Goal: Information Seeking & Learning: Get advice/opinions

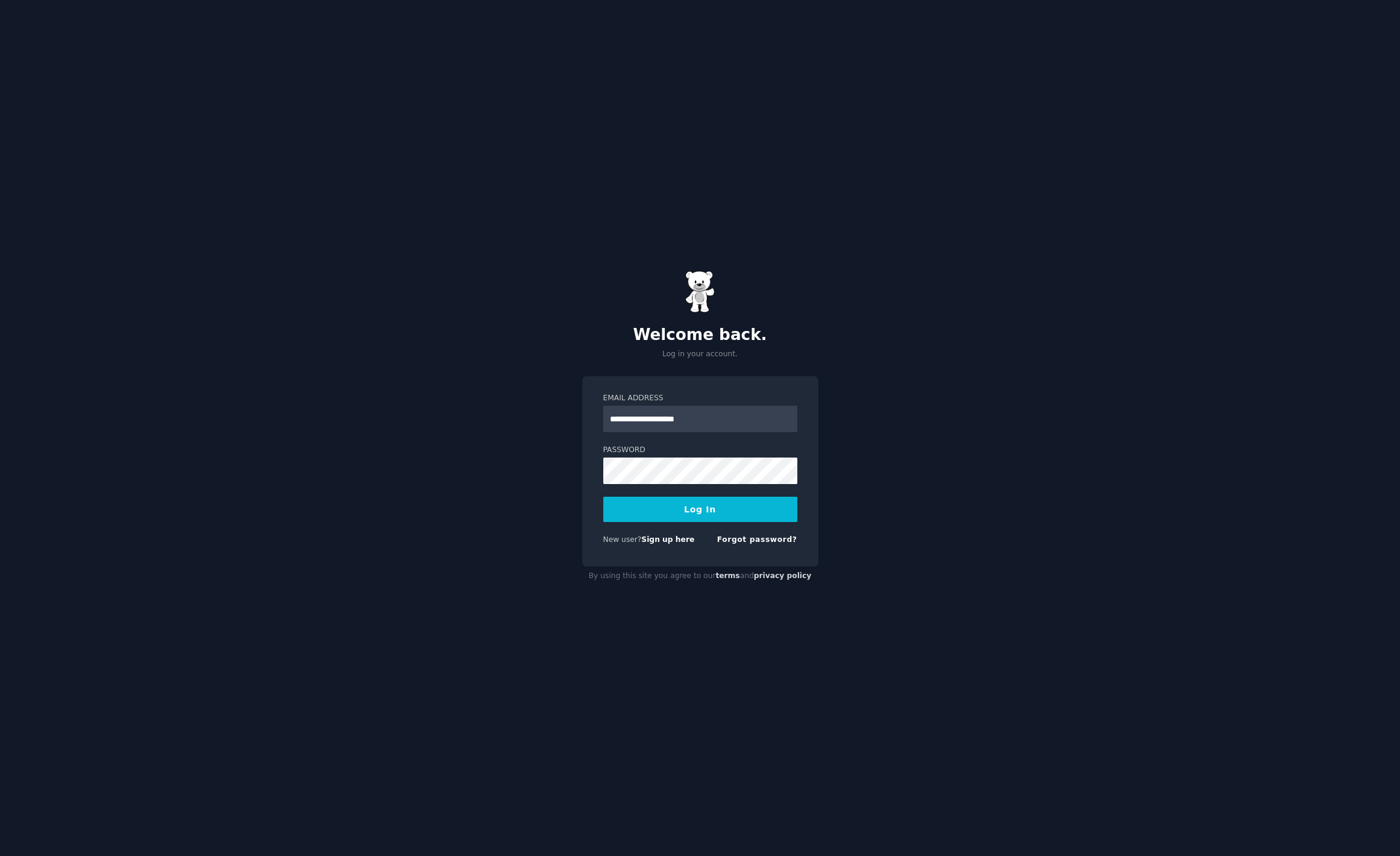
type input "**********"
click at [603, 497] on button "Log In" at bounding box center [700, 509] width 194 height 25
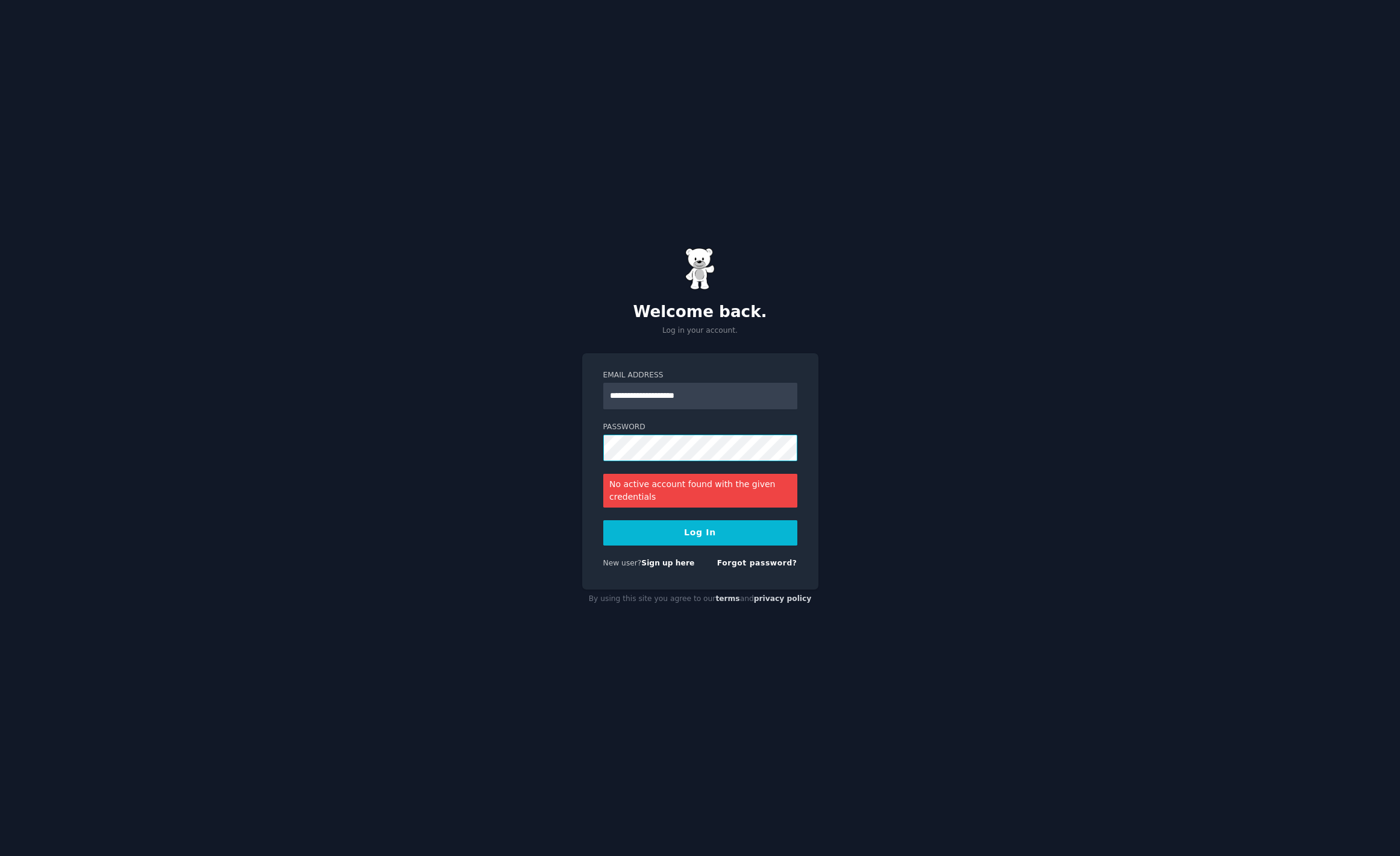
click at [603, 520] on button "Log In" at bounding box center [700, 533] width 194 height 25
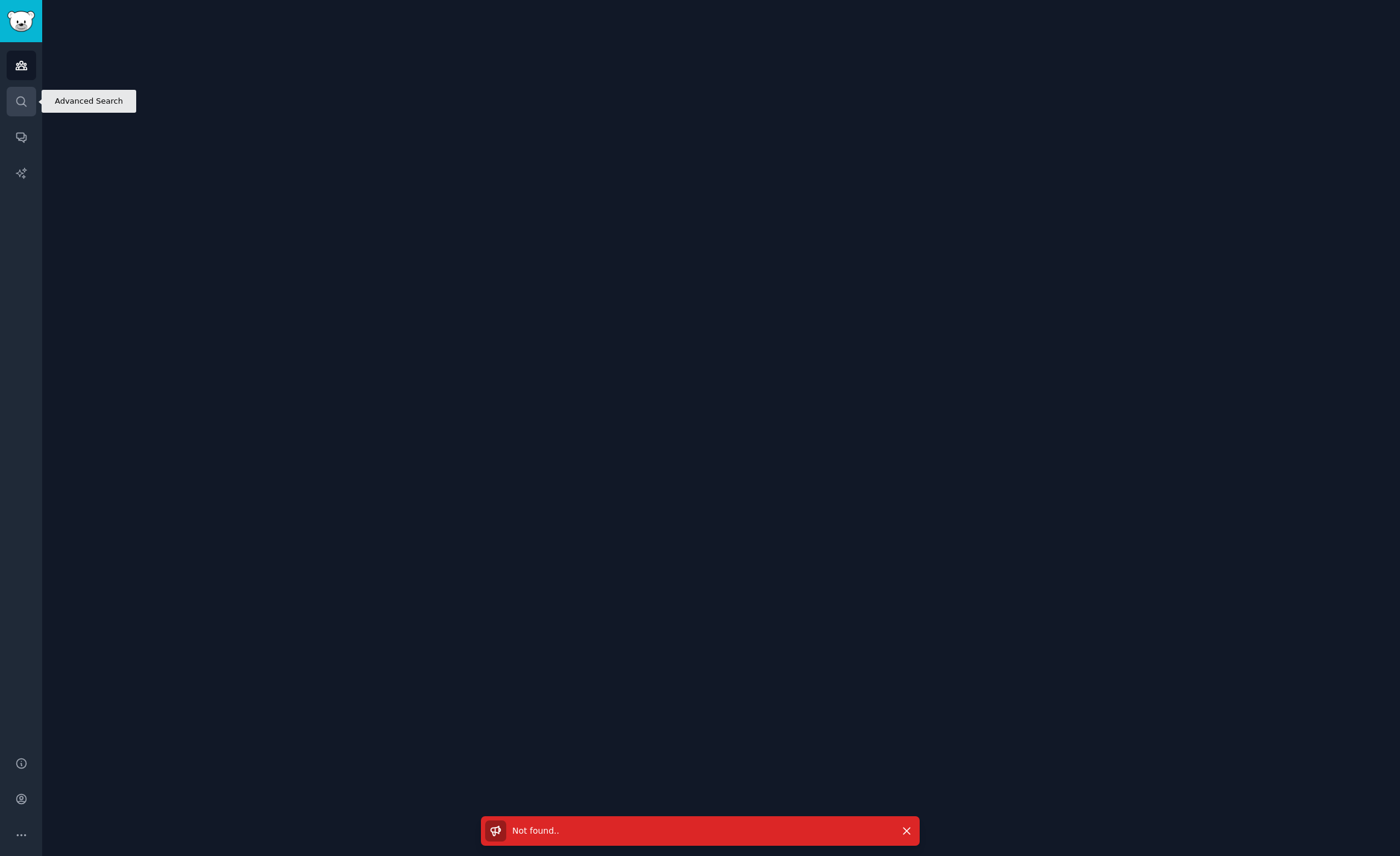
click at [21, 93] on link "Search" at bounding box center [21, 101] width 30 height 30
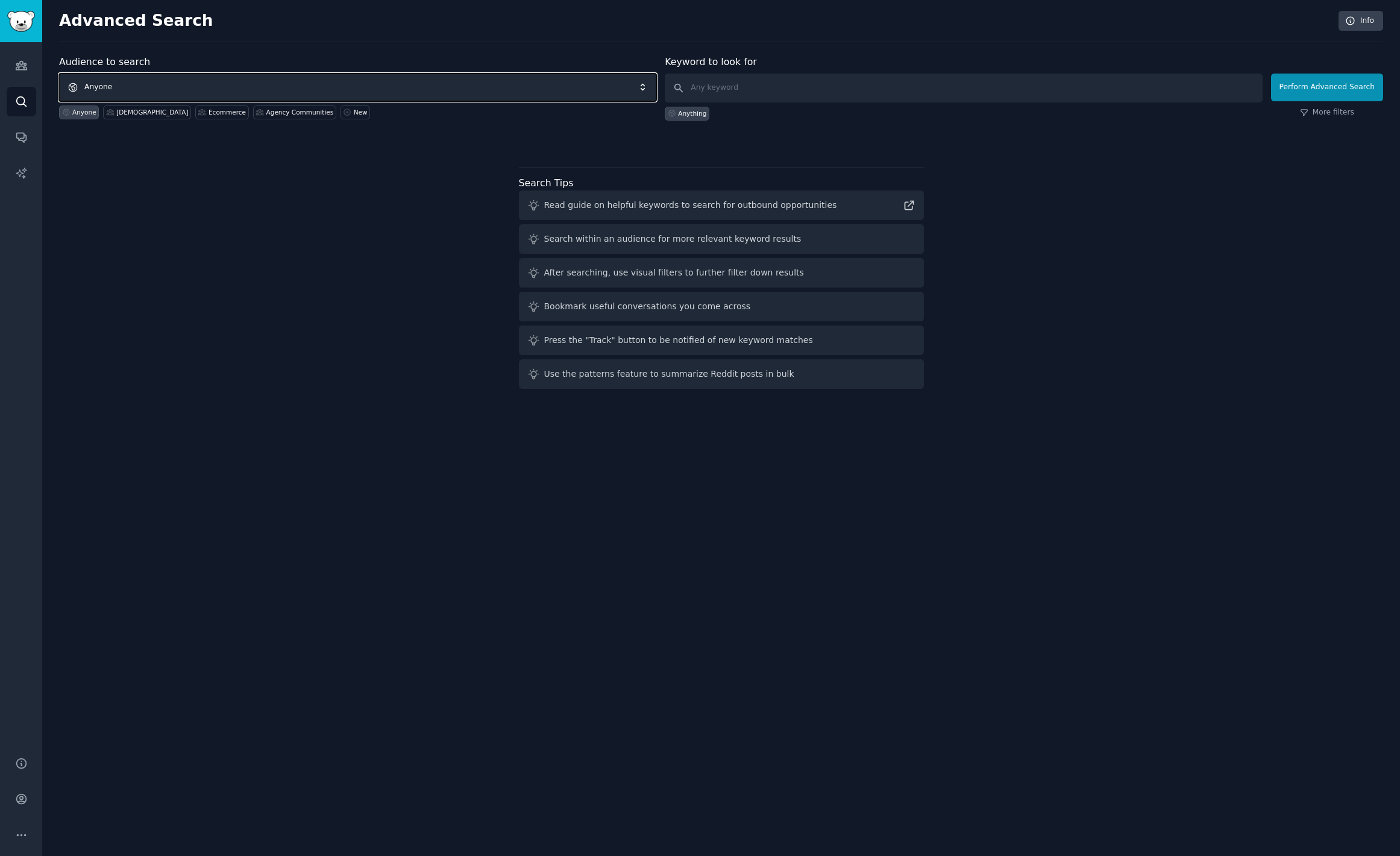
click at [278, 94] on span "Anyone" at bounding box center [357, 87] width 597 height 28
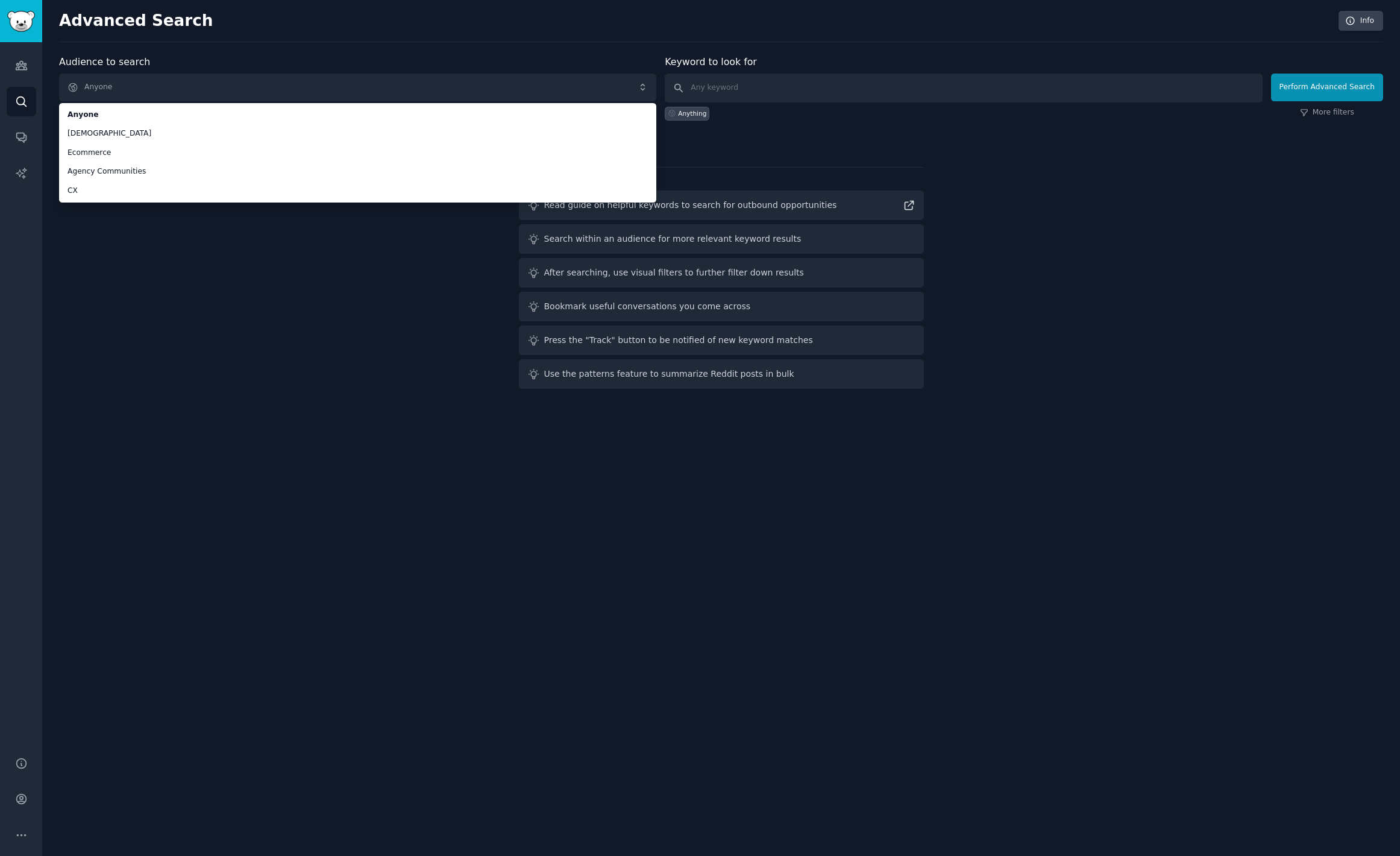
click at [268, 361] on div "Audience to search Anyone Anyone [DEMOGRAPHIC_DATA] Ecommerce Agency Communitie…" at bounding box center [721, 224] width 1325 height 339
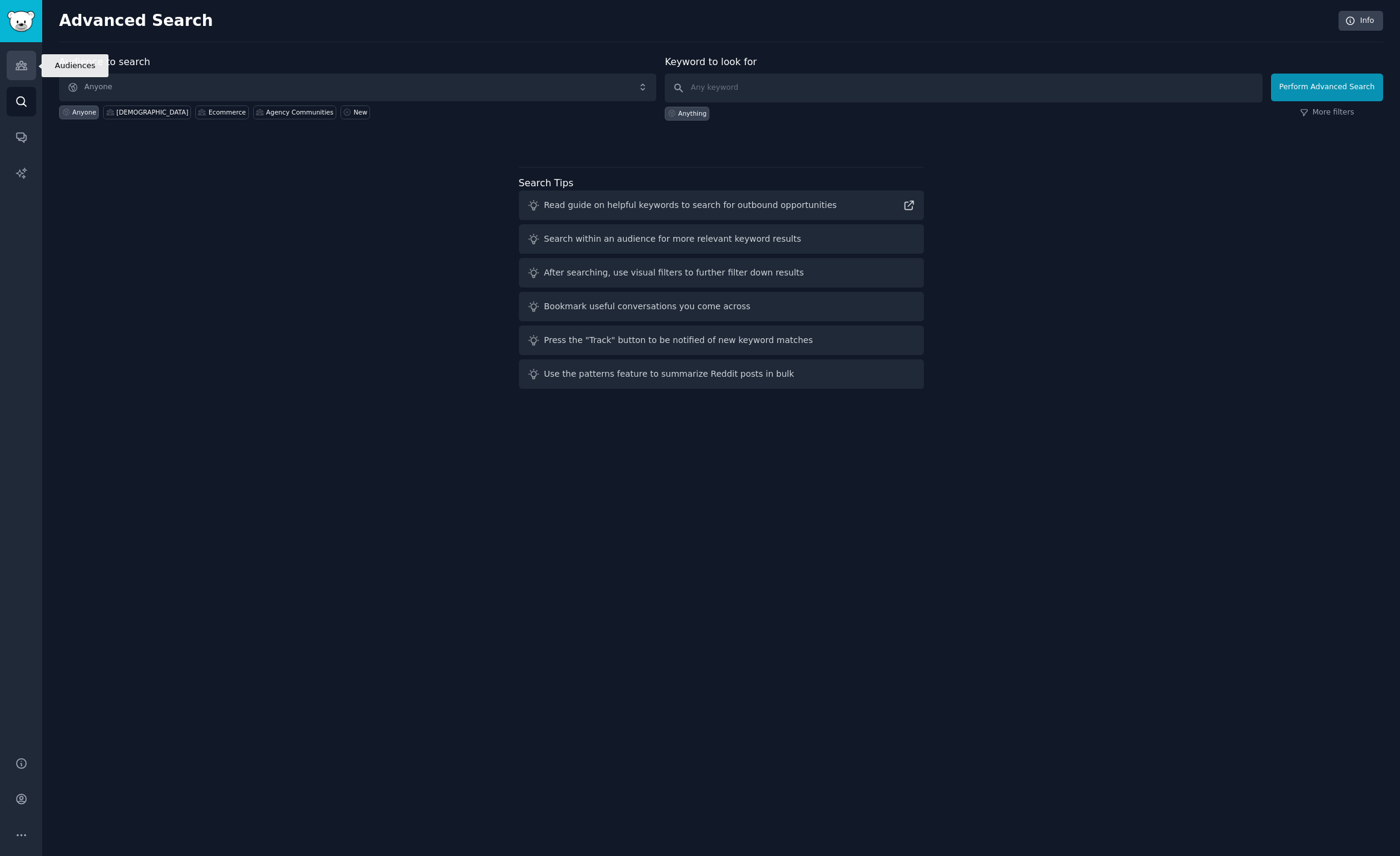
click at [12, 57] on link "Audiences" at bounding box center [21, 65] width 30 height 30
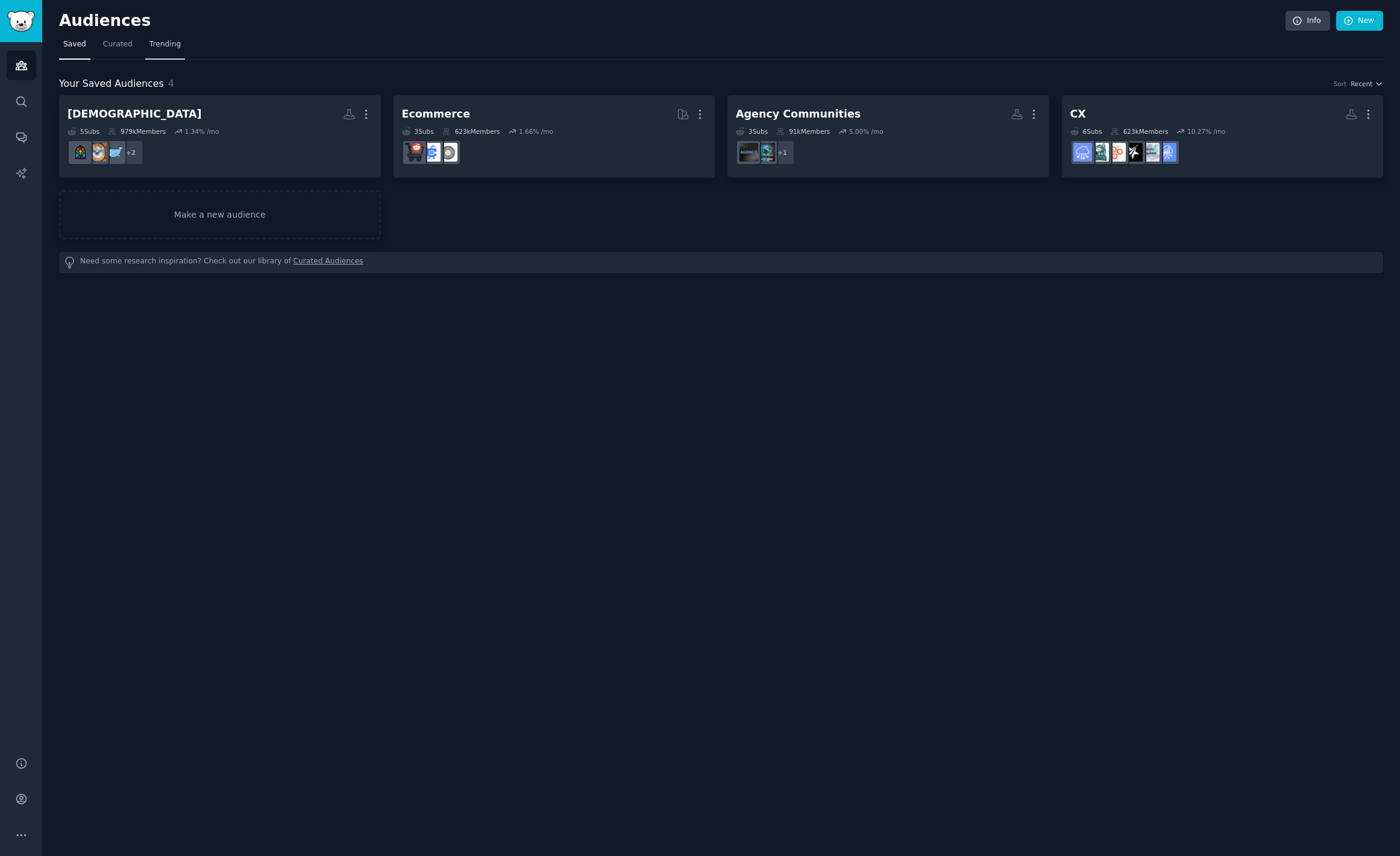
click at [150, 45] on span "Trending" at bounding box center [164, 45] width 31 height 11
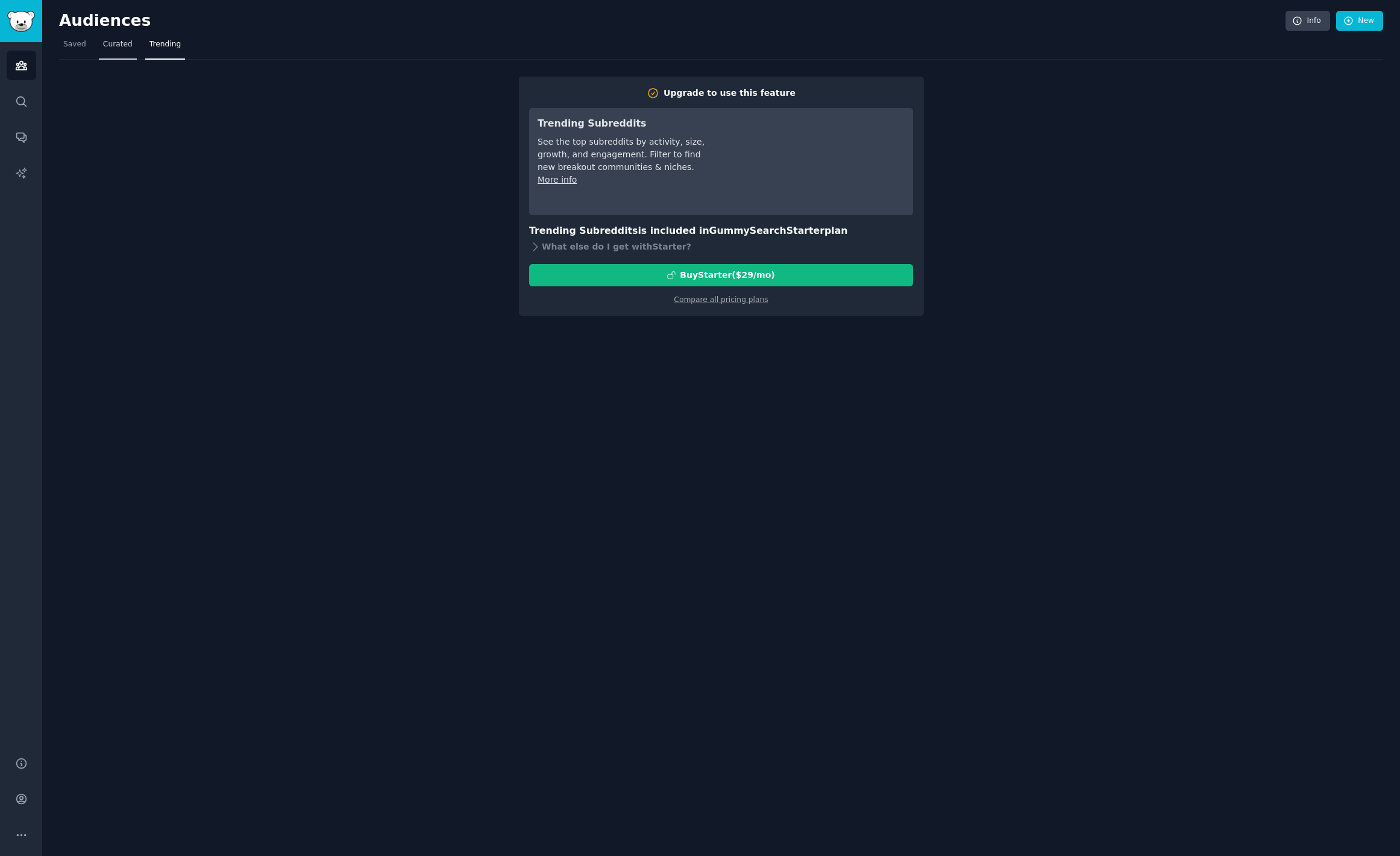
click at [120, 45] on span "Curated" at bounding box center [118, 45] width 30 height 11
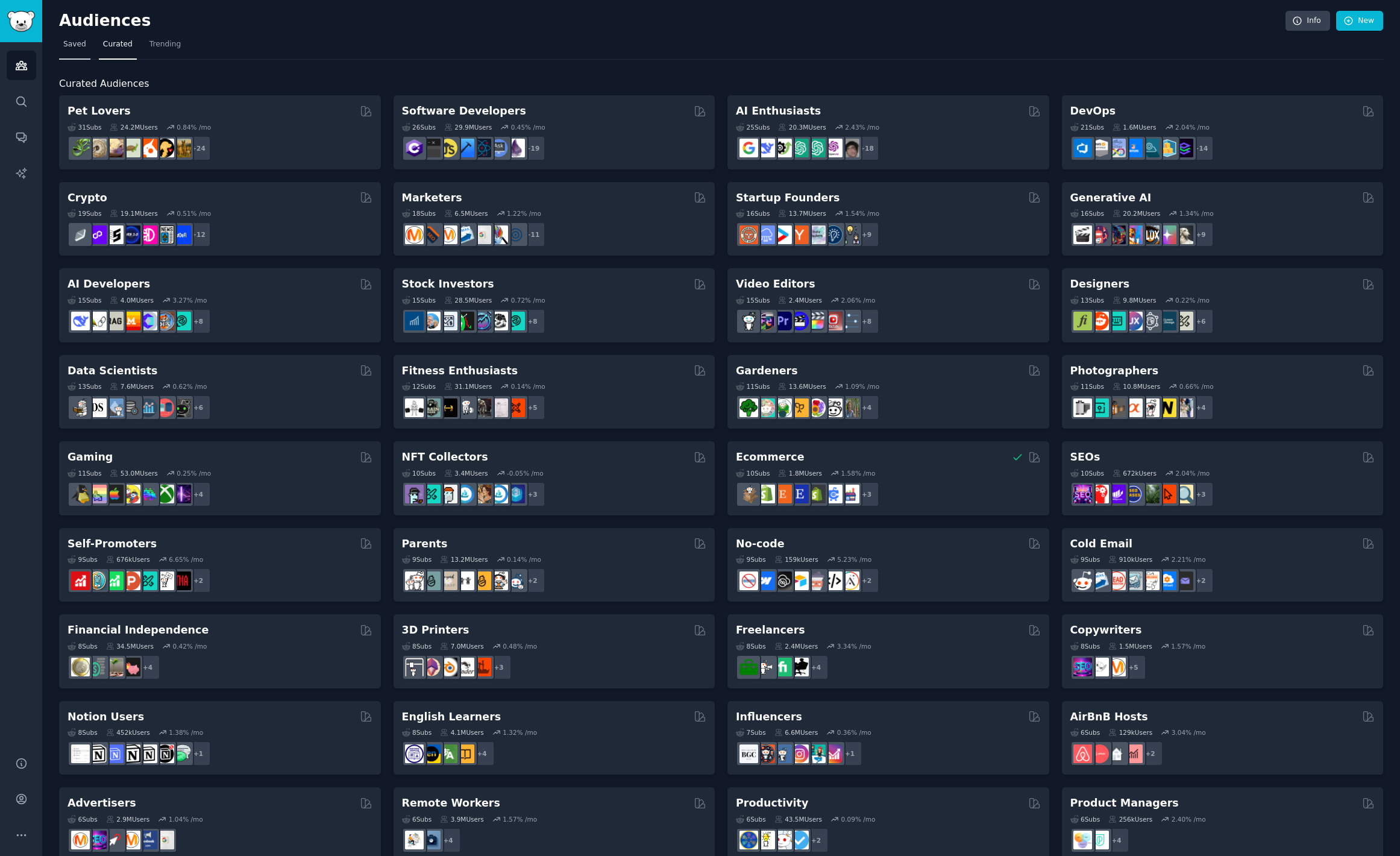
click at [77, 51] on link "Saved" at bounding box center [75, 48] width 31 height 25
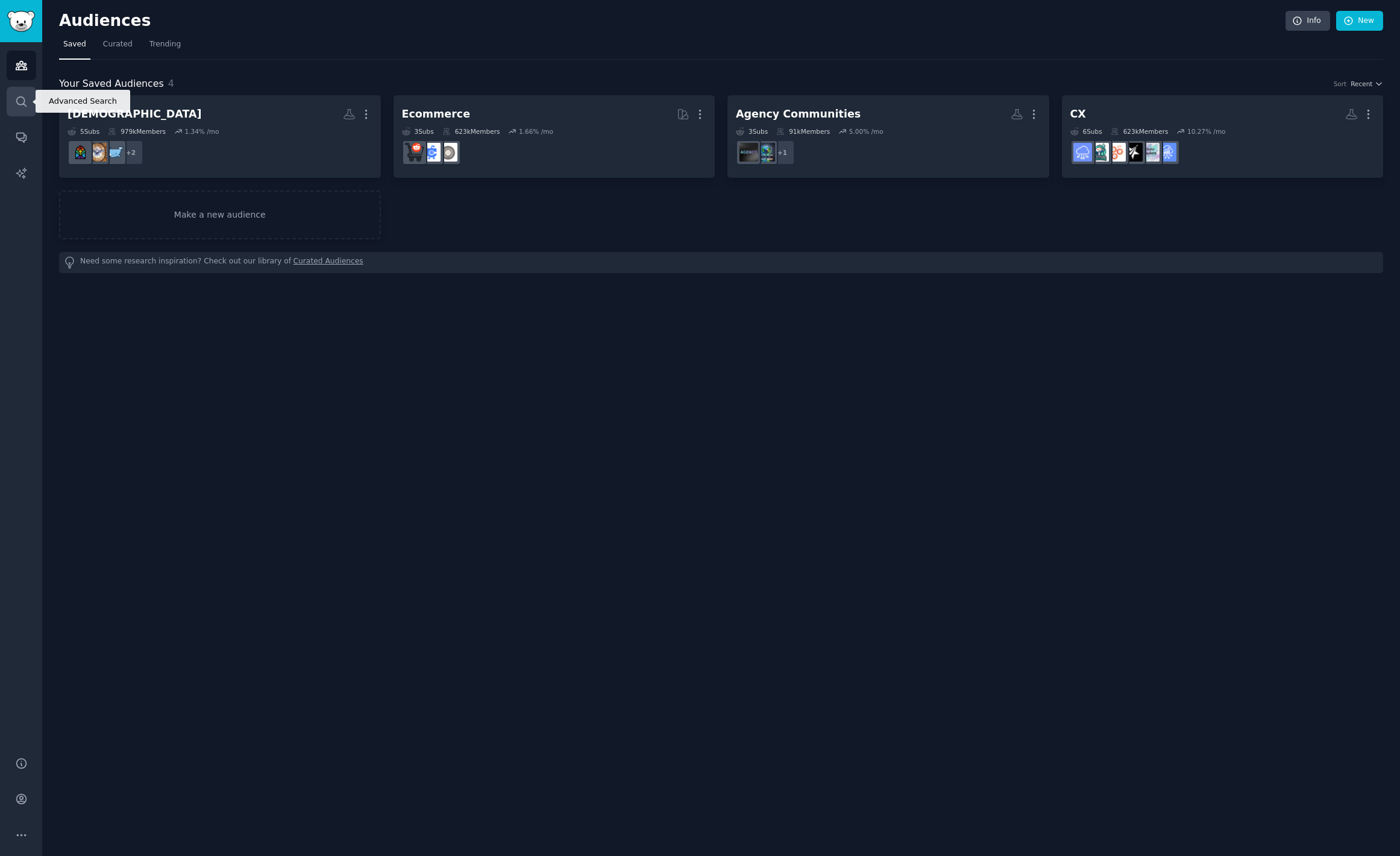
click at [30, 102] on link "Search" at bounding box center [21, 101] width 30 height 30
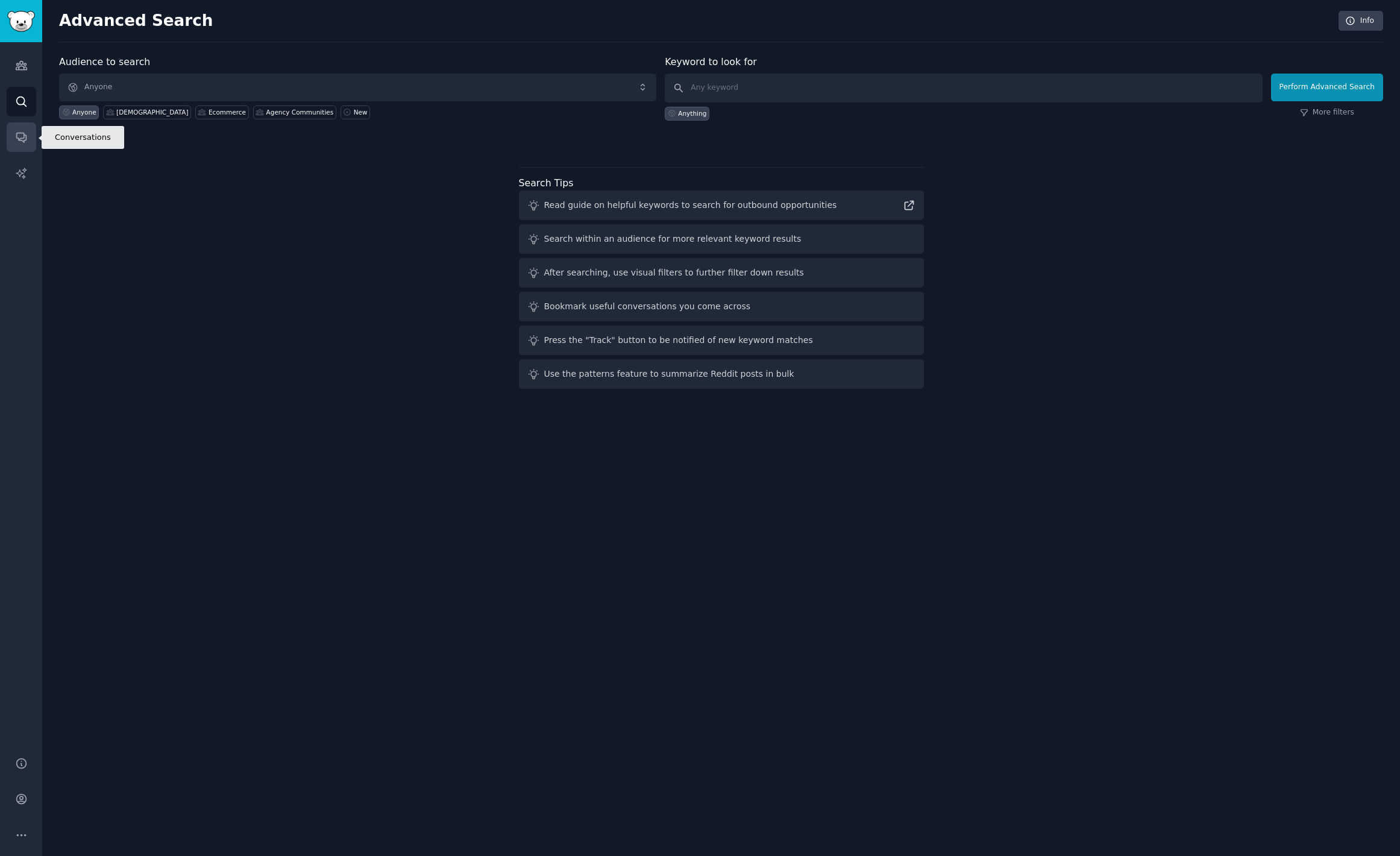
click at [26, 148] on link "Conversations" at bounding box center [21, 137] width 30 height 30
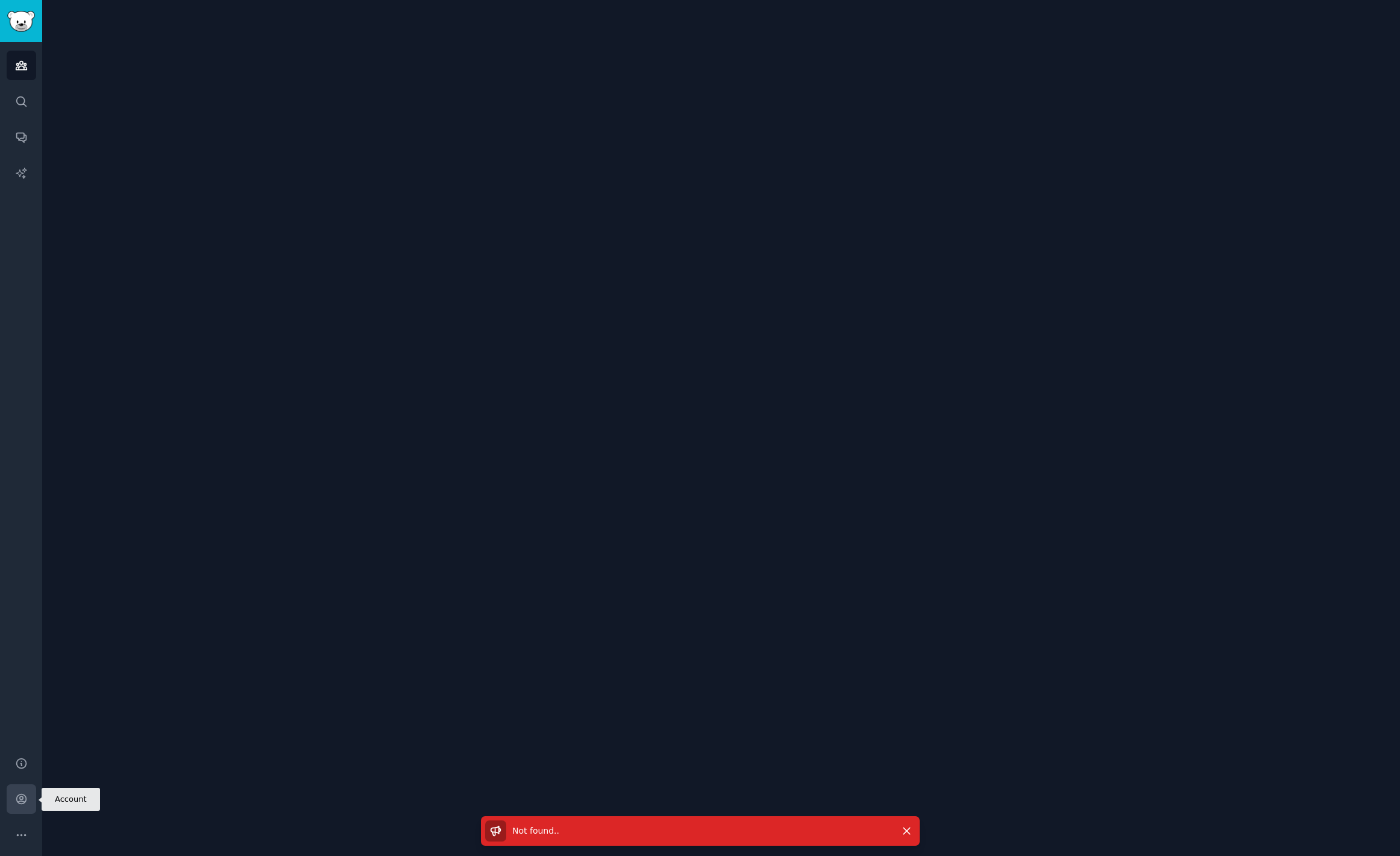
click at [25, 794] on icon "Sidebar" at bounding box center [22, 799] width 13 height 13
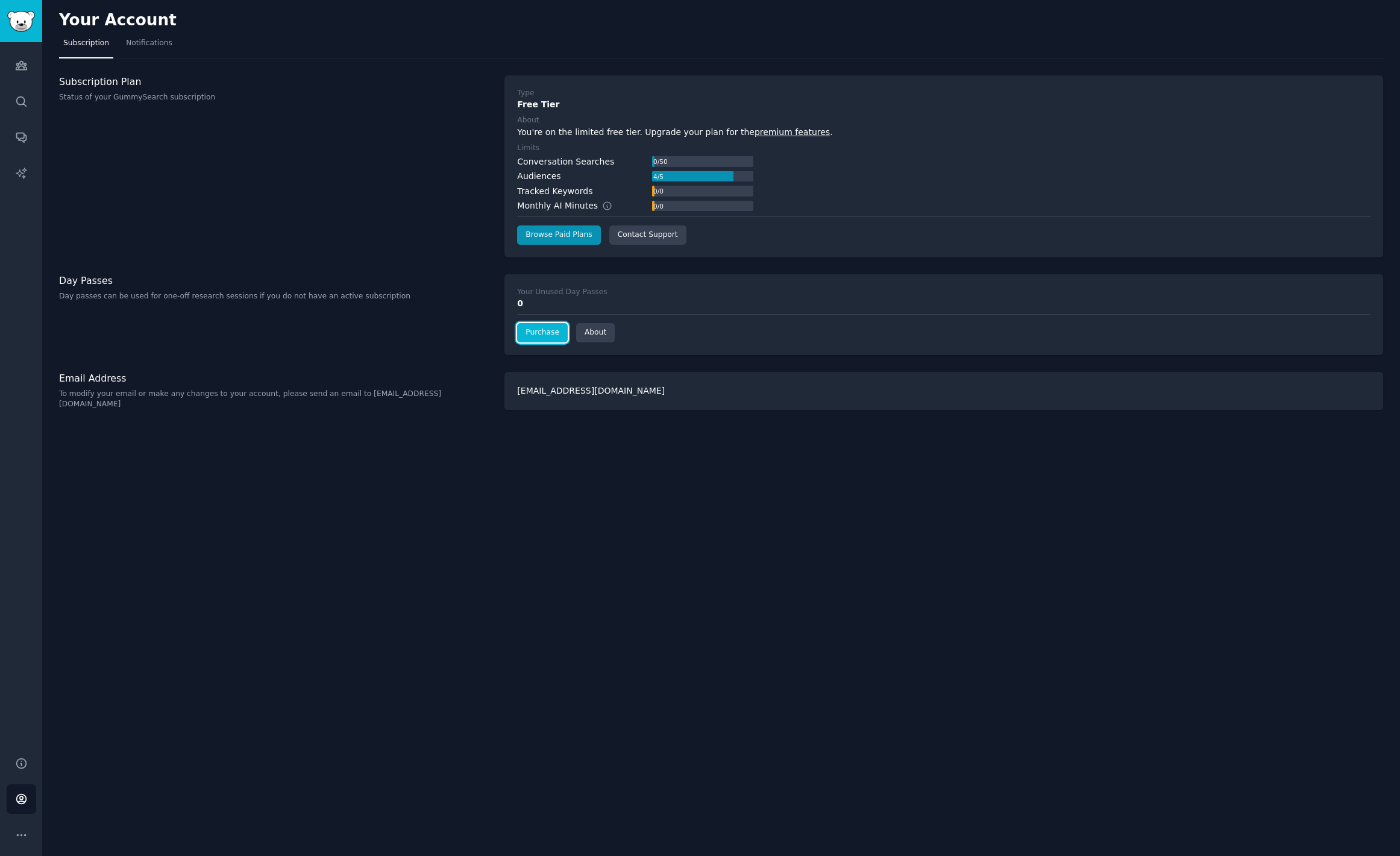
click at [551, 336] on link "Purchase" at bounding box center [542, 332] width 50 height 19
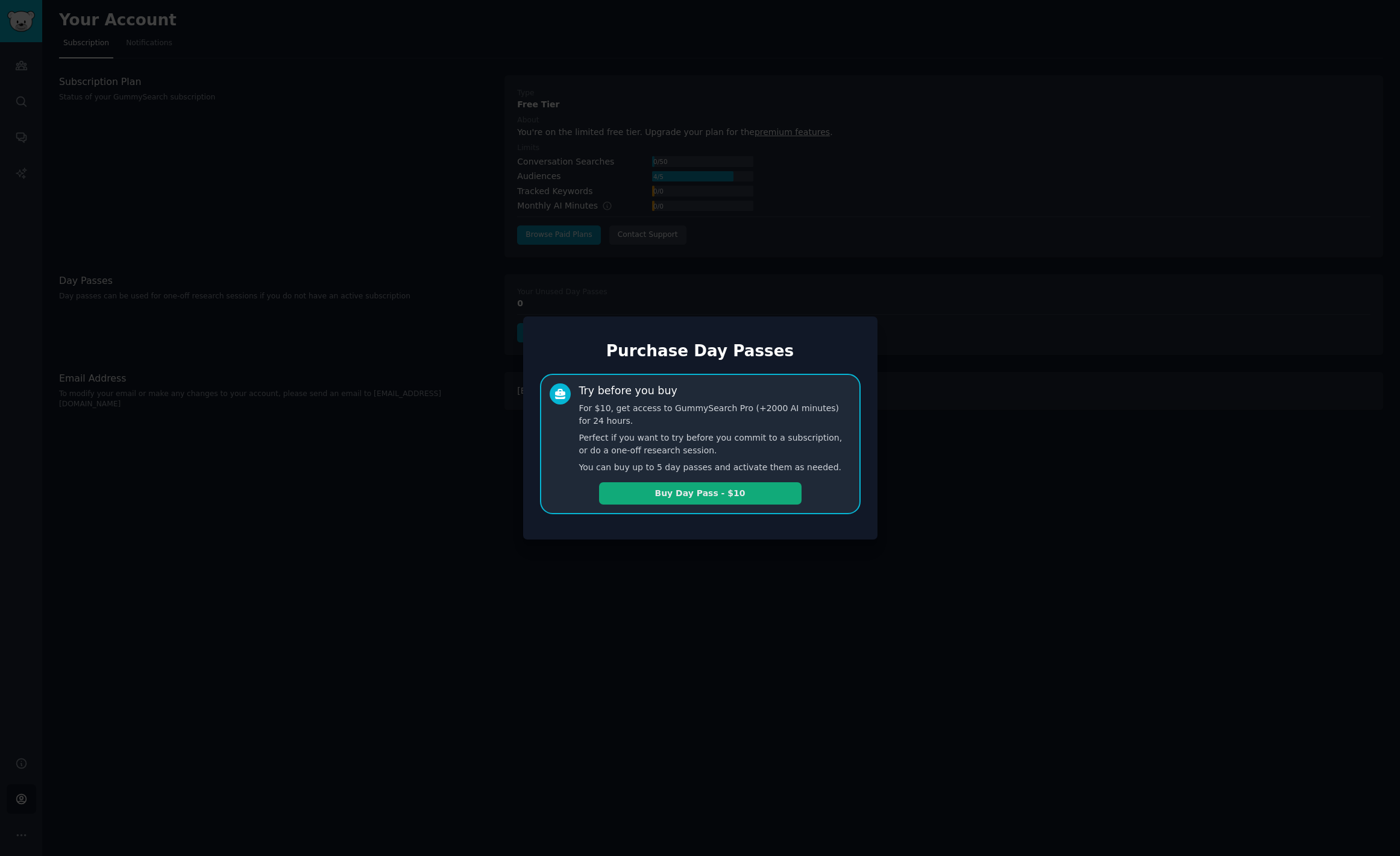
click at [728, 495] on button "Buy Day Pass - $10" at bounding box center [700, 493] width 203 height 22
click at [421, 498] on div at bounding box center [700, 428] width 1400 height 856
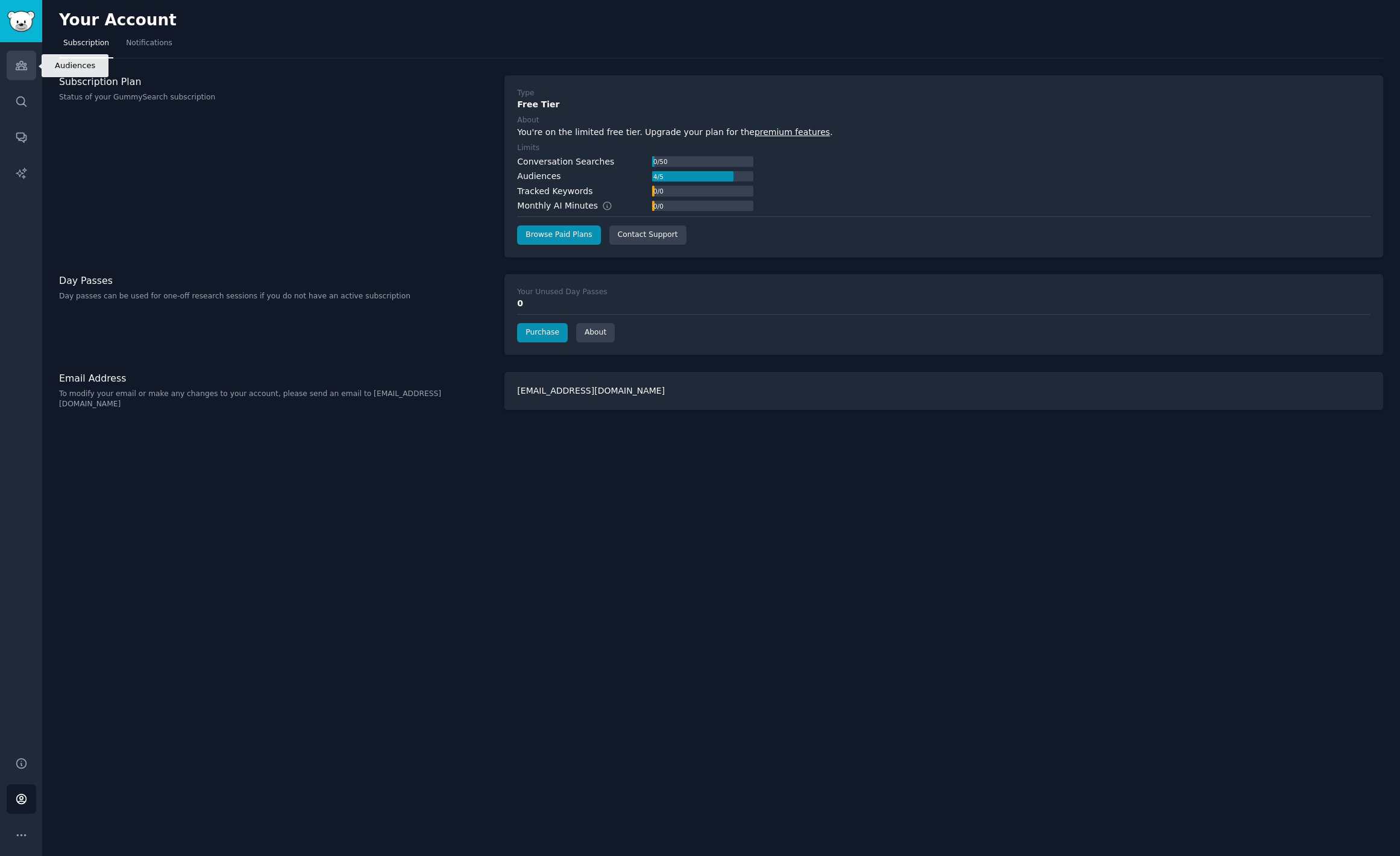
click at [33, 71] on link "Audiences" at bounding box center [21, 65] width 30 height 30
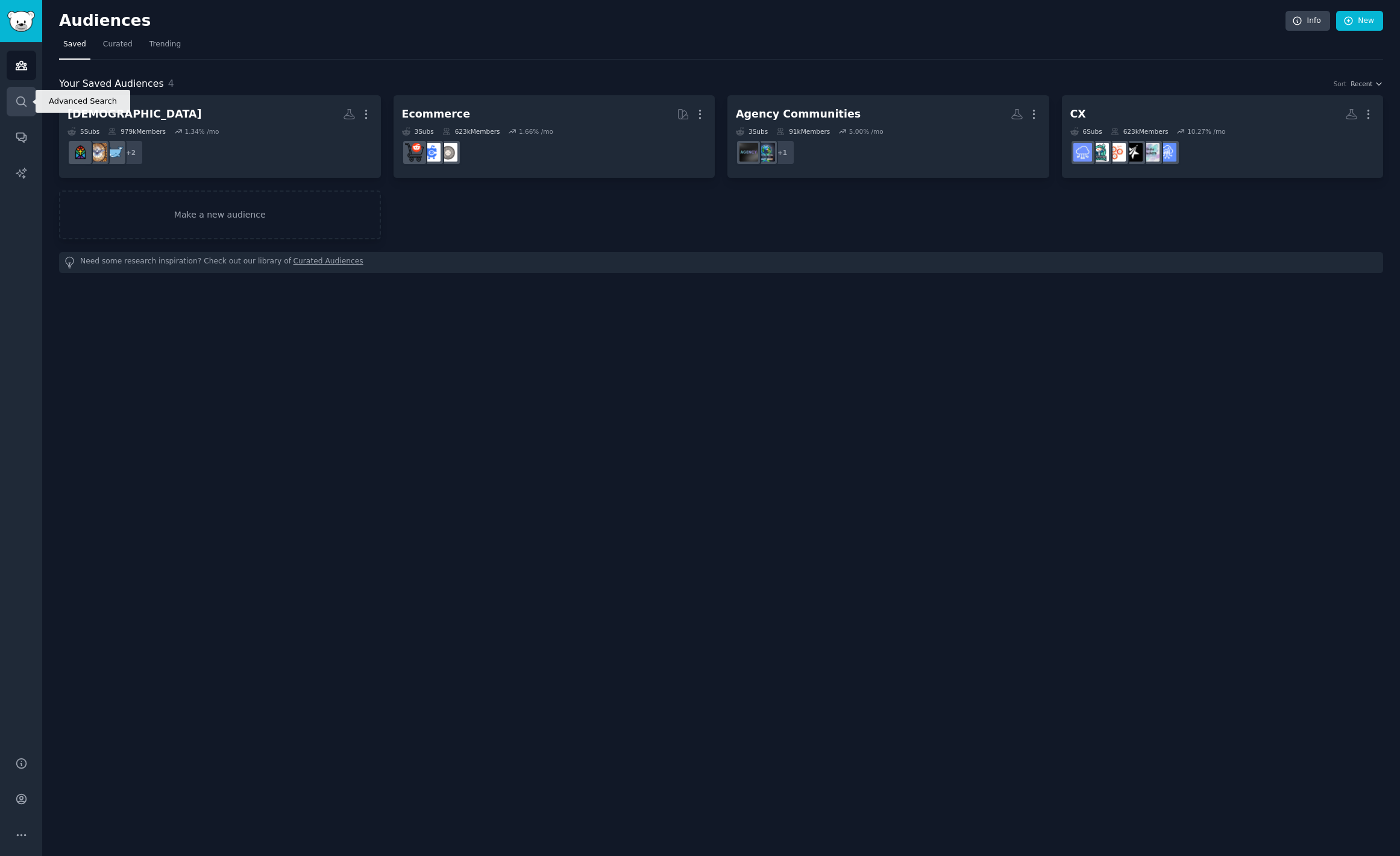
click at [26, 101] on icon "Sidebar" at bounding box center [22, 101] width 13 height 13
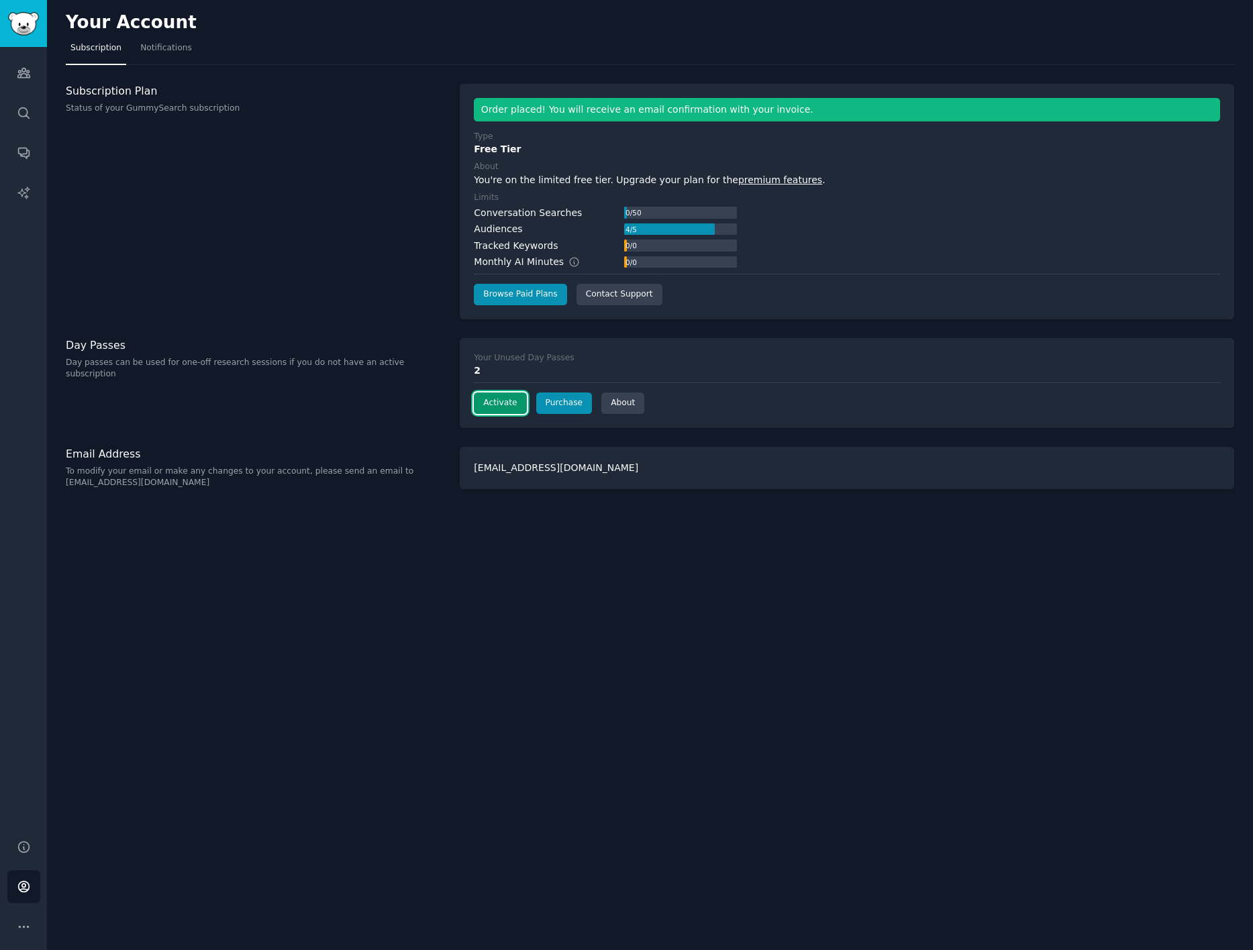
click at [495, 409] on button "Activate" at bounding box center [500, 403] width 52 height 21
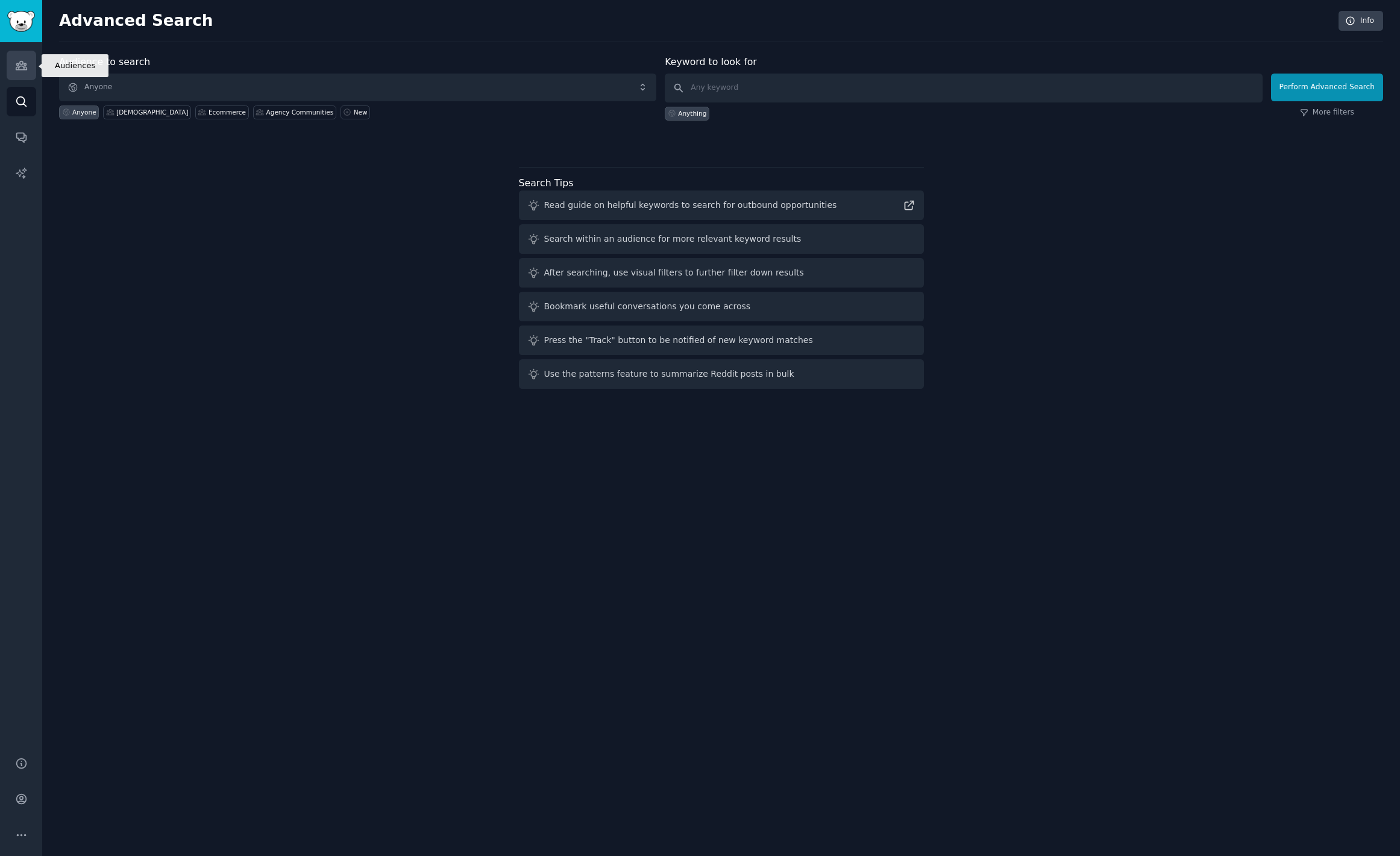
click at [32, 78] on link "Audiences" at bounding box center [21, 65] width 30 height 30
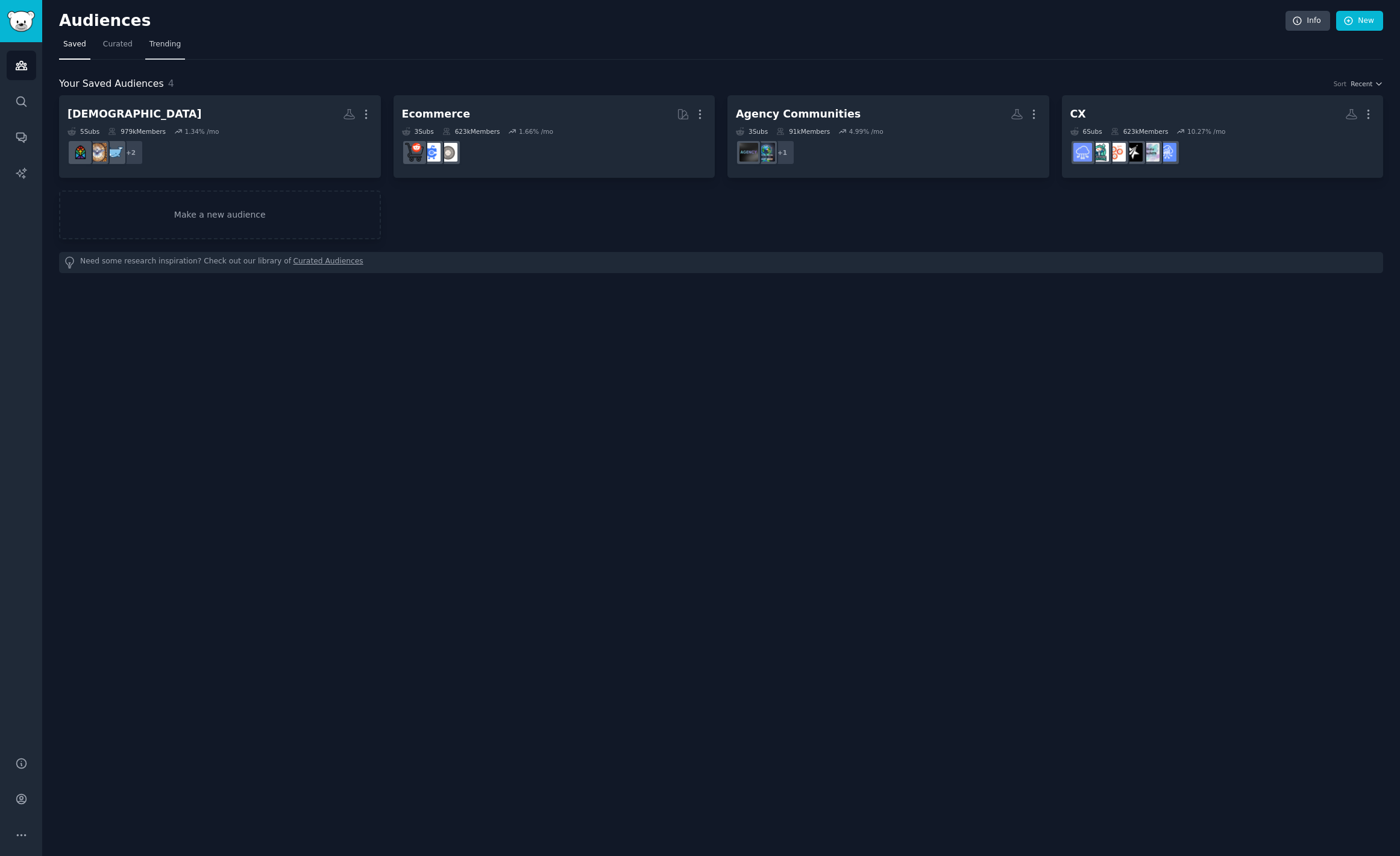
click at [157, 42] on span "Trending" at bounding box center [164, 45] width 31 height 11
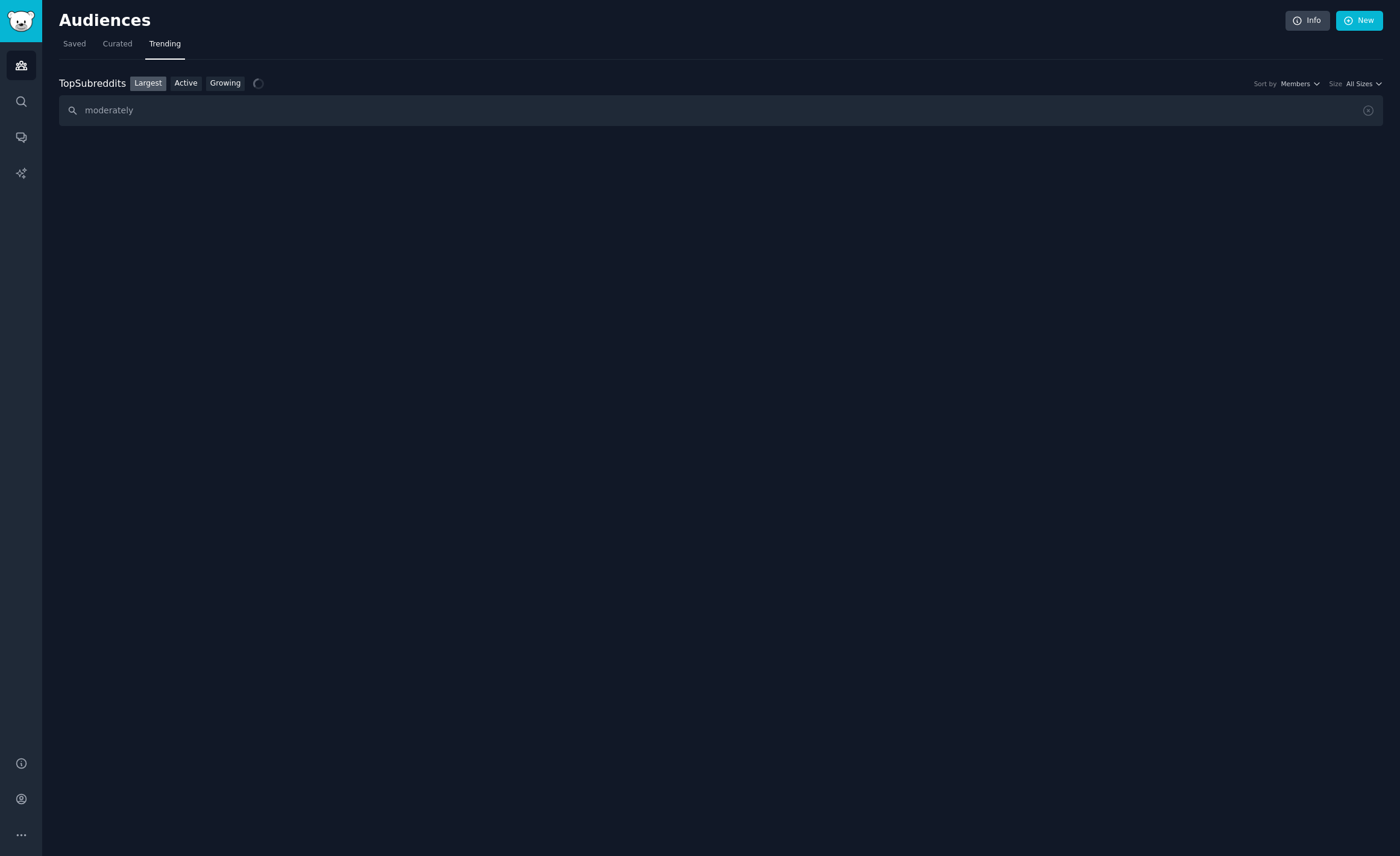
type input "moderately"
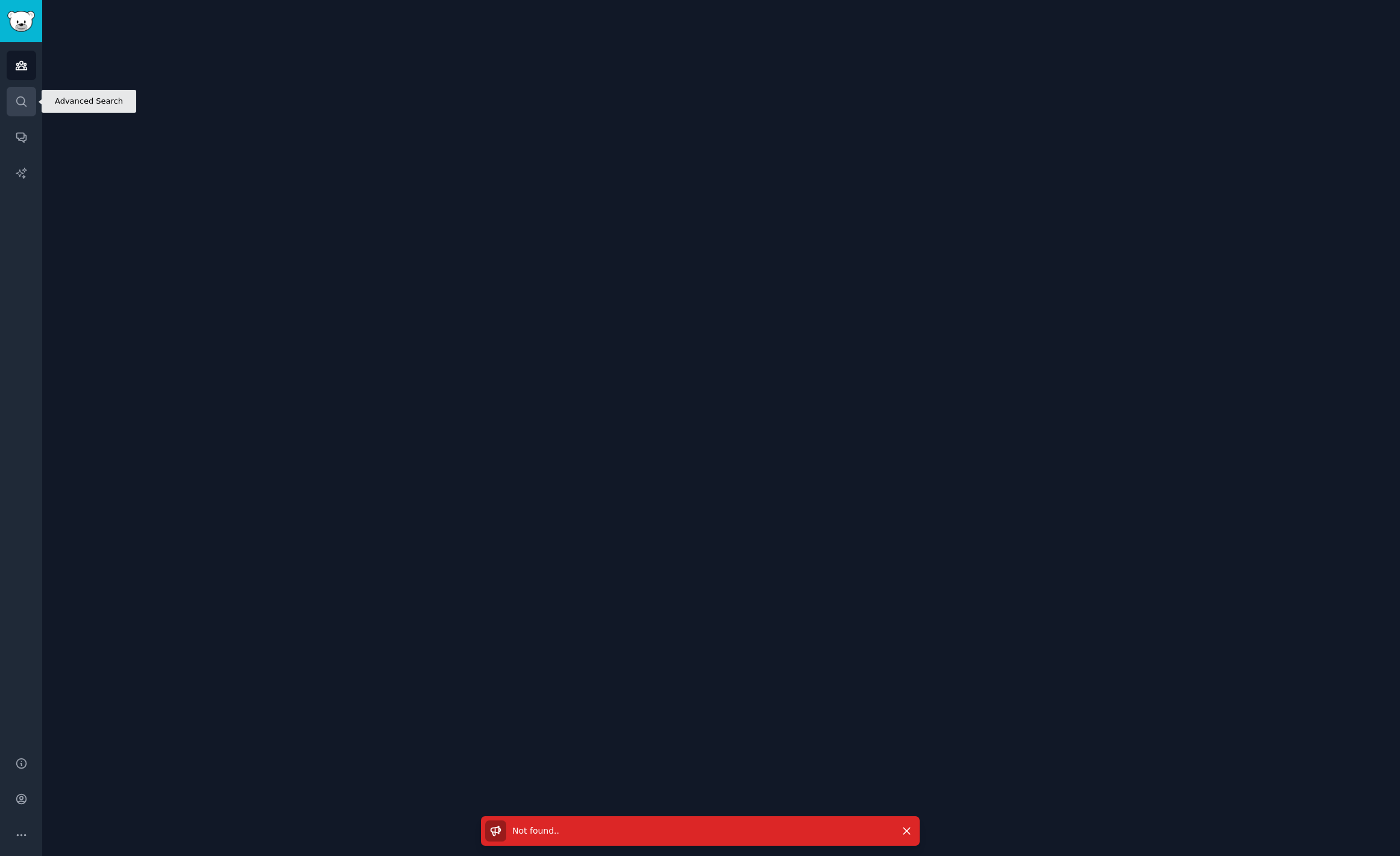
click at [33, 103] on link "Search" at bounding box center [21, 101] width 30 height 30
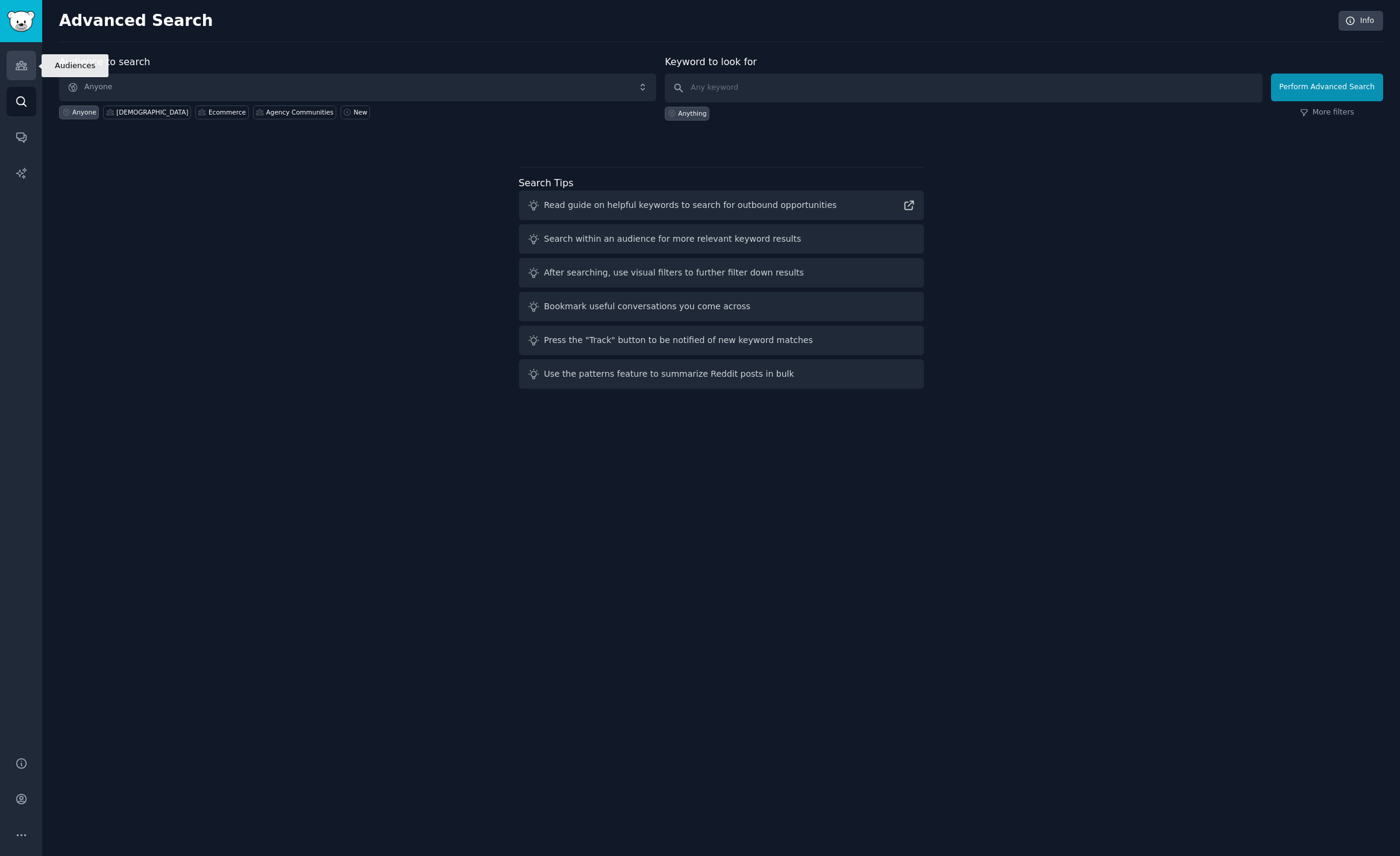
click at [18, 71] on icon "Sidebar" at bounding box center [22, 66] width 13 height 13
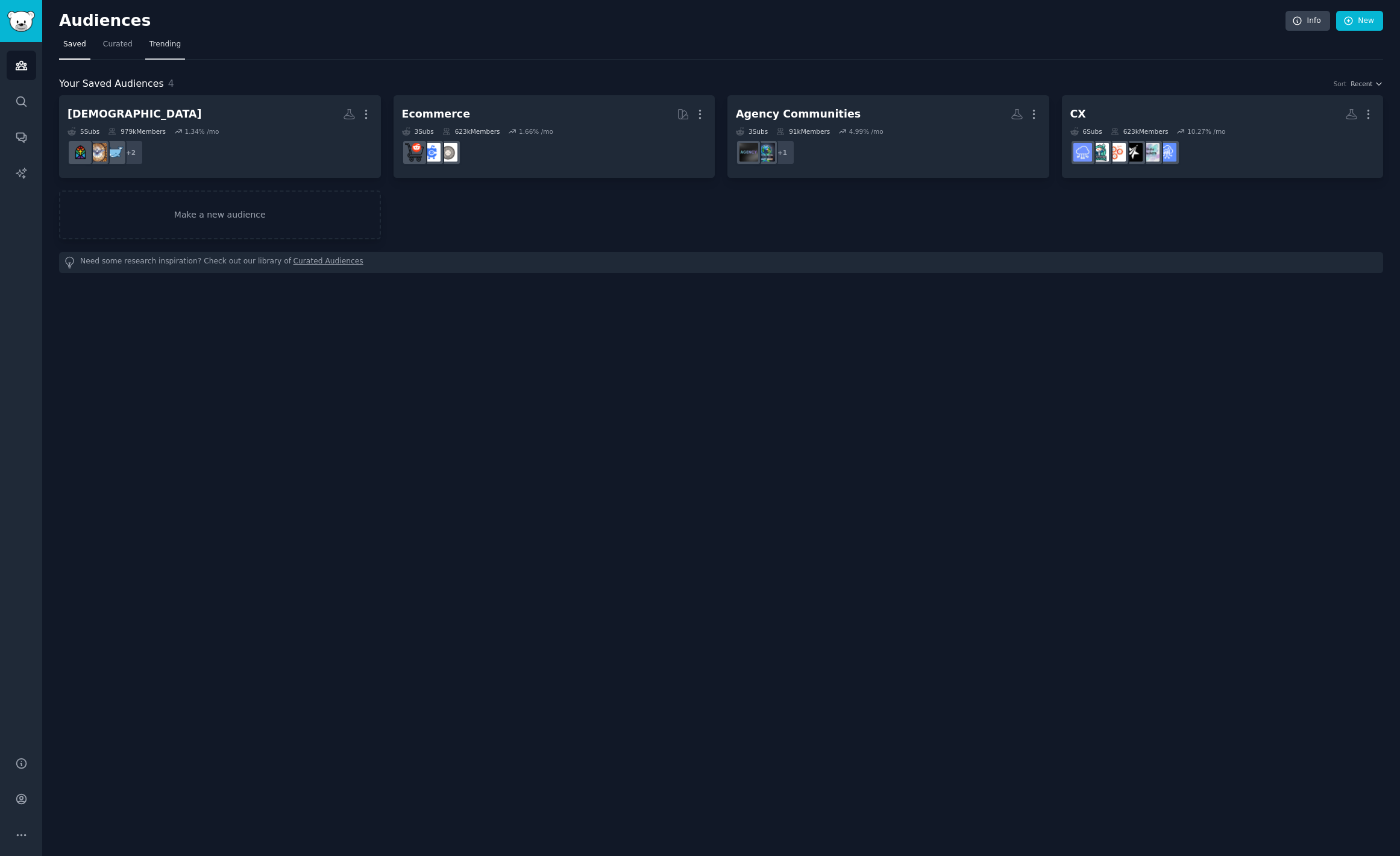
click at [172, 50] on link "Trending" at bounding box center [165, 48] width 40 height 25
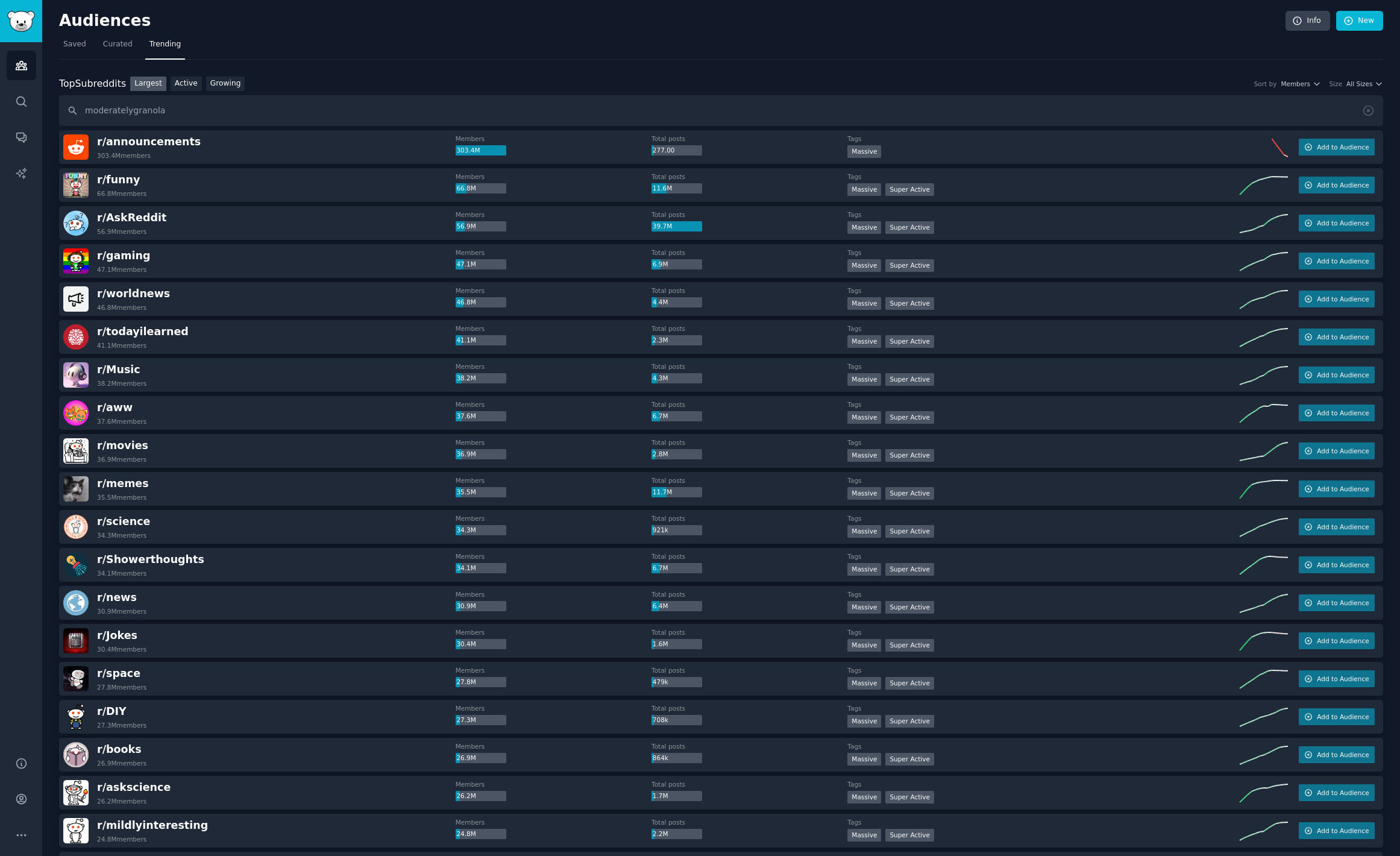
type input "moderatelygranola"
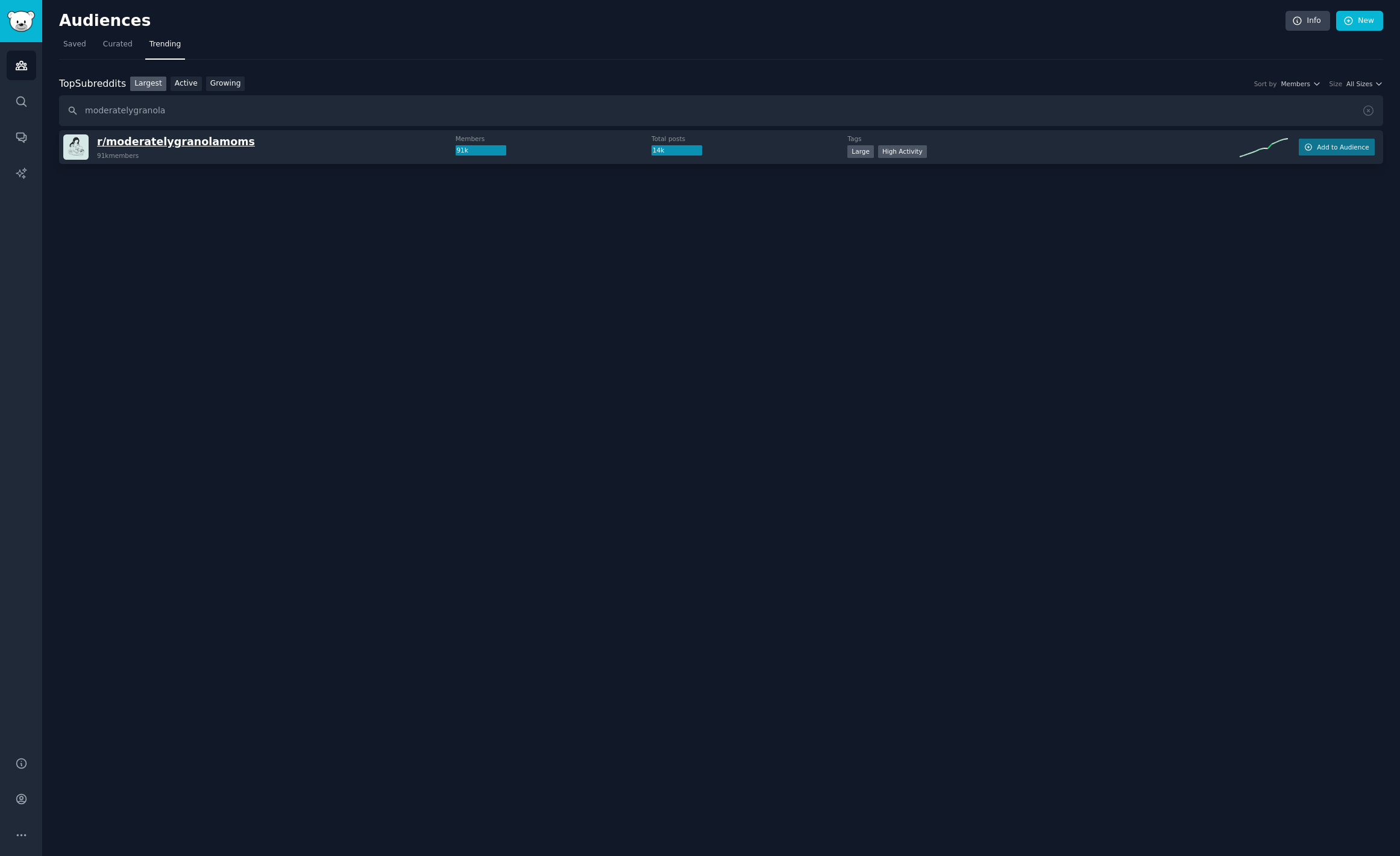
click at [183, 145] on span "r/ moderatelygranolamoms" at bounding box center [176, 141] width 158 height 12
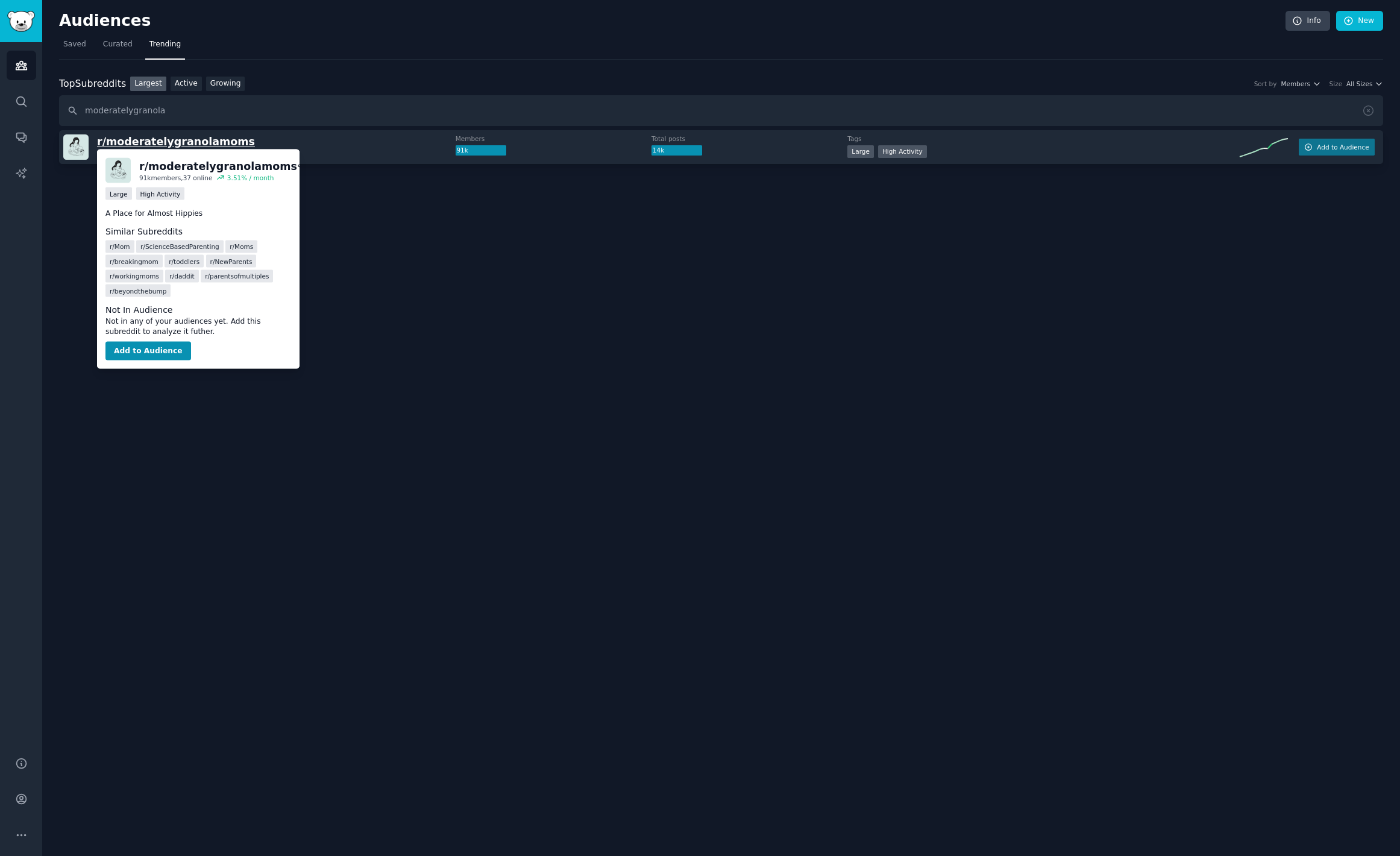
click at [187, 142] on span "r/ moderatelygranolamoms" at bounding box center [176, 141] width 158 height 12
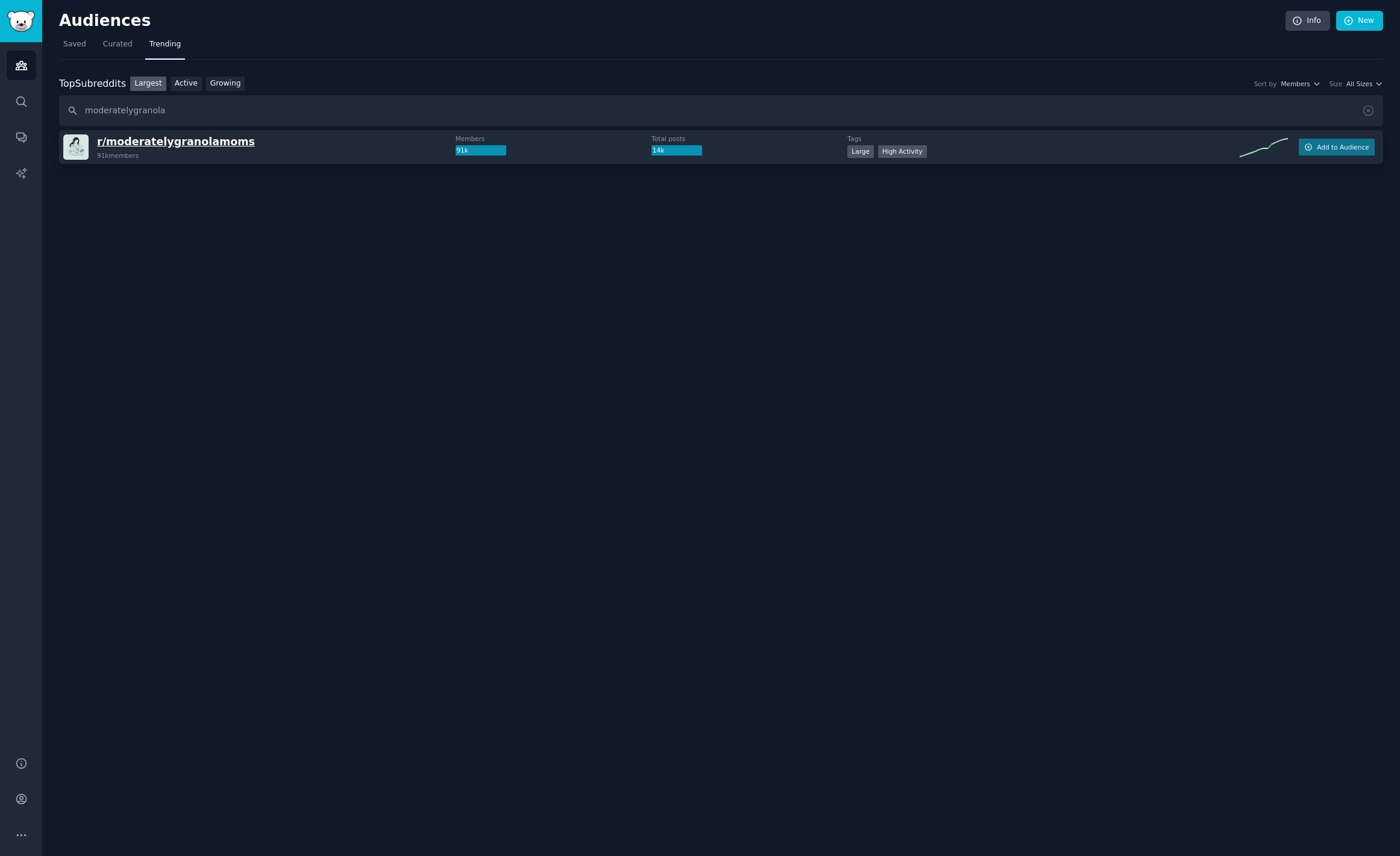
click at [134, 144] on span "r/ moderatelygranolamoms" at bounding box center [176, 141] width 158 height 12
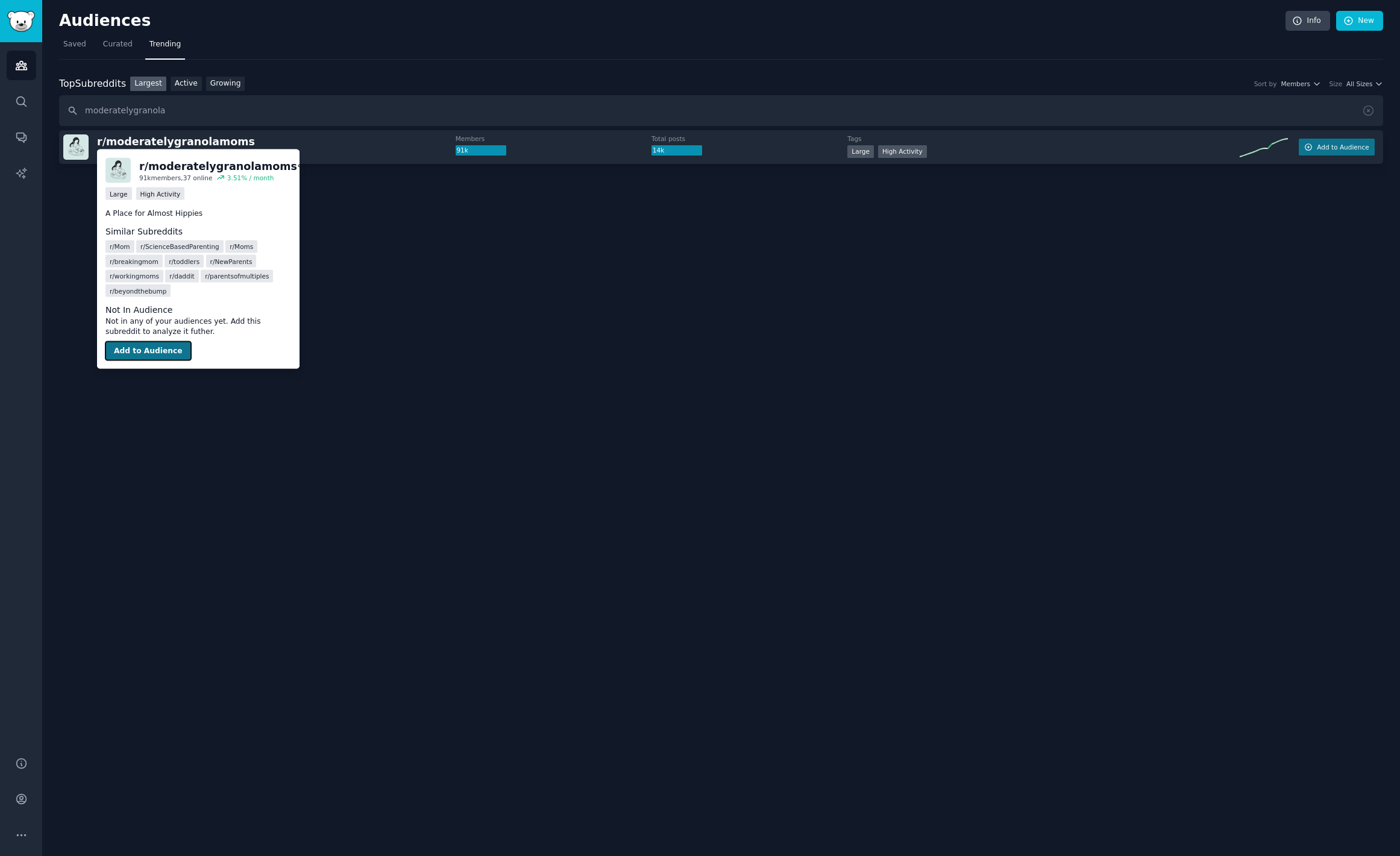
click at [145, 349] on button "Add to Audience" at bounding box center [147, 350] width 85 height 19
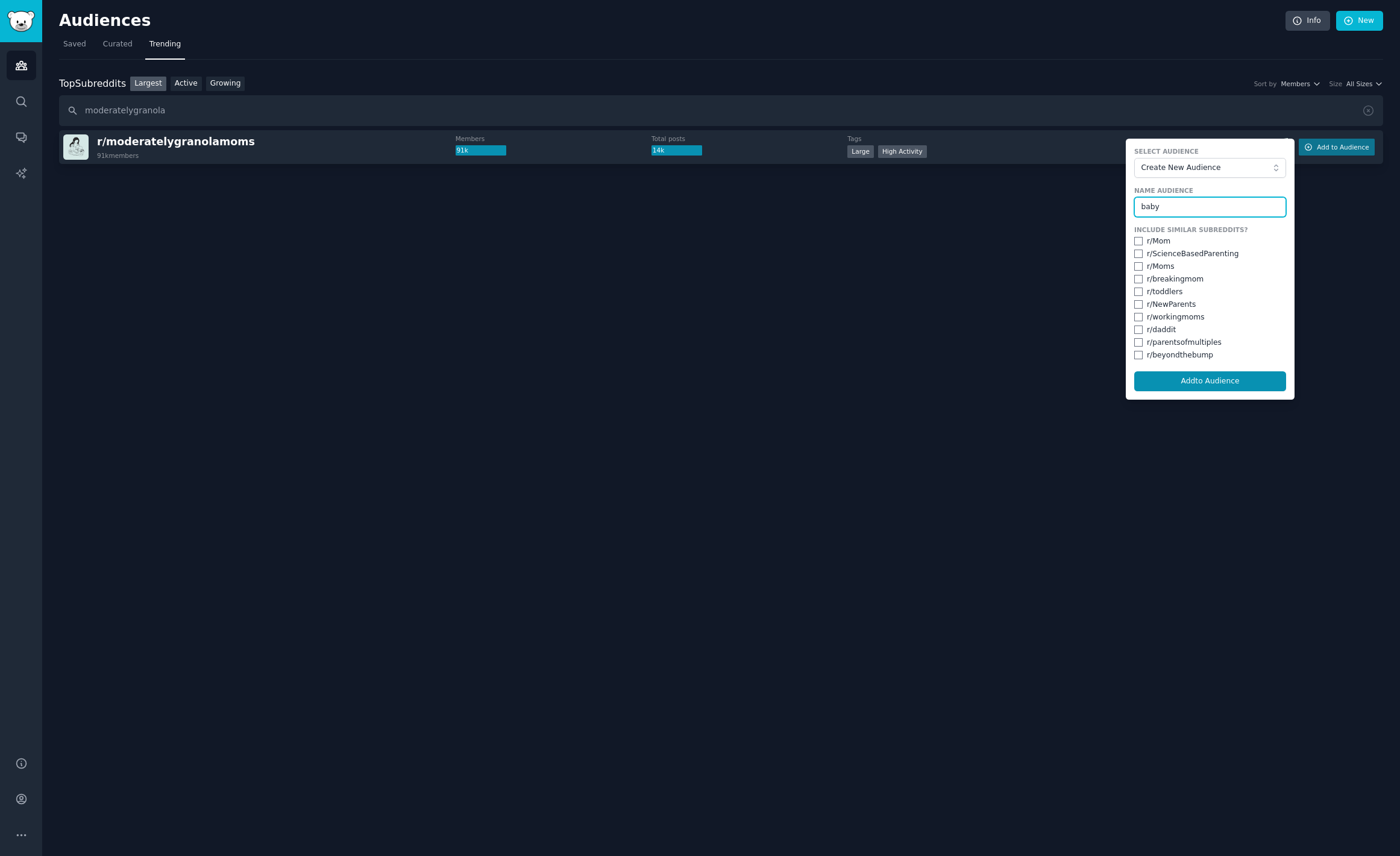
type input "baby"
click at [1134, 371] on button "Add to Audience" at bounding box center [1210, 381] width 152 height 21
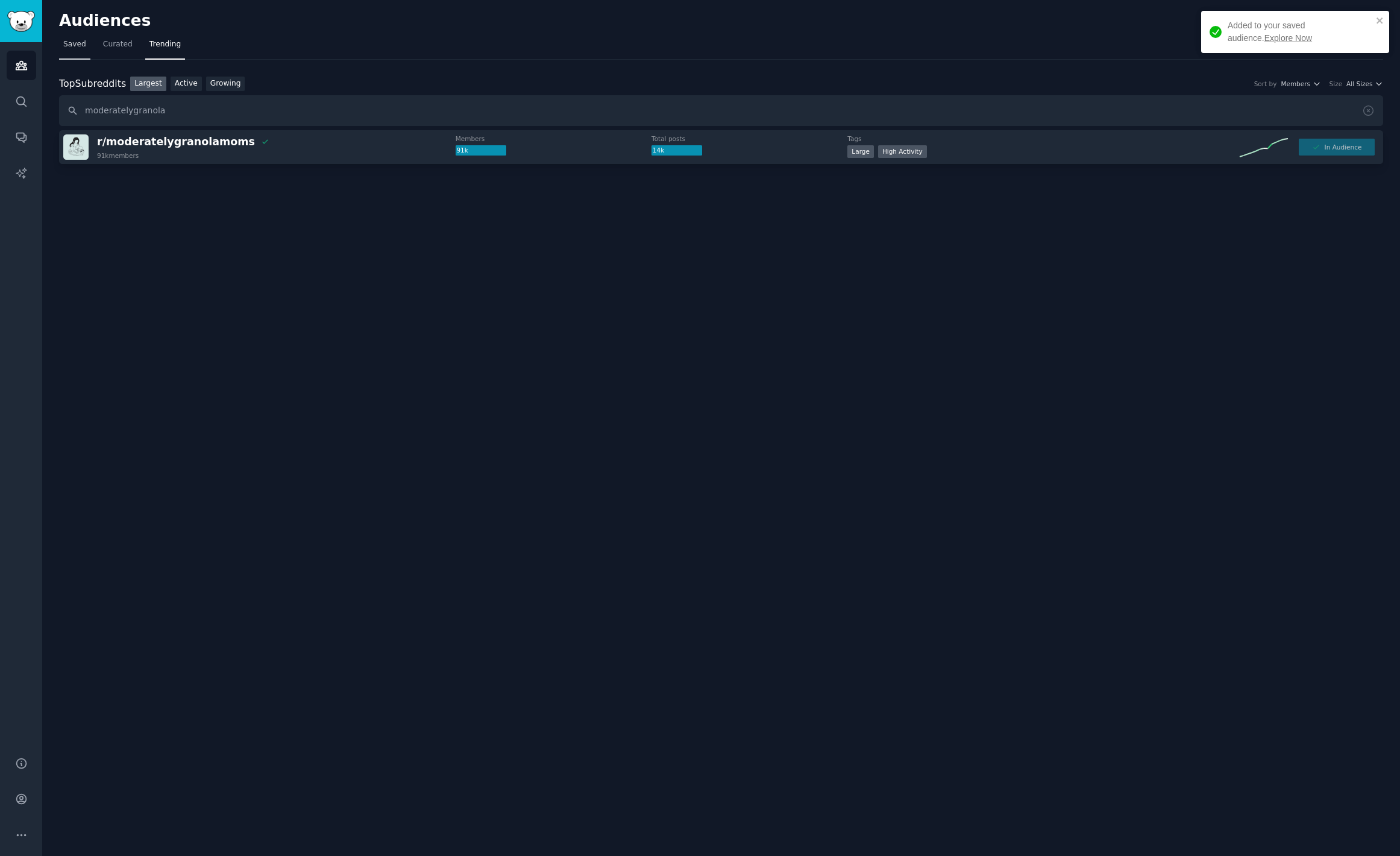
click at [72, 49] on link "Saved" at bounding box center [75, 48] width 31 height 25
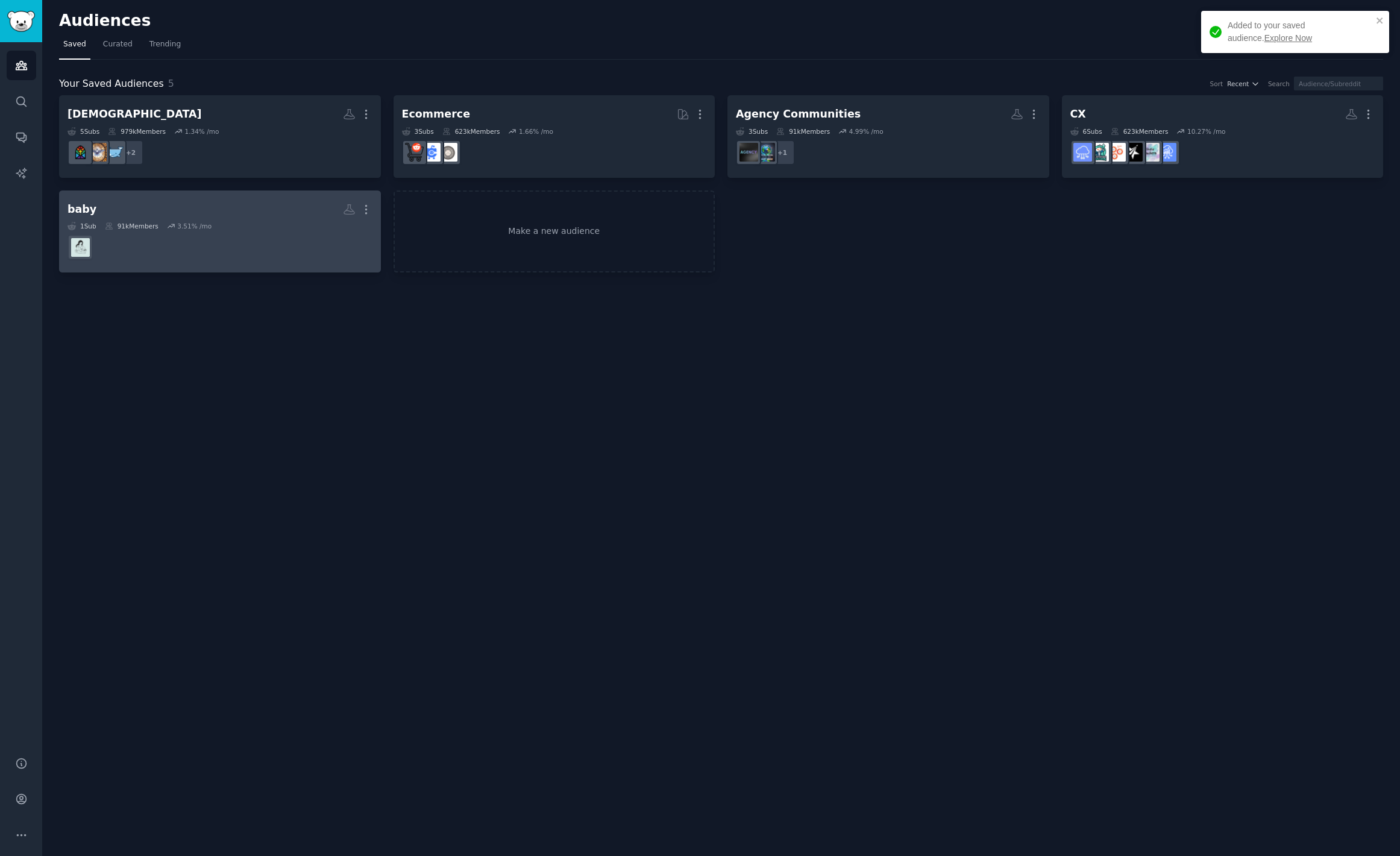
click at [258, 247] on dd at bounding box center [220, 247] width 305 height 34
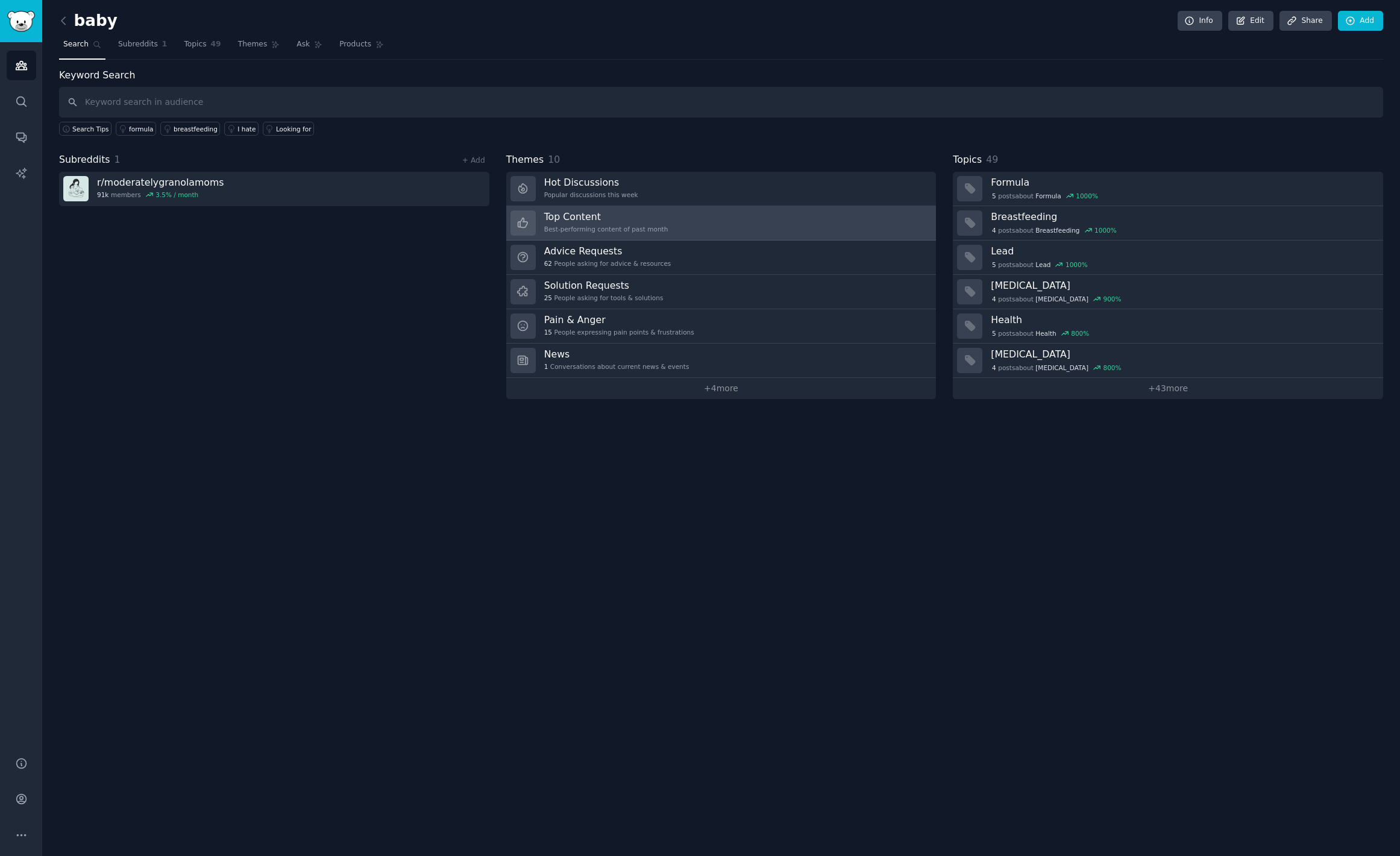
click at [586, 217] on h3 "Top Content" at bounding box center [606, 216] width 124 height 13
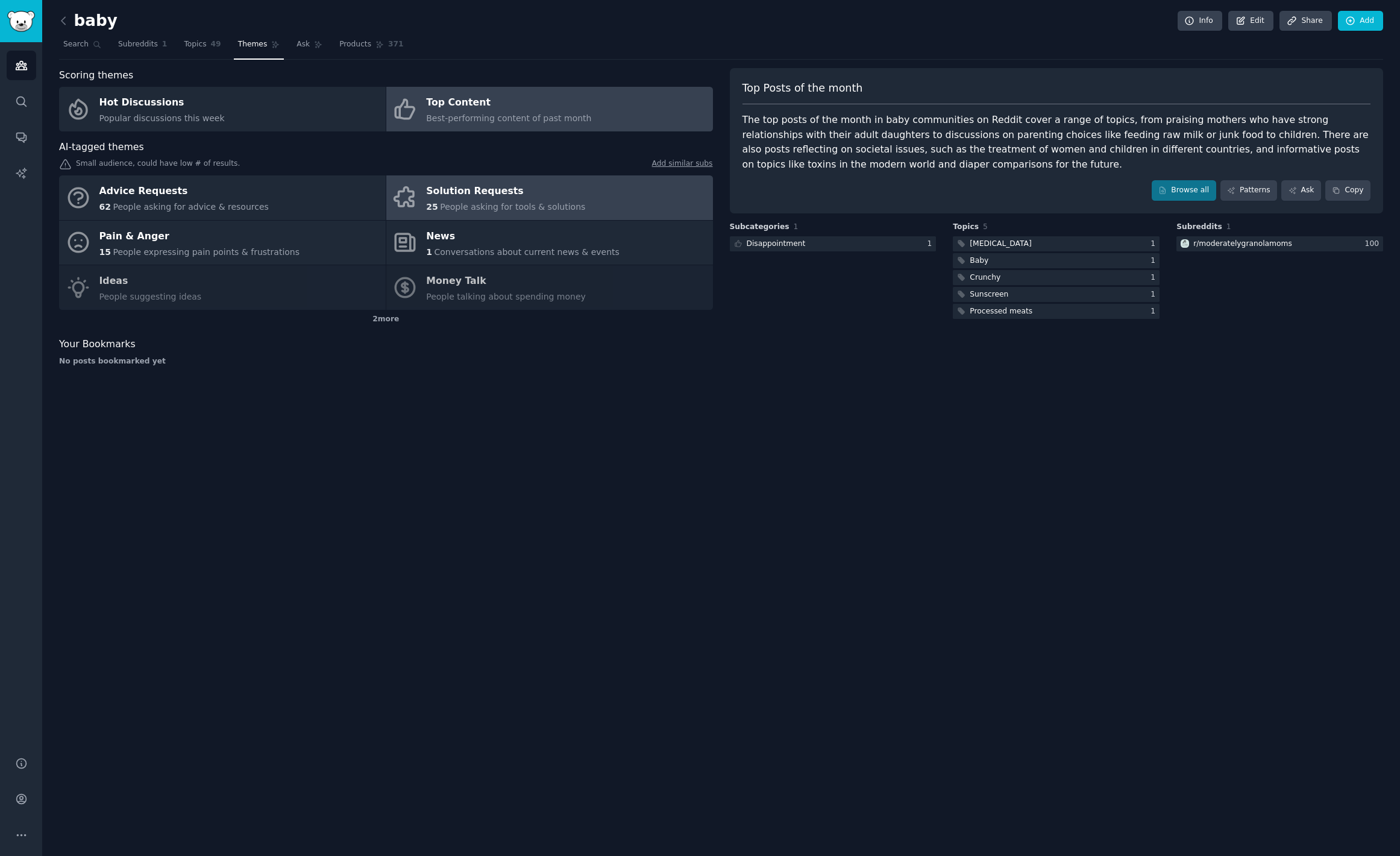
click at [493, 199] on div "Solution Requests" at bounding box center [506, 191] width 159 height 19
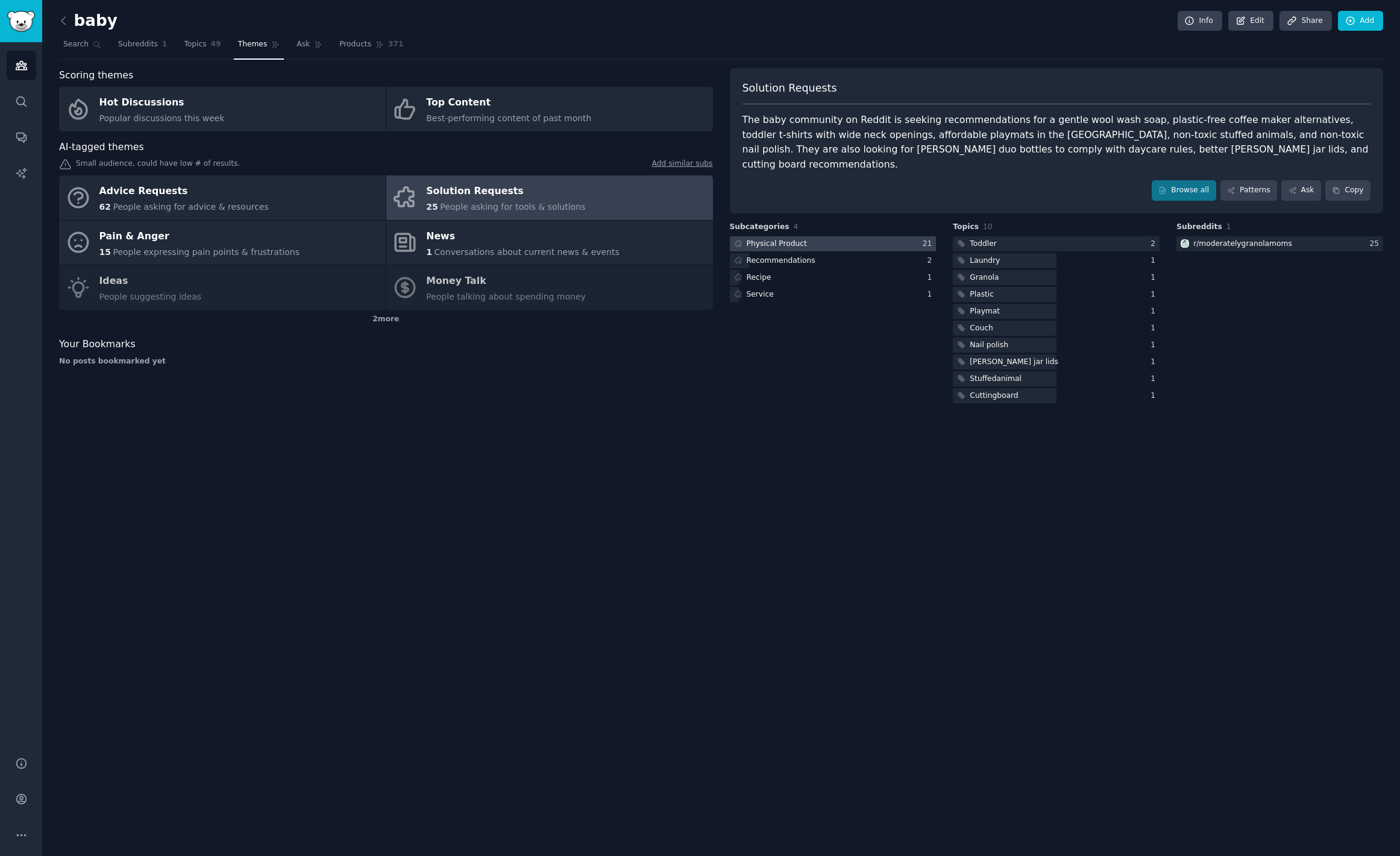
click at [845, 236] on div at bounding box center [833, 243] width 207 height 15
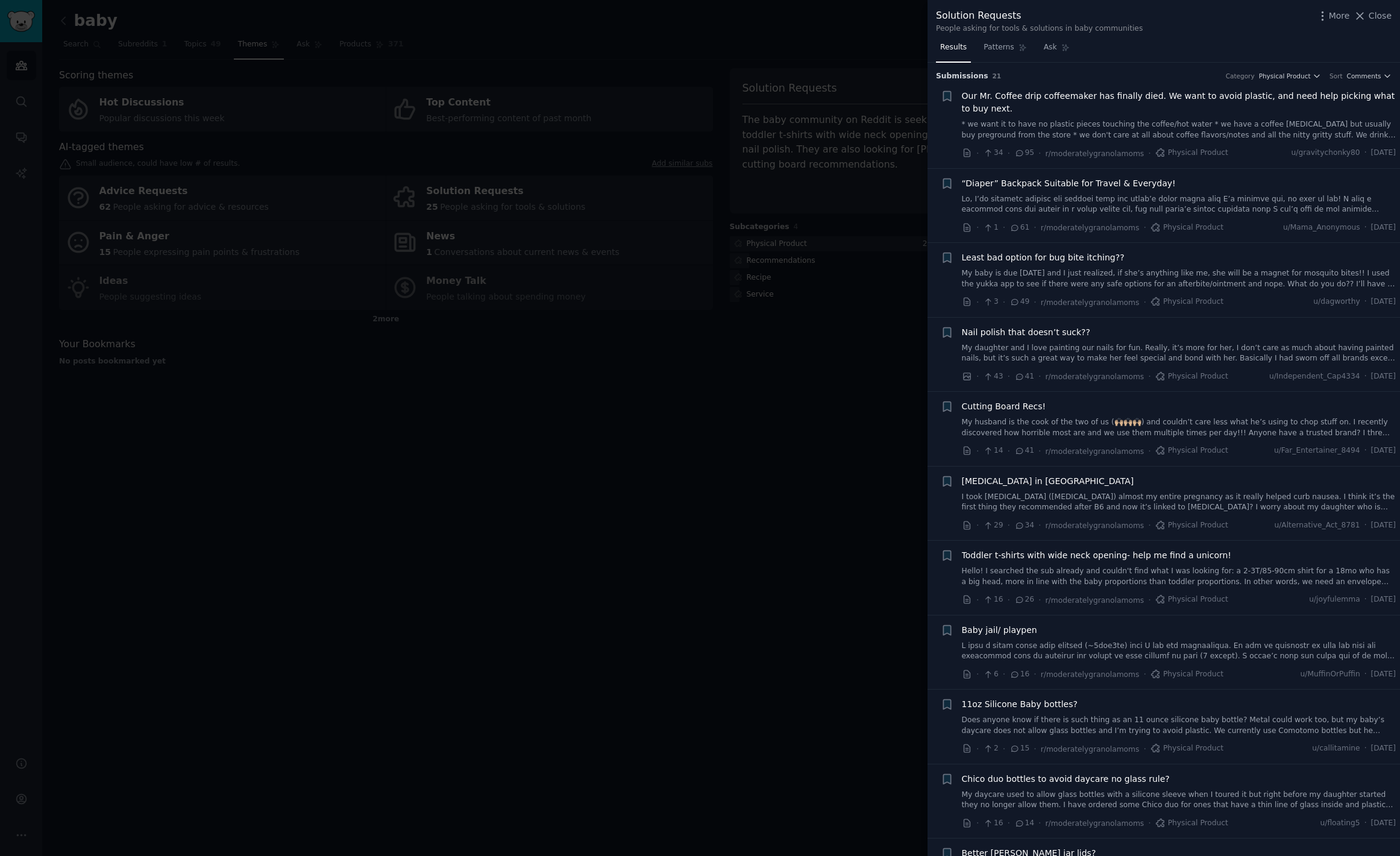
click at [1186, 281] on link "My baby is due on Saturday and I just realized, if she’s anything like me, she …" at bounding box center [1179, 278] width 435 height 21
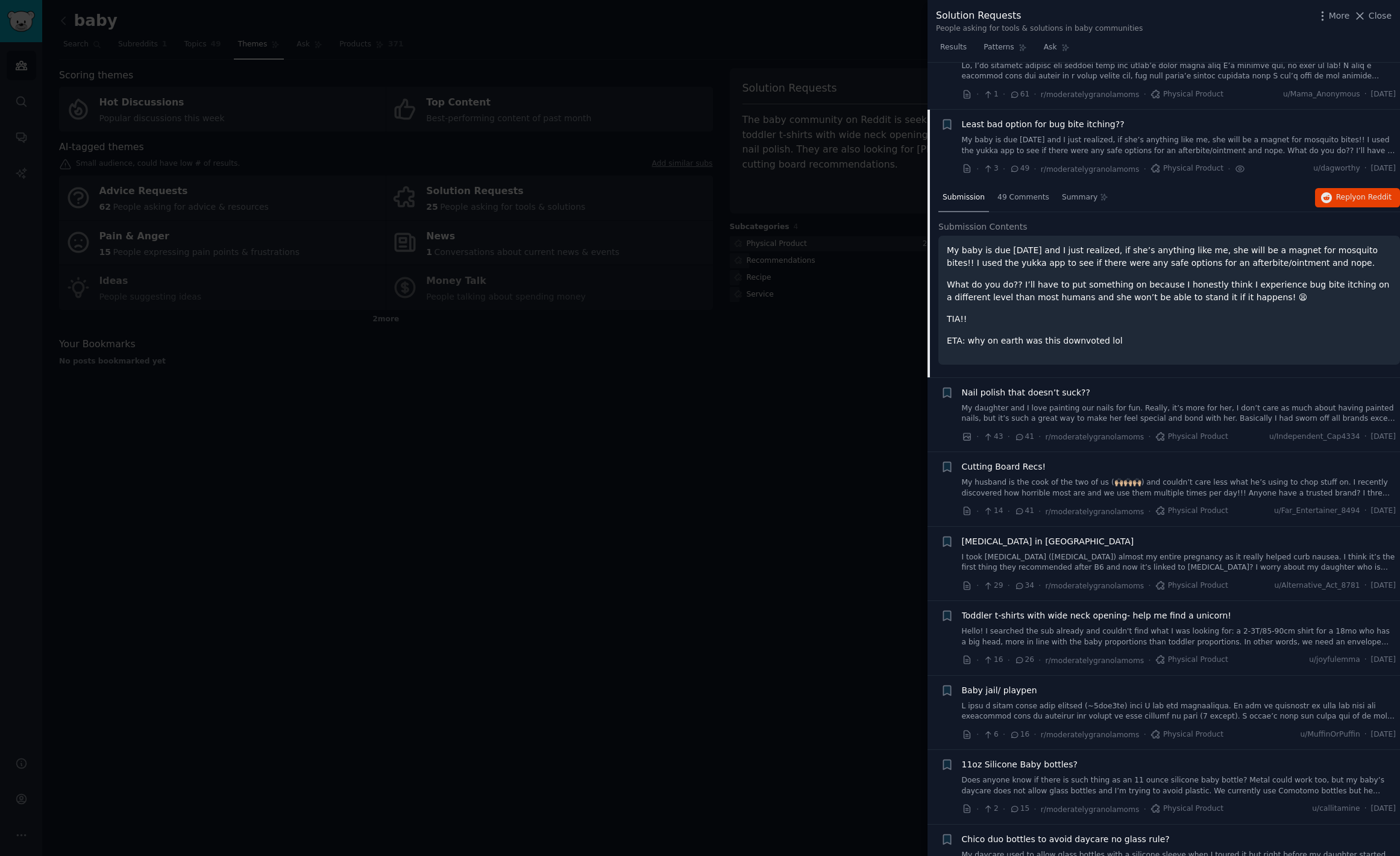
scroll to position [181, 0]
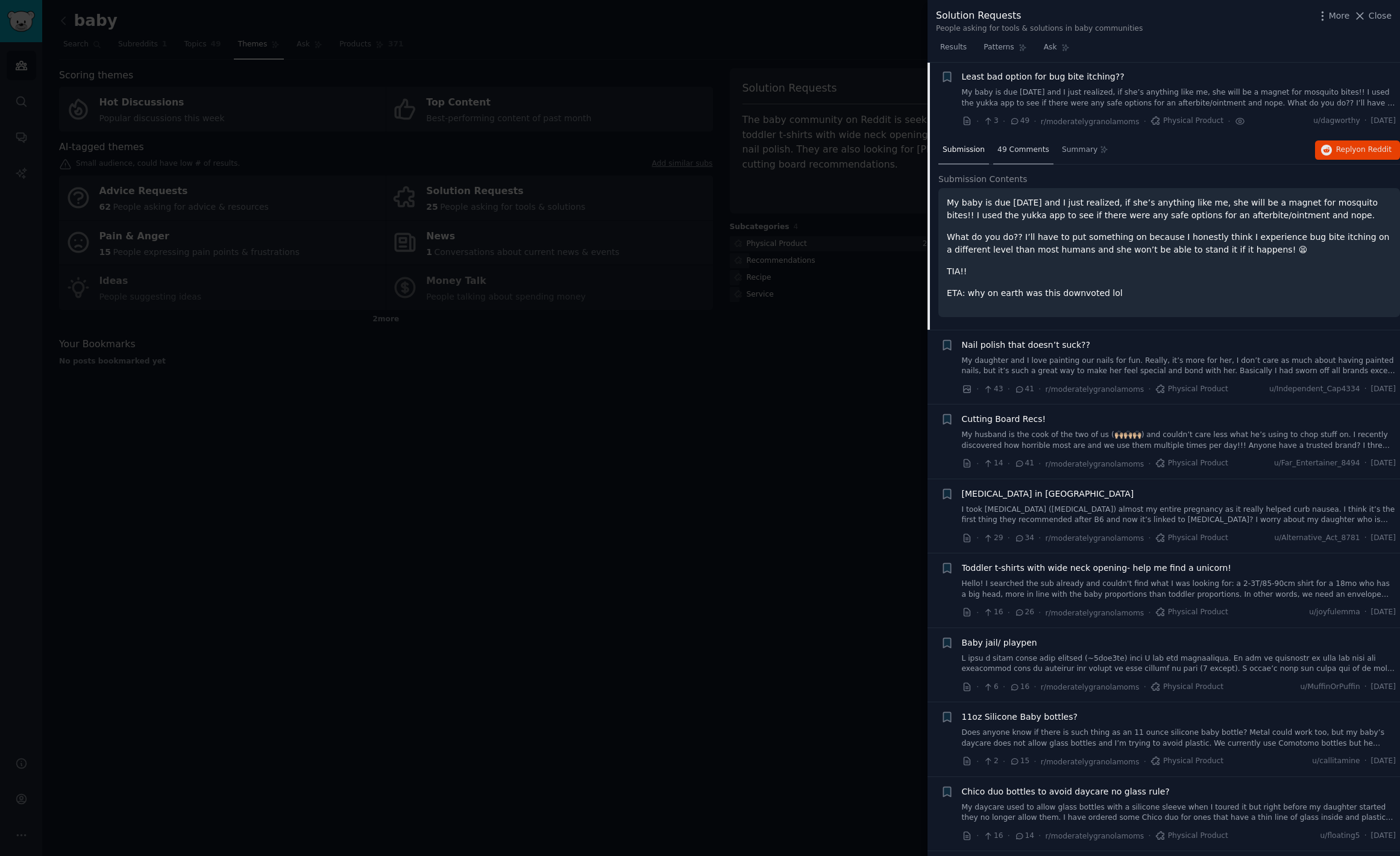
click at [1017, 142] on div "49 Comments" at bounding box center [1023, 151] width 60 height 29
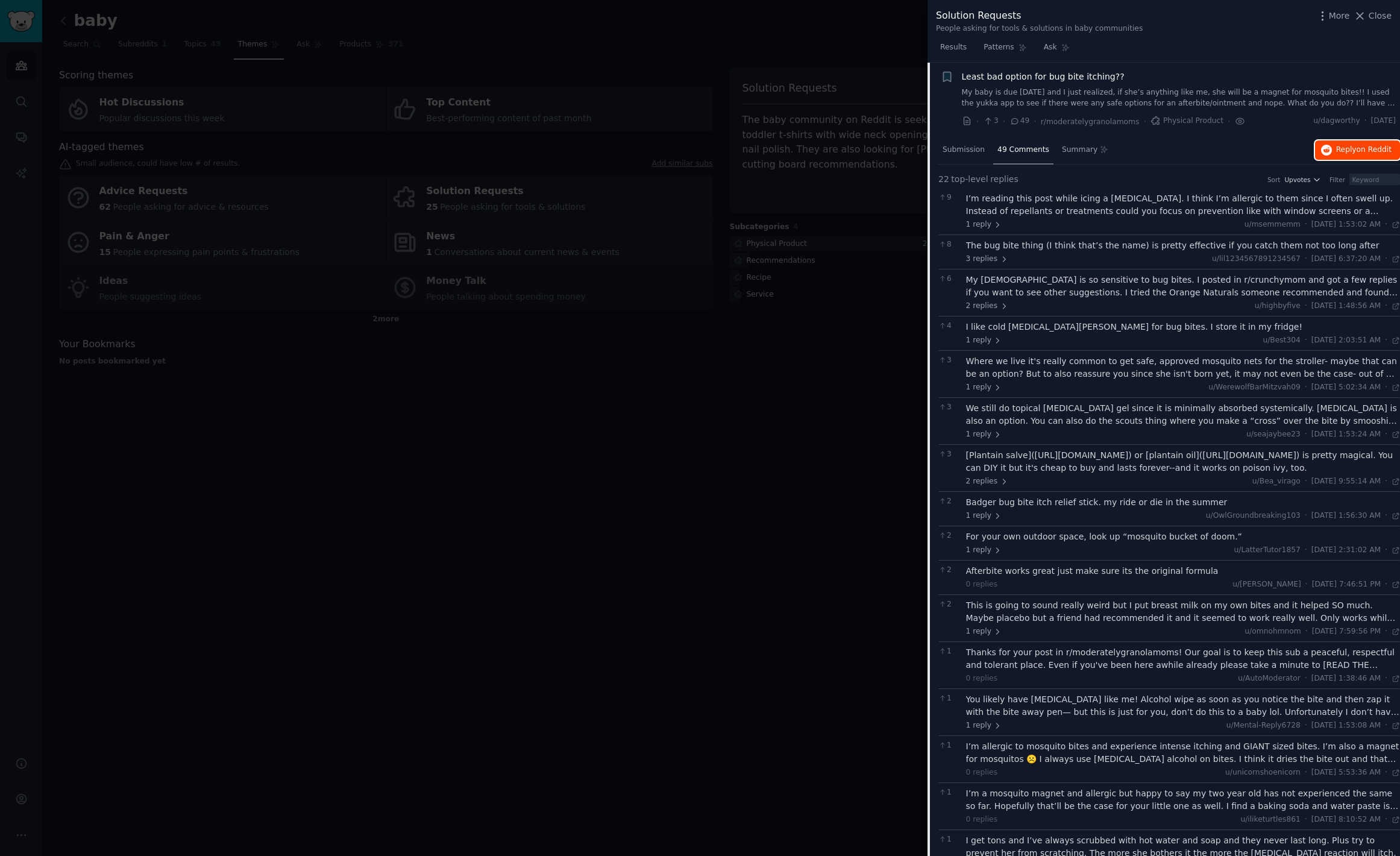
click at [1360, 157] on button "Reply on Reddit" at bounding box center [1358, 149] width 85 height 19
click at [1372, 22] on div "More Close" at bounding box center [1354, 15] width 75 height 15
click at [1376, 17] on span "Close" at bounding box center [1380, 16] width 23 height 13
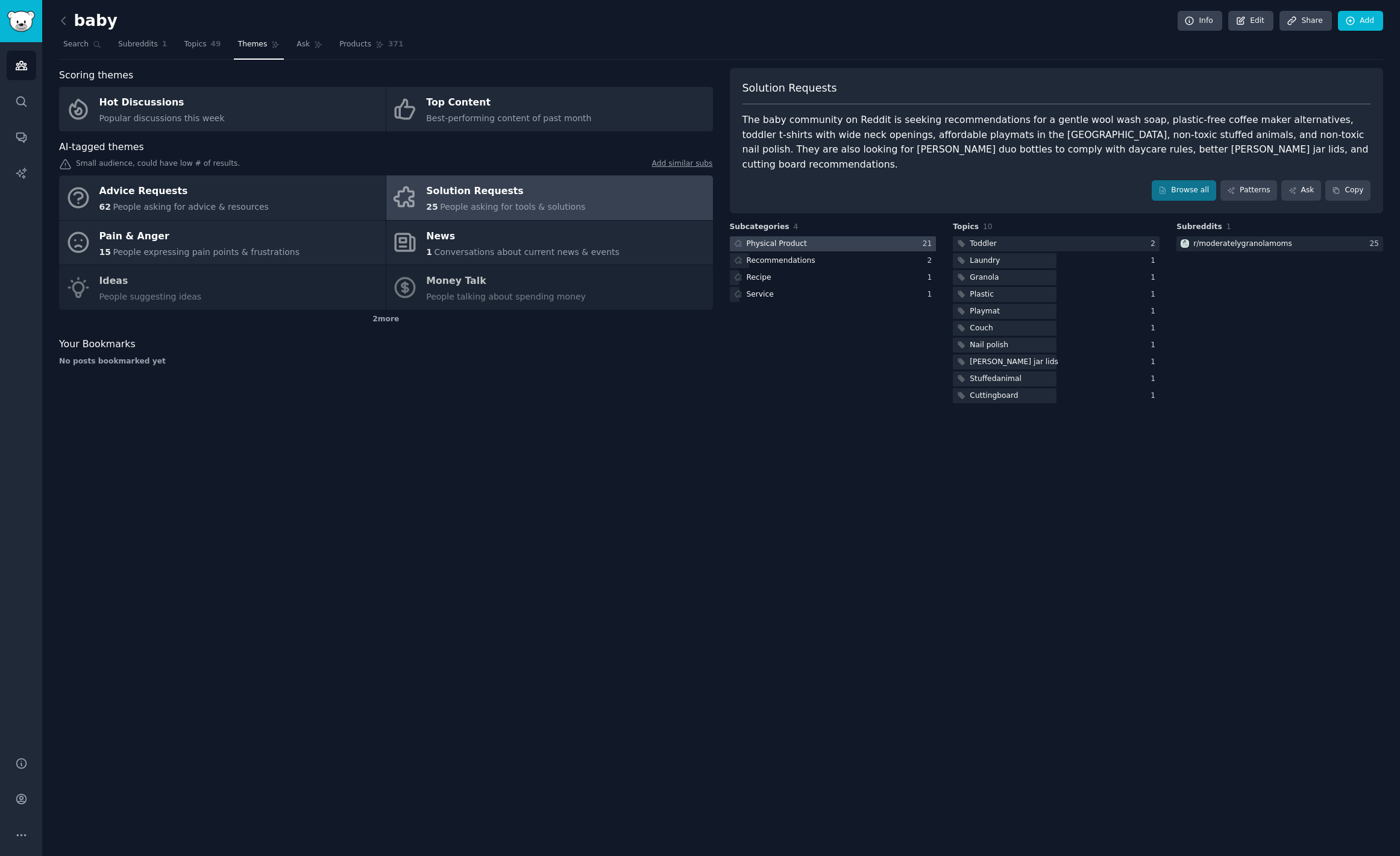
click at [861, 236] on div at bounding box center [833, 243] width 207 height 15
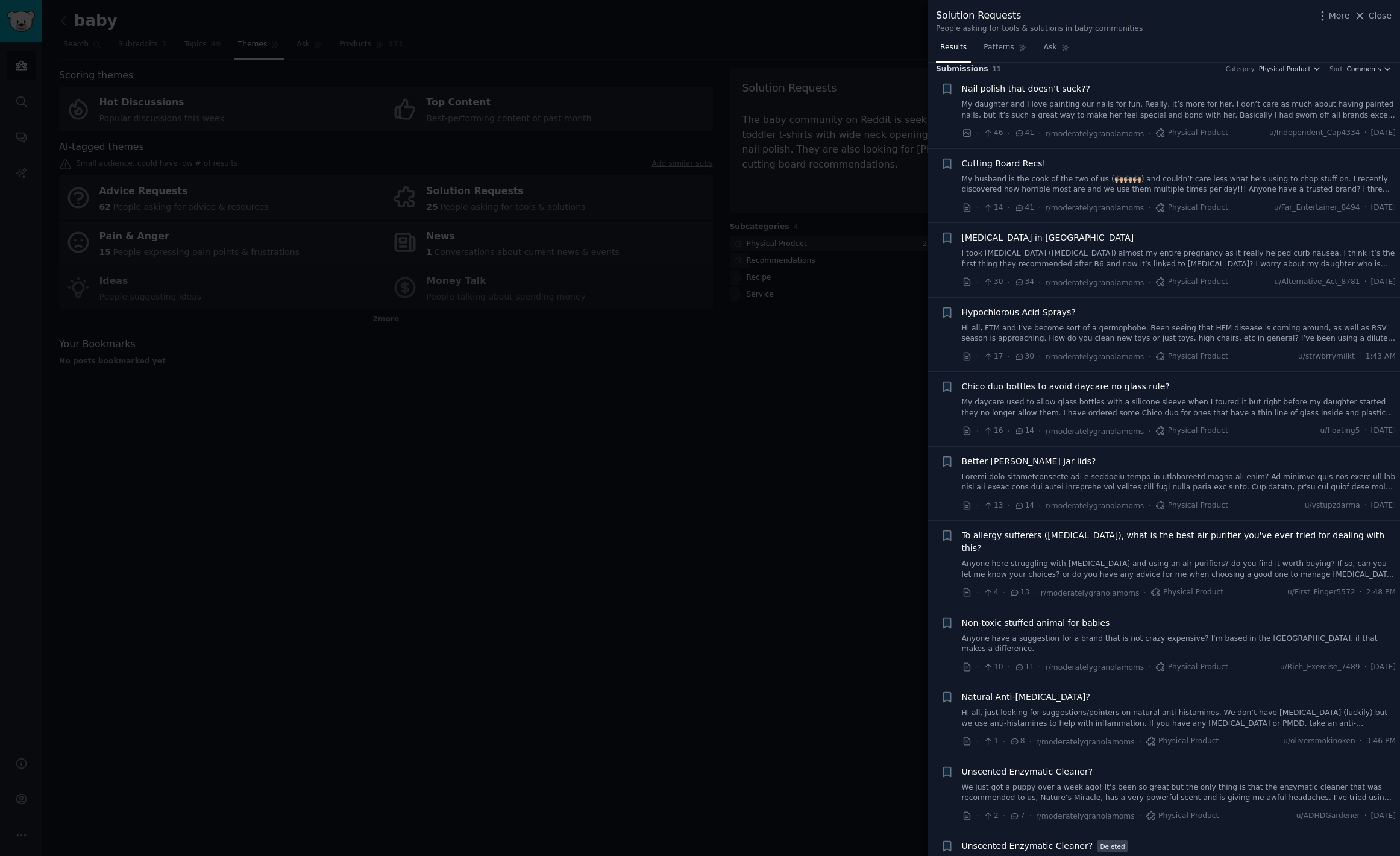
scroll to position [8, 0]
click at [1043, 615] on span "Non-toxic stuffed animal for babies" at bounding box center [1035, 622] width 148 height 13
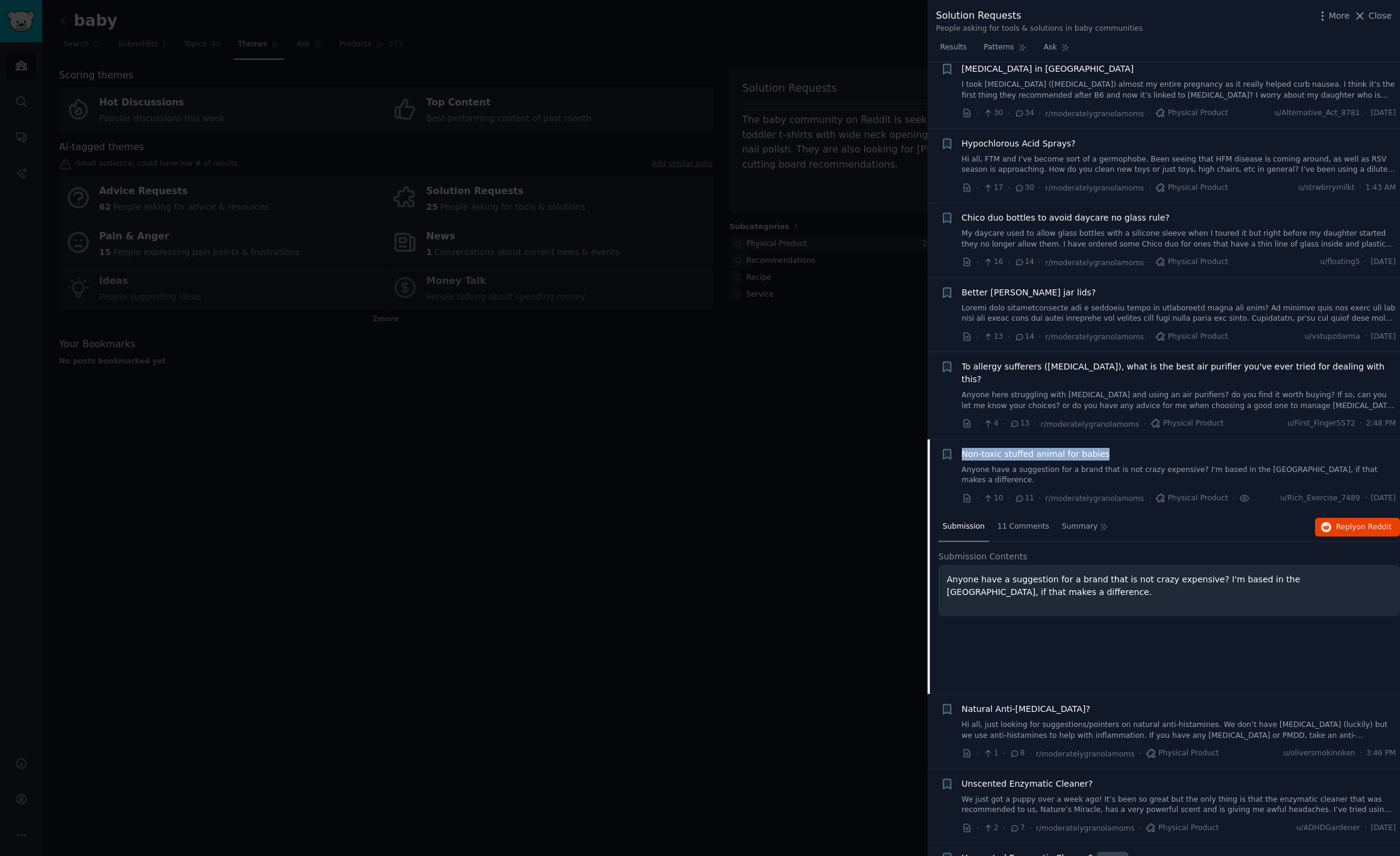
scroll to position [190, 0]
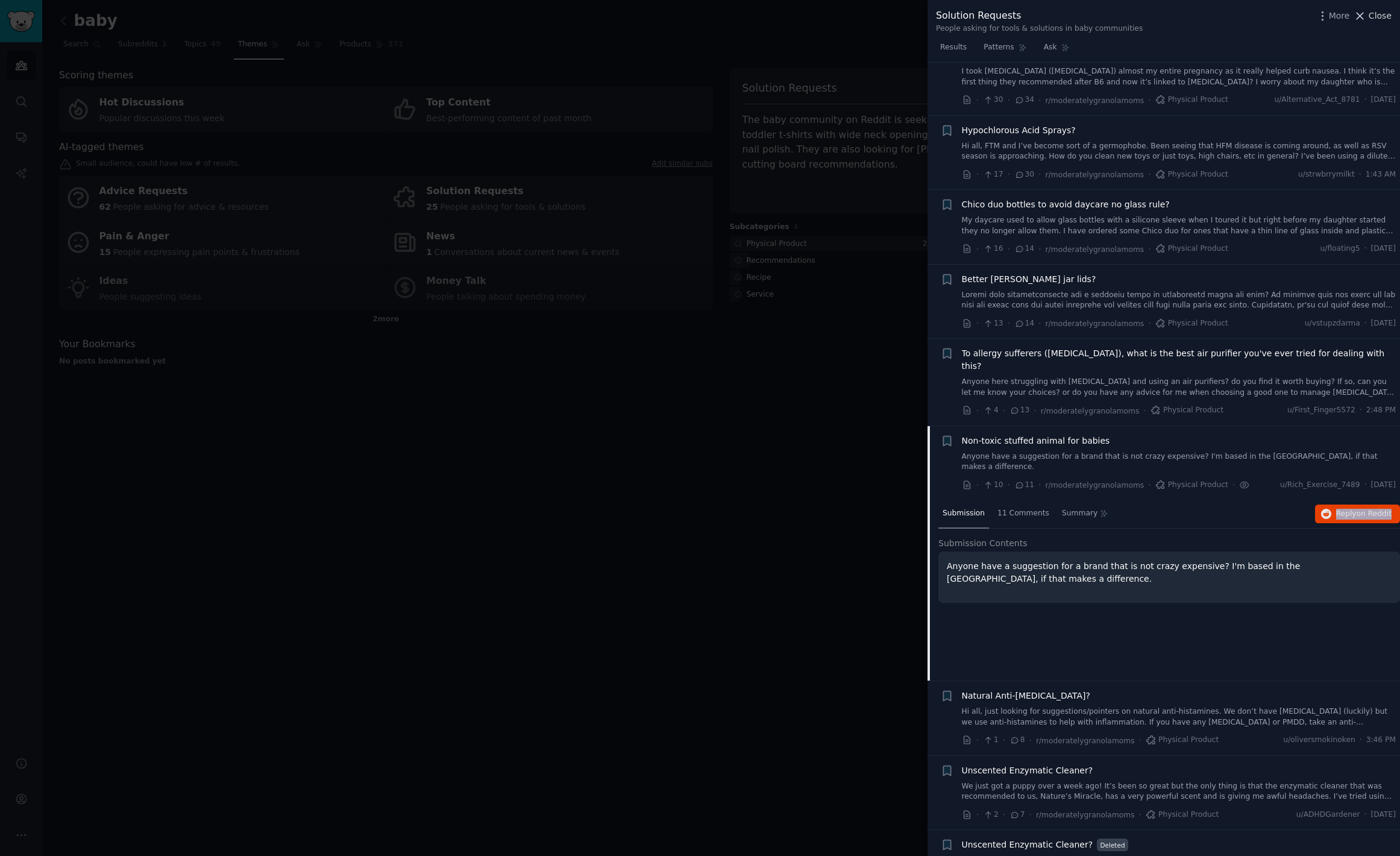
click at [1372, 19] on span "Close" at bounding box center [1380, 16] width 23 height 13
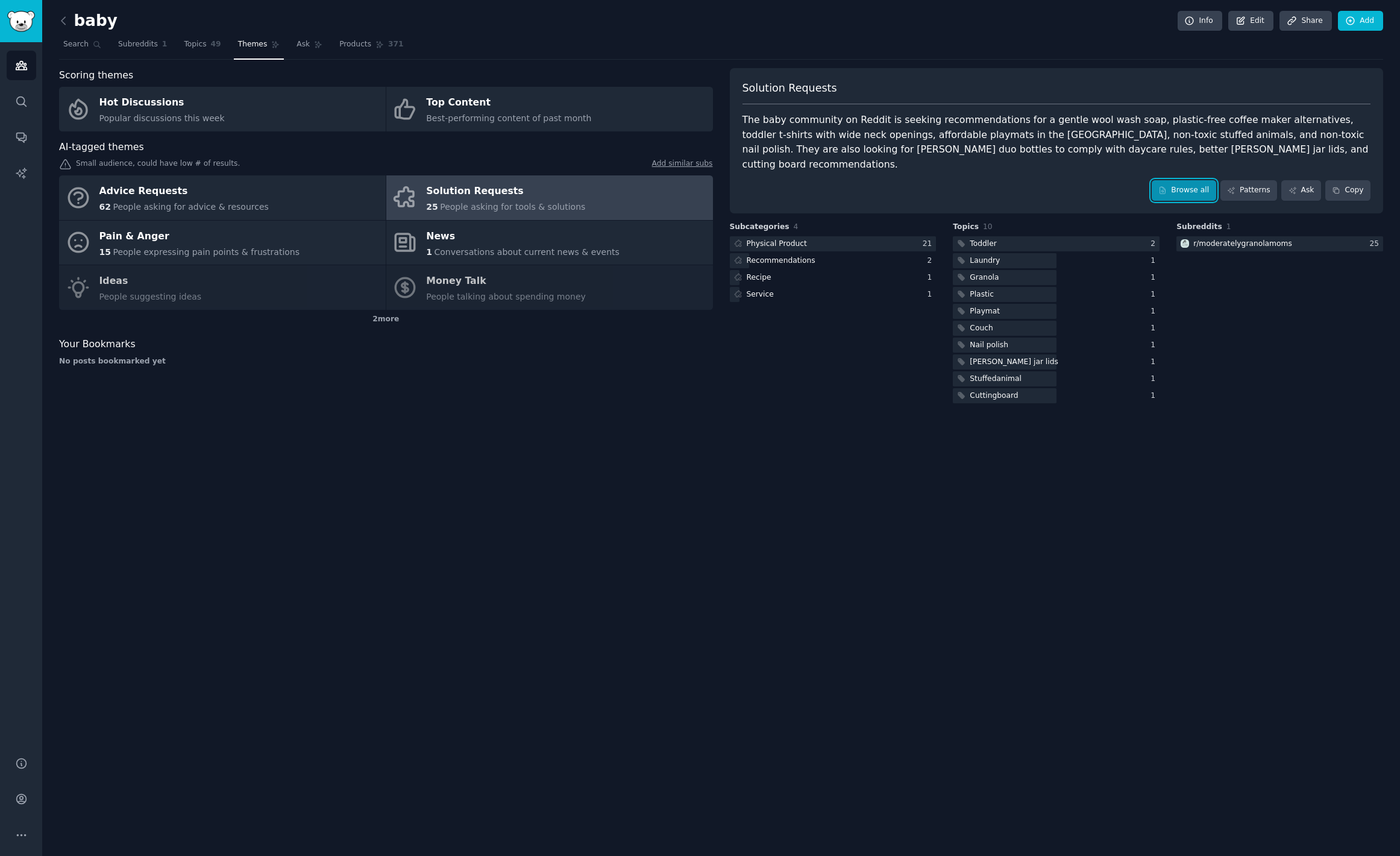
click at [1176, 181] on link "Browse all" at bounding box center [1184, 190] width 65 height 21
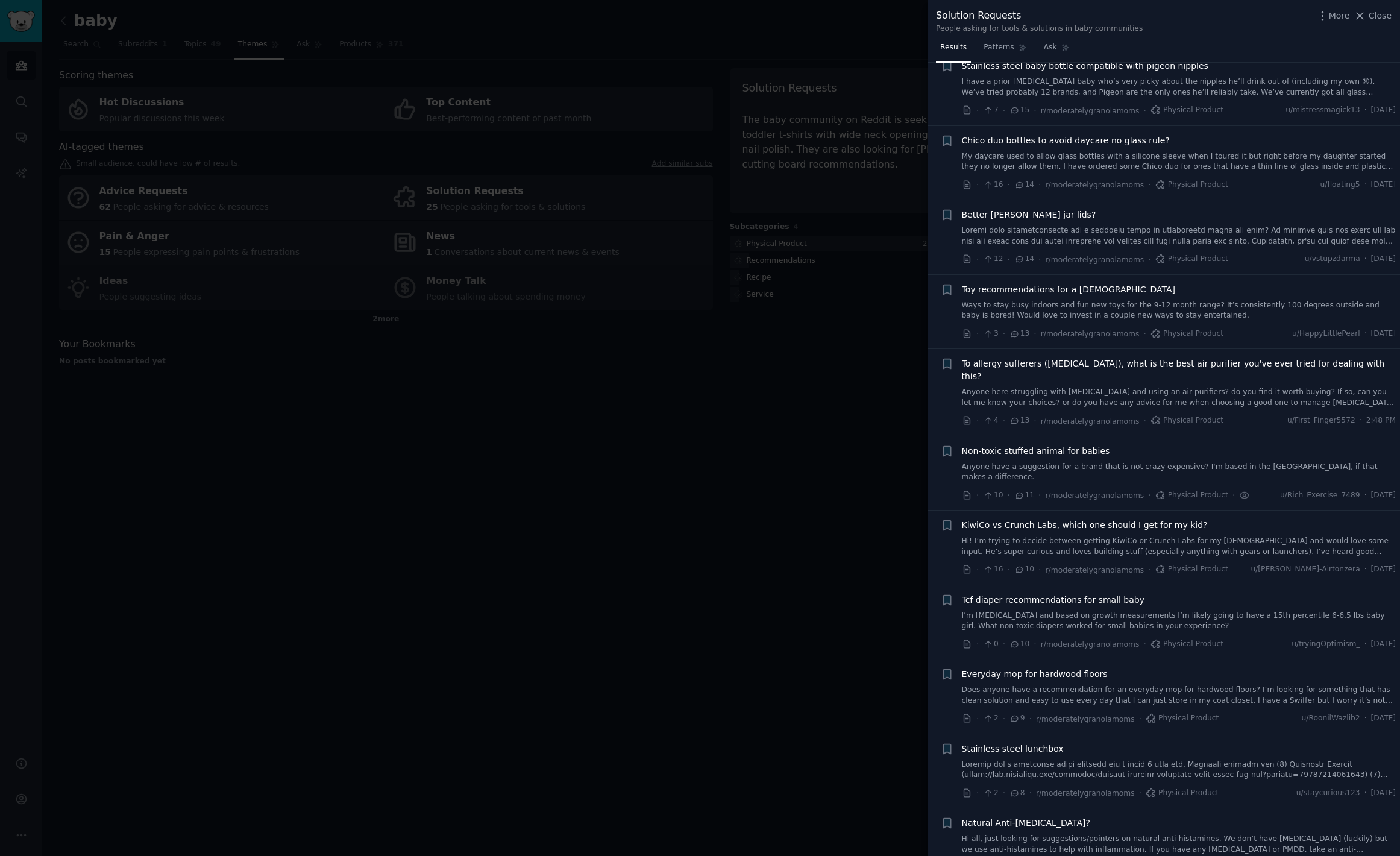
scroll to position [779, 0]
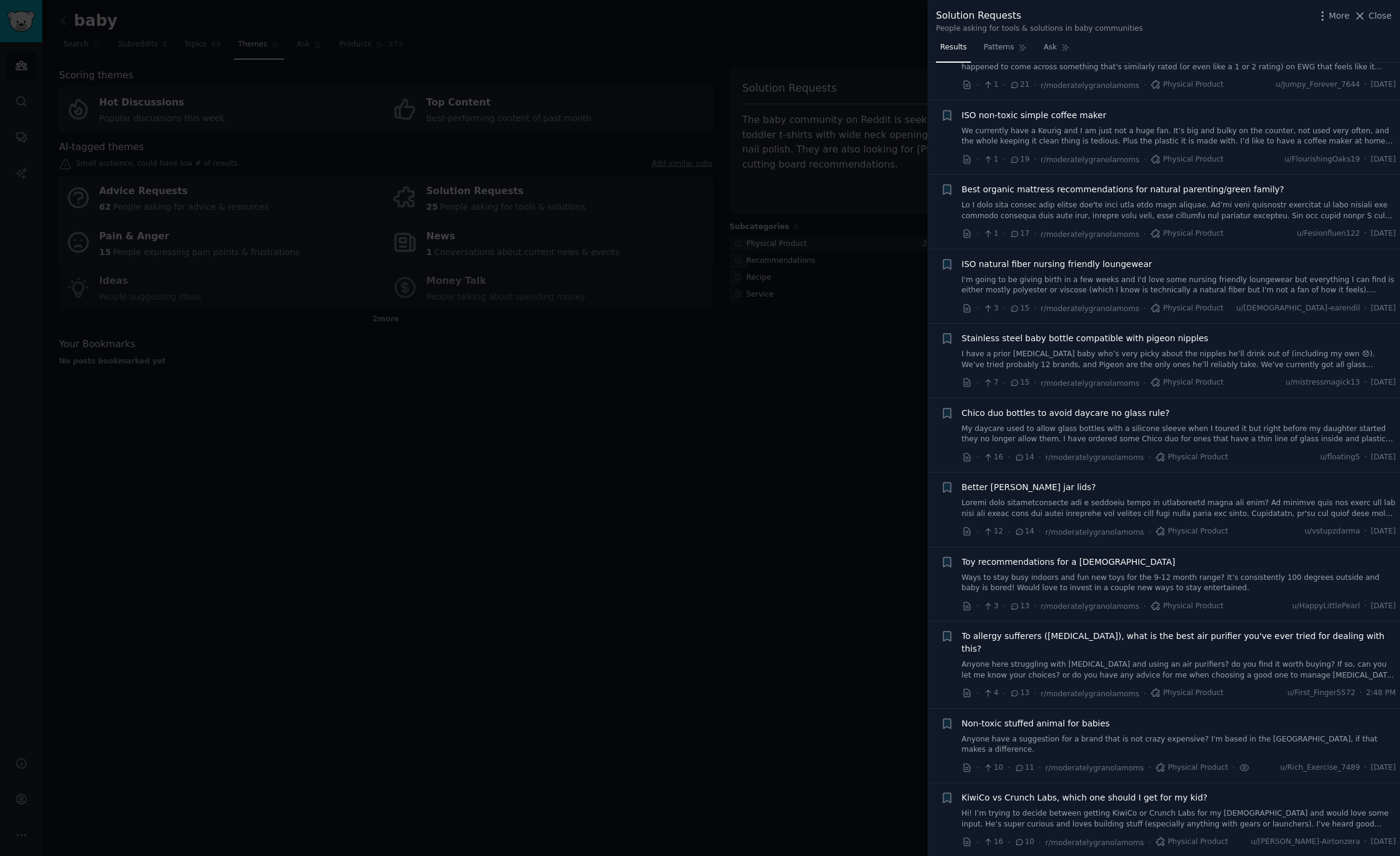
click at [846, 496] on div at bounding box center [700, 428] width 1400 height 856
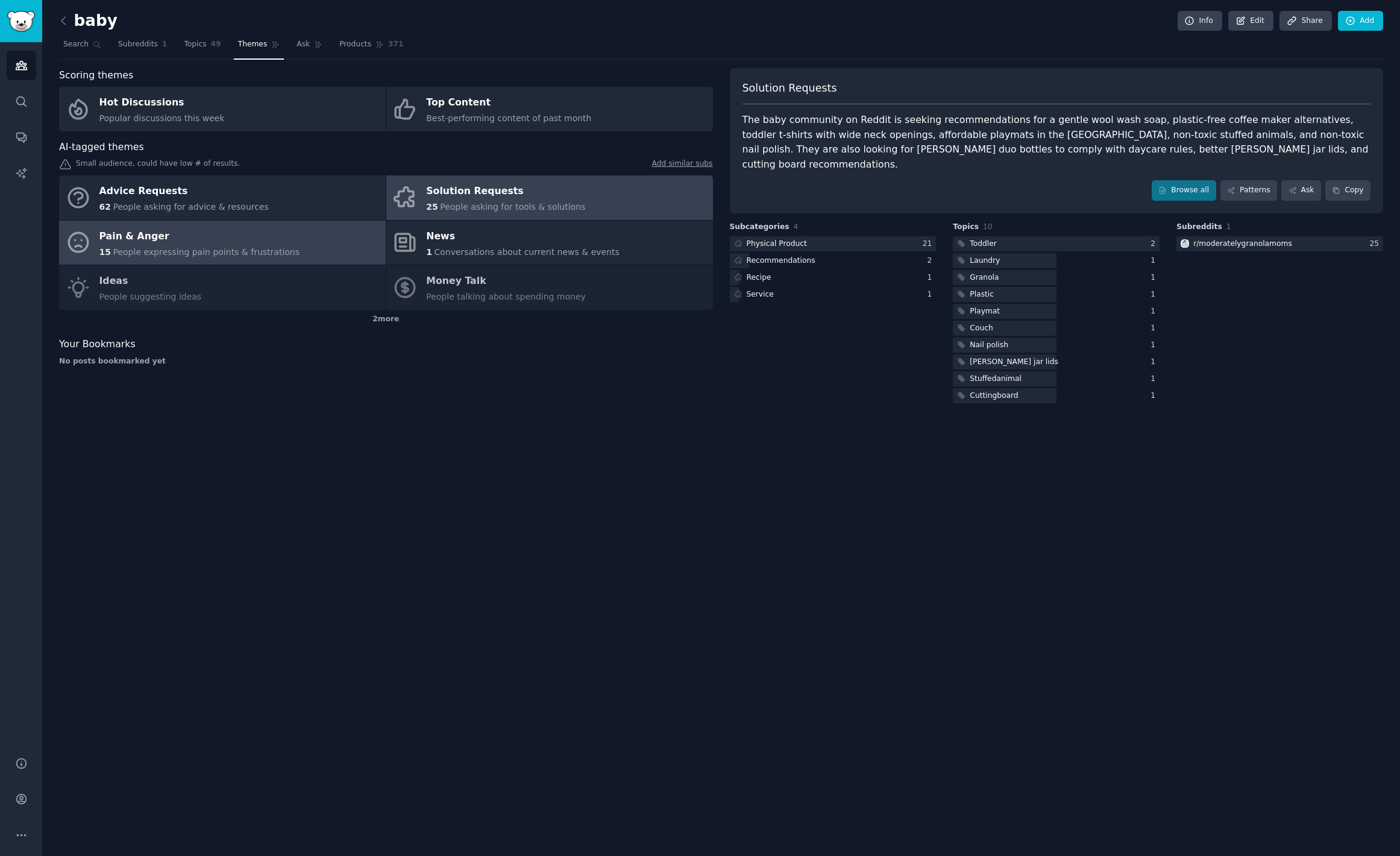
click at [227, 255] on span "People expressing pain points & frustrations" at bounding box center [207, 252] width 187 height 10
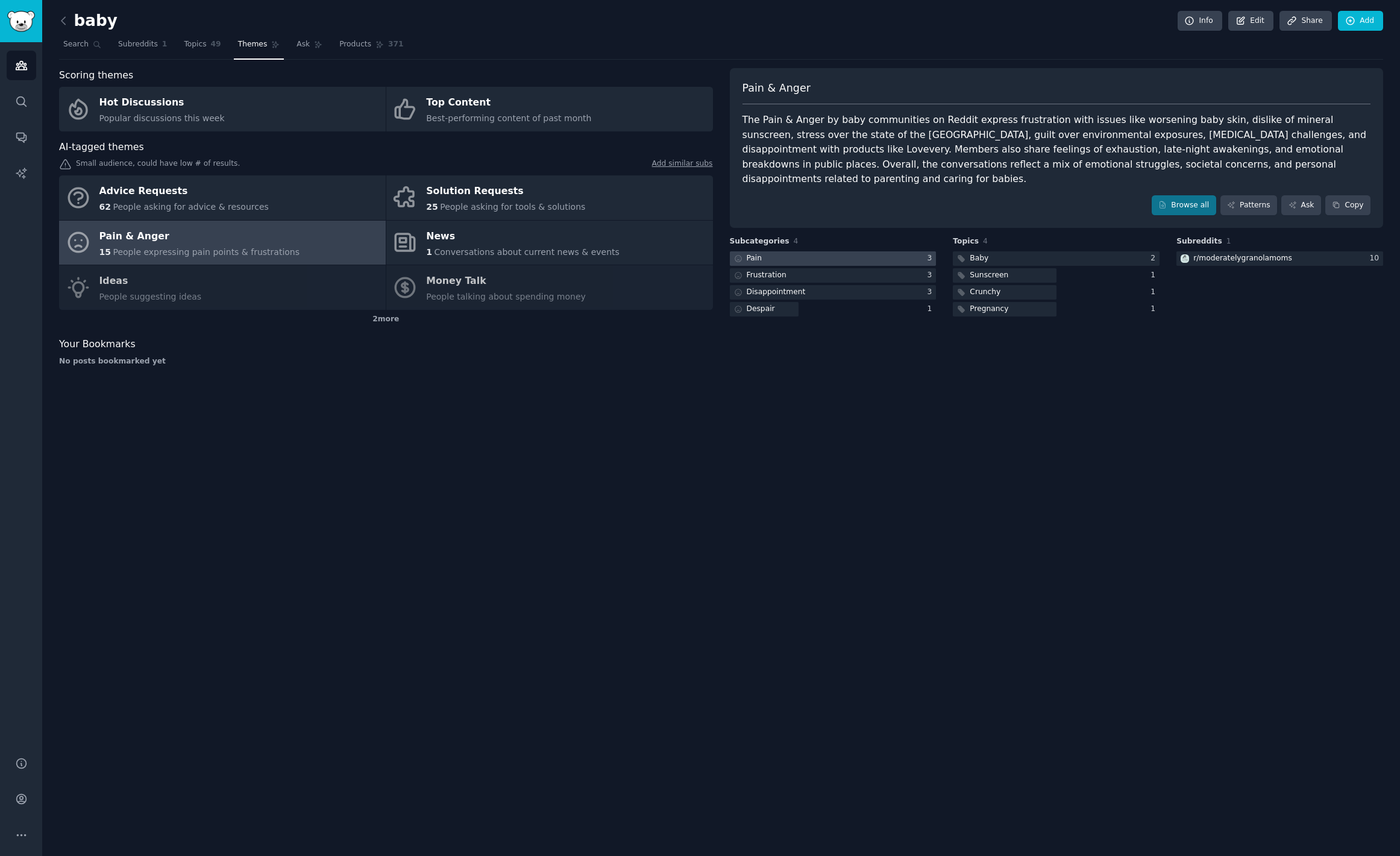
click at [793, 252] on div at bounding box center [833, 259] width 207 height 15
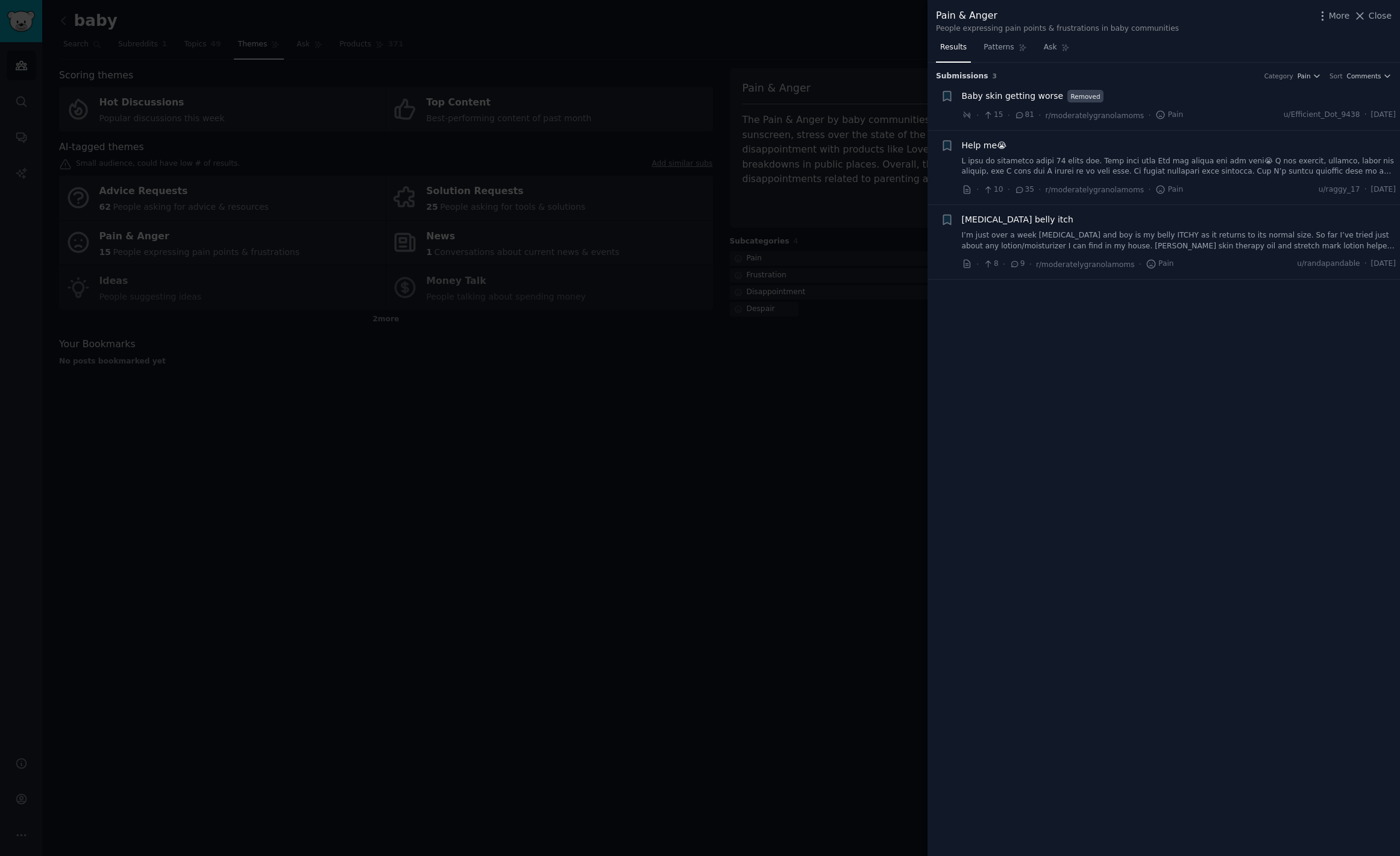
click at [805, 323] on div at bounding box center [700, 428] width 1400 height 856
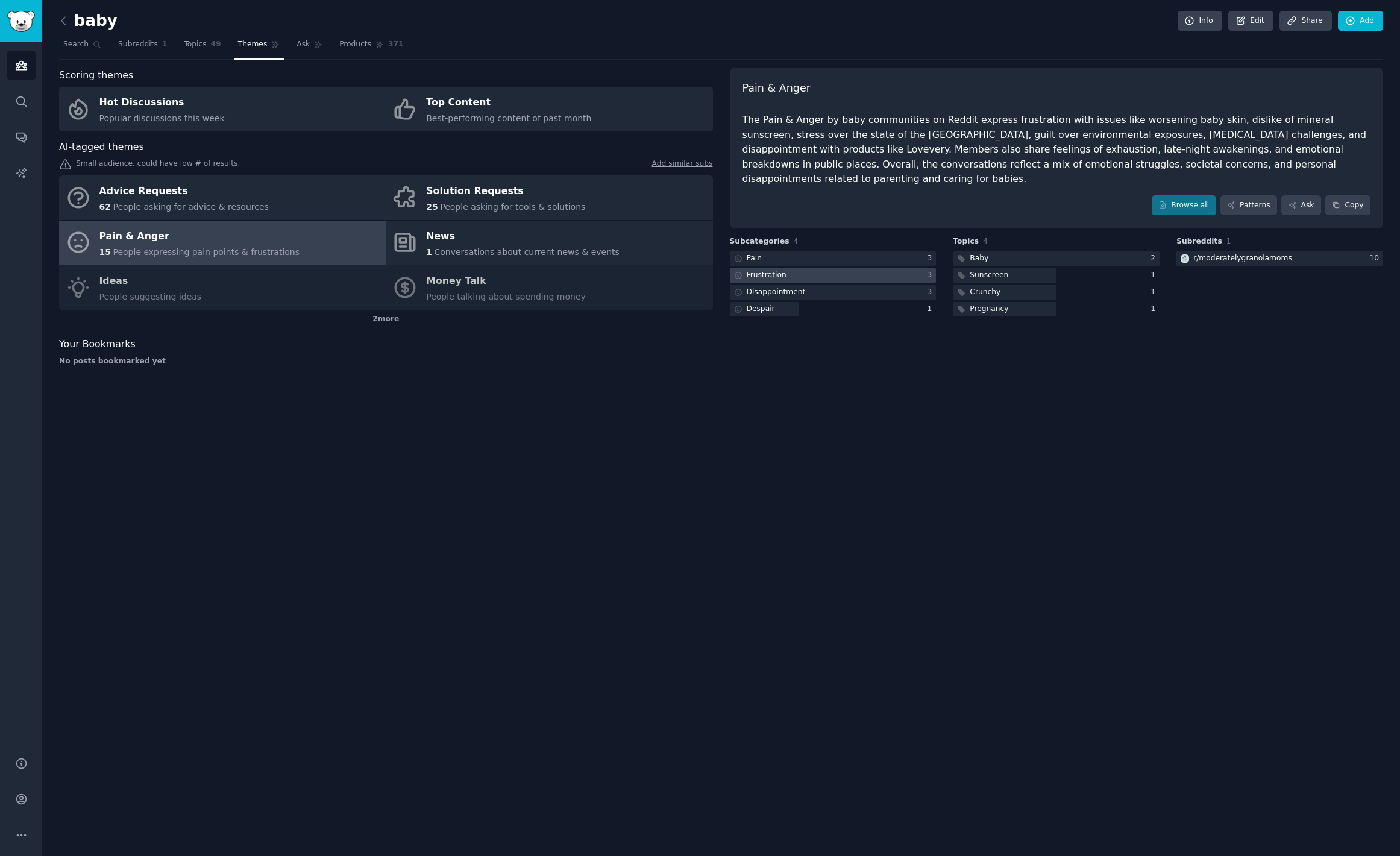
click at [814, 269] on div at bounding box center [833, 276] width 207 height 15
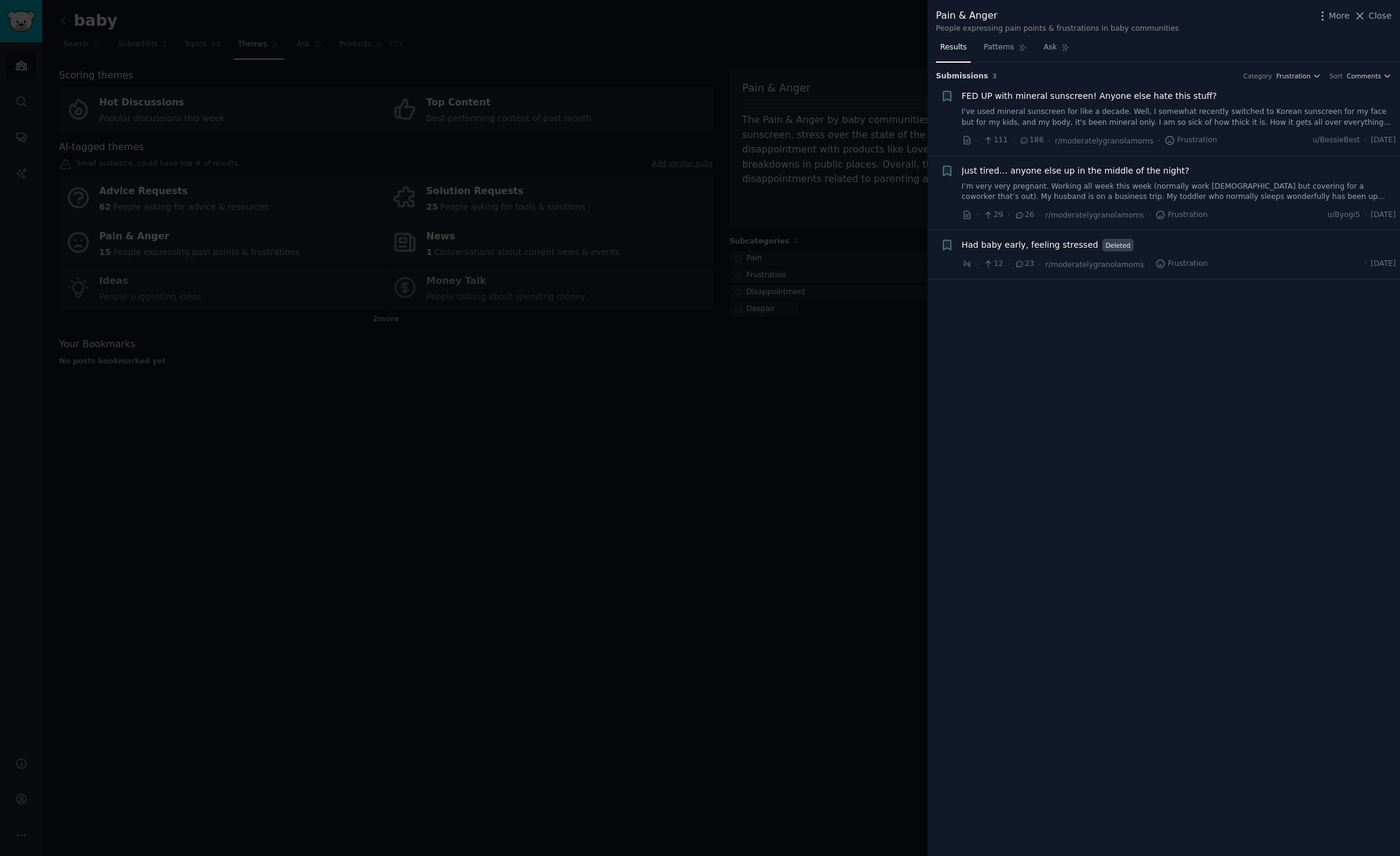
click at [811, 342] on div at bounding box center [700, 428] width 1400 height 856
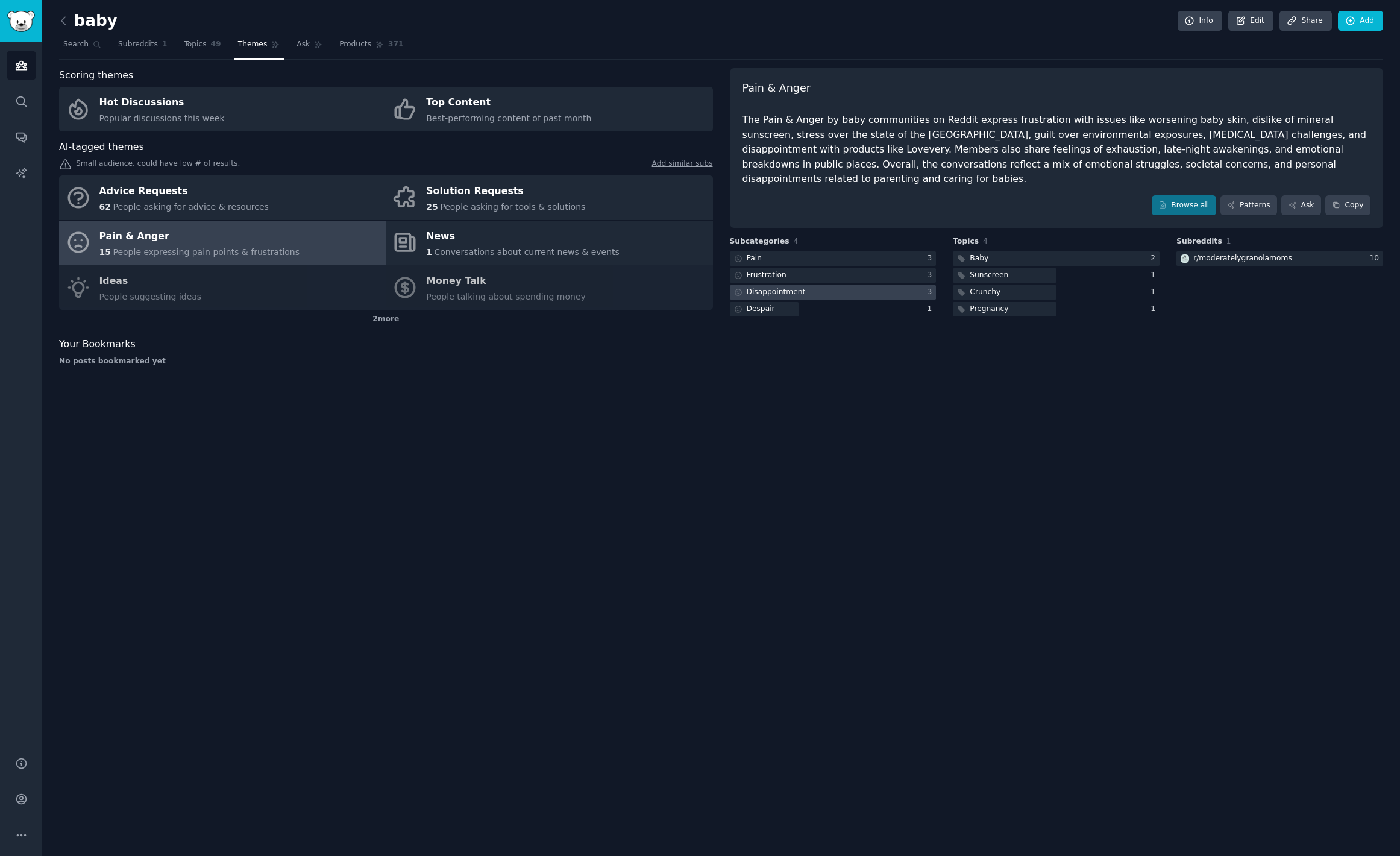
click at [802, 285] on div "Disappointment" at bounding box center [769, 292] width 78 height 15
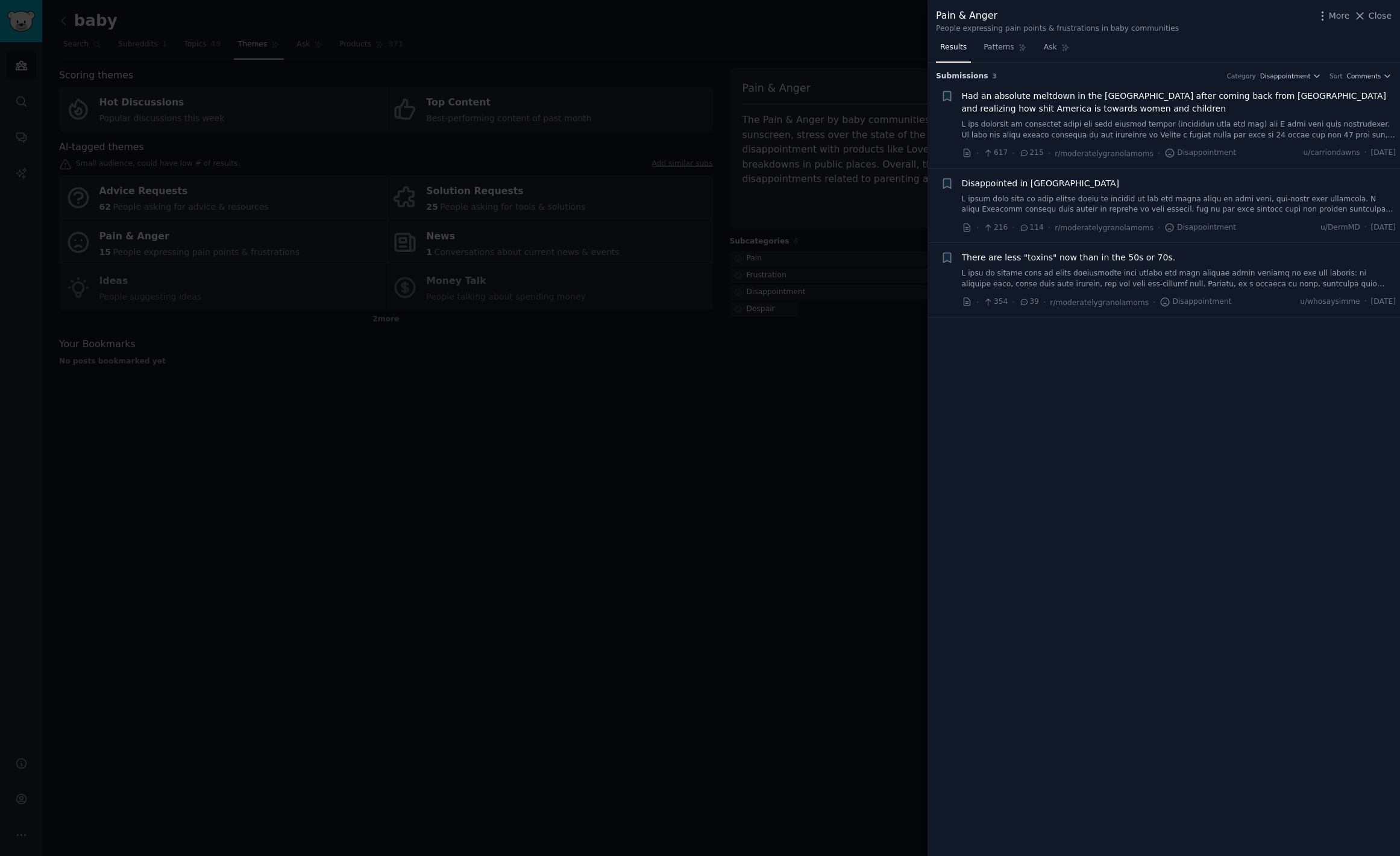
click at [1292, 99] on span "Had an absolute meltdown in the Chicago airport after coming back from Canada a…" at bounding box center [1179, 102] width 435 height 25
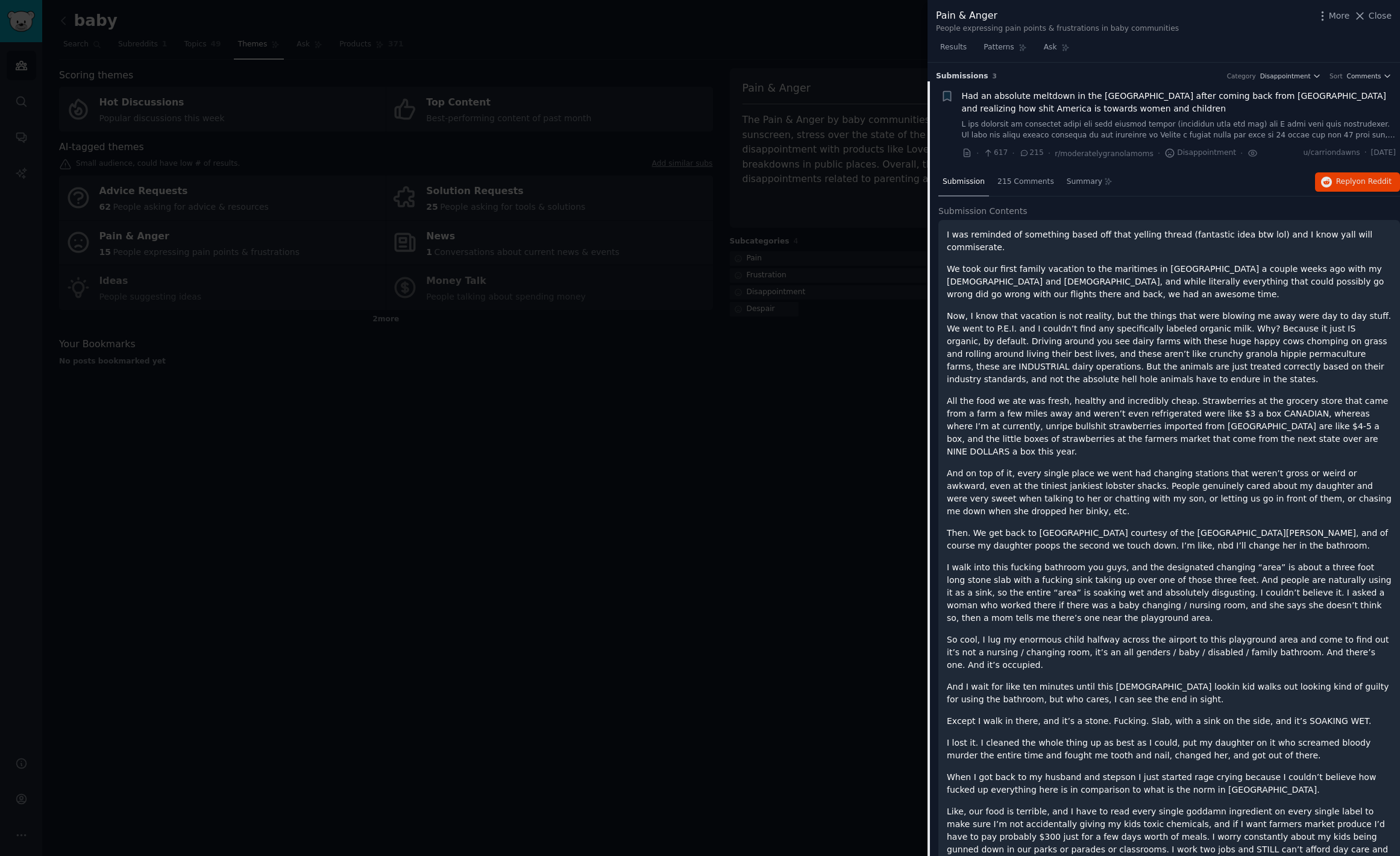
scroll to position [19, 0]
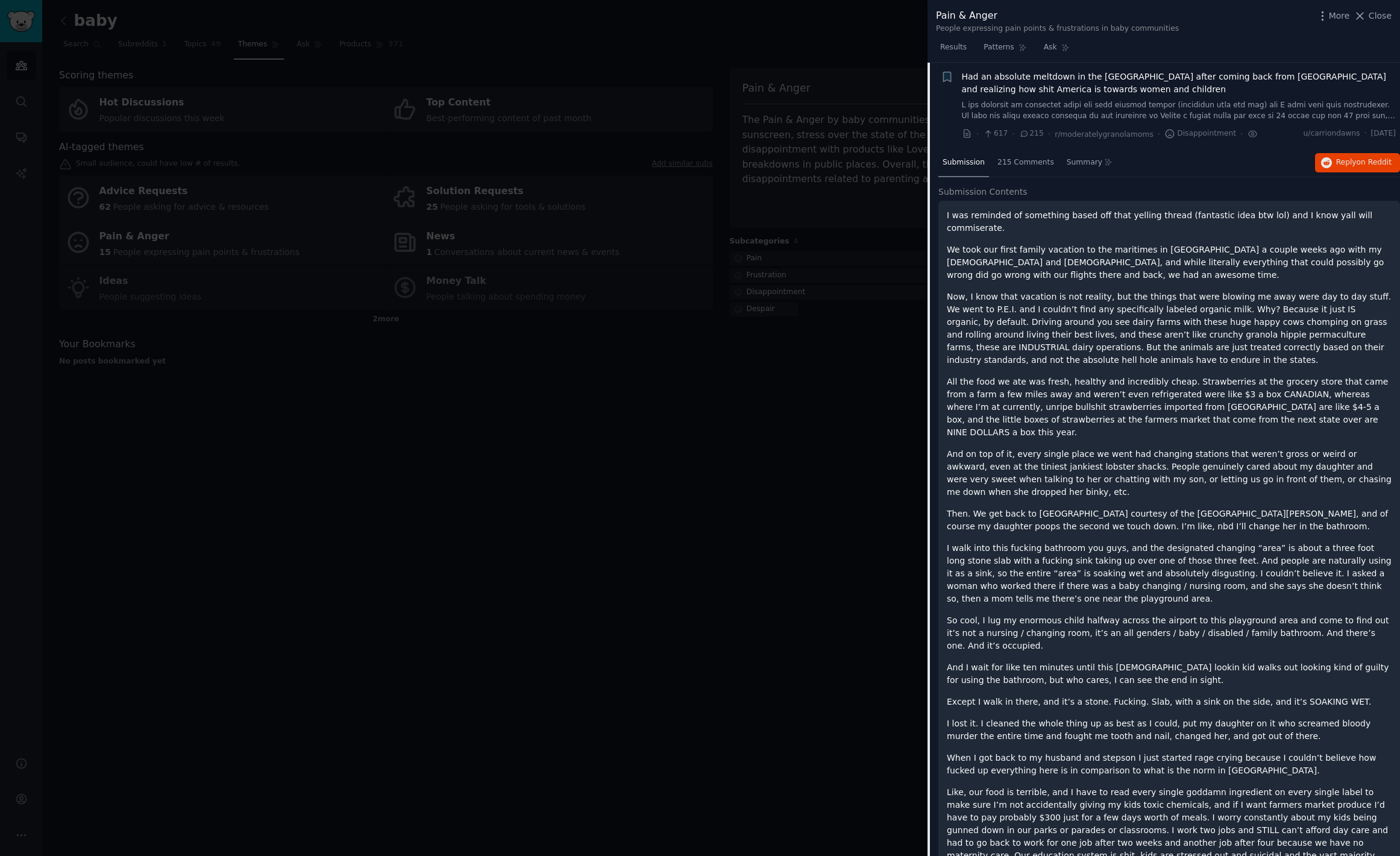
click at [513, 402] on div at bounding box center [700, 428] width 1400 height 856
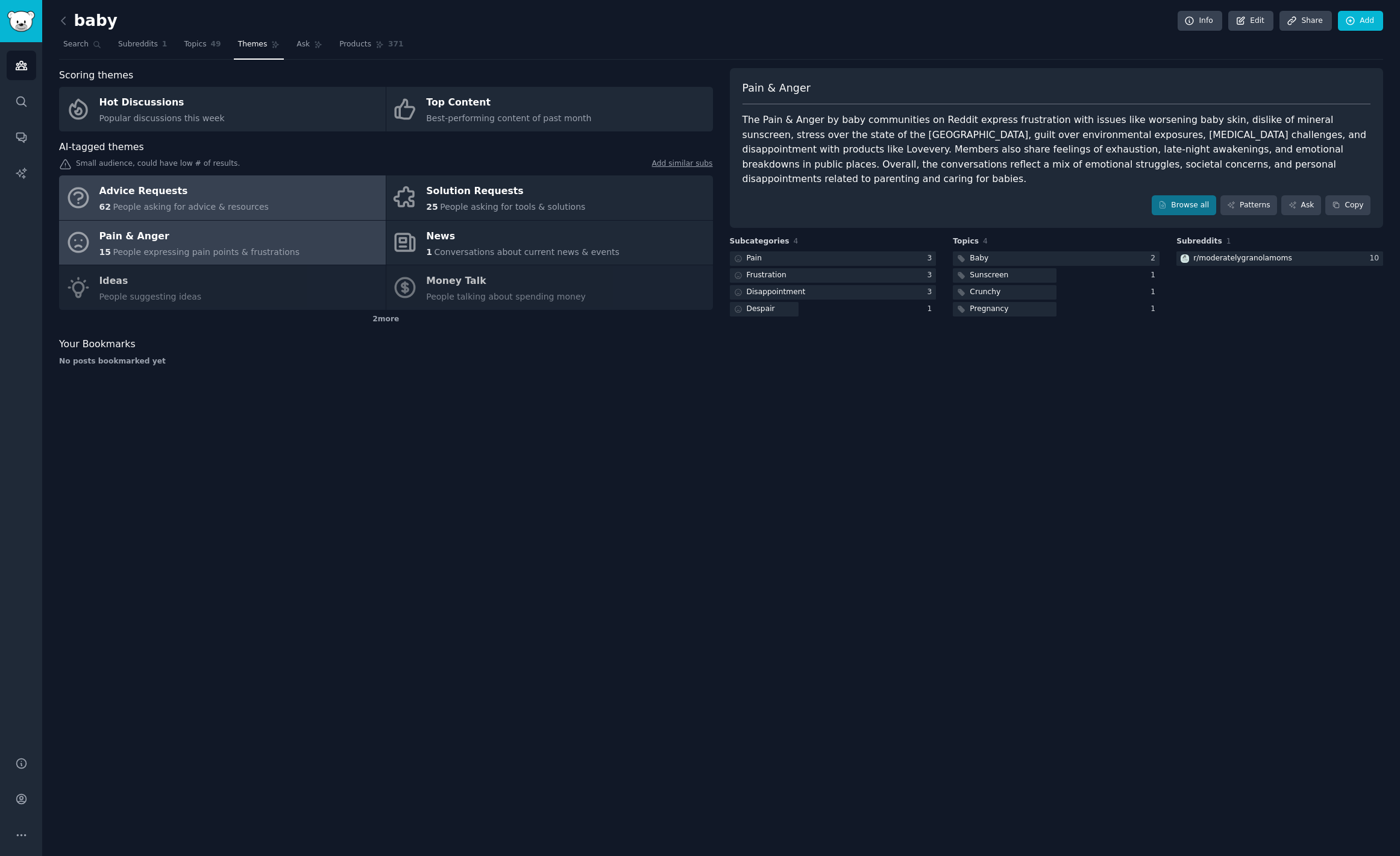
click at [224, 190] on div "Advice Requests" at bounding box center [184, 191] width 170 height 19
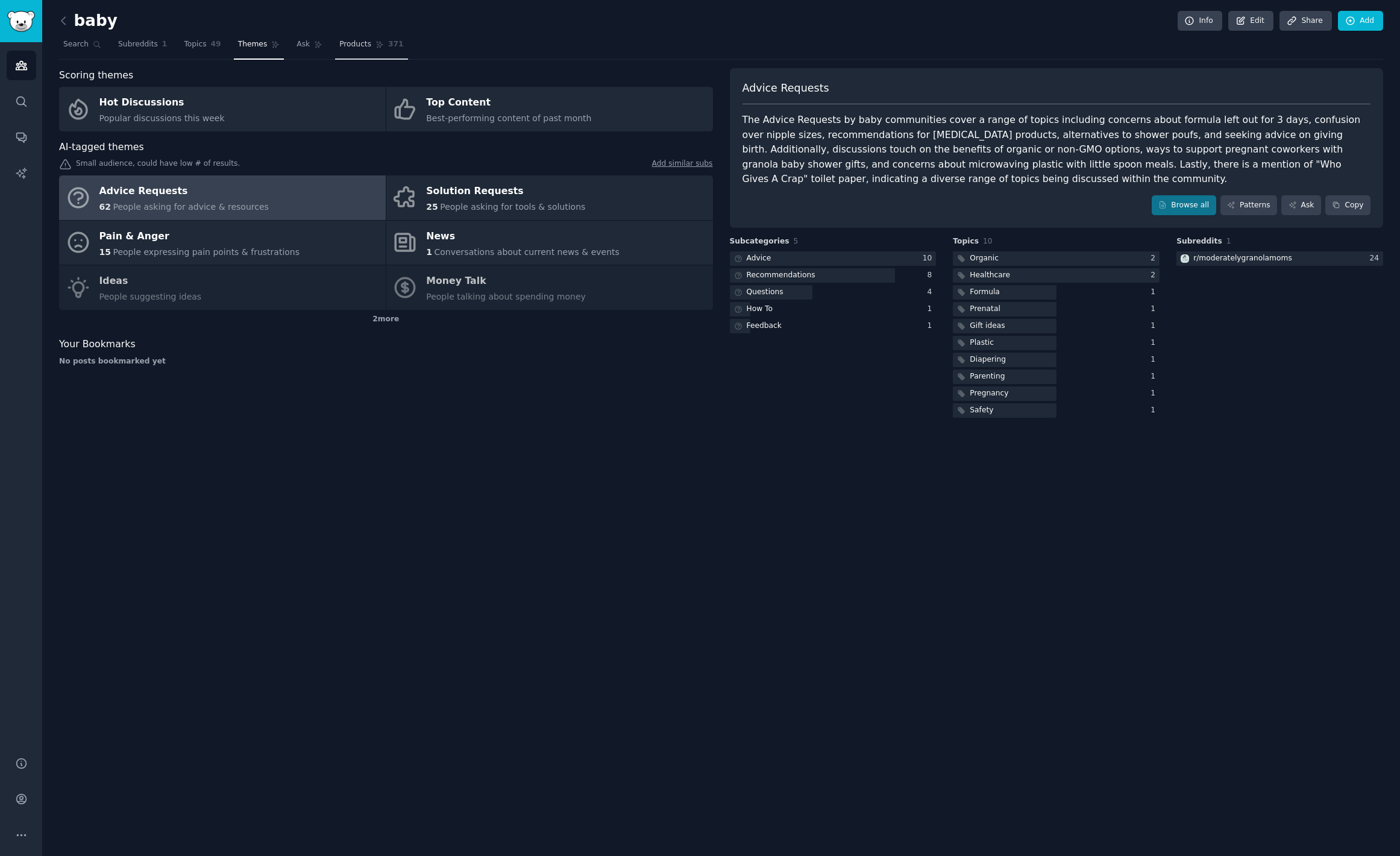
click at [340, 45] on span "Products" at bounding box center [356, 45] width 32 height 11
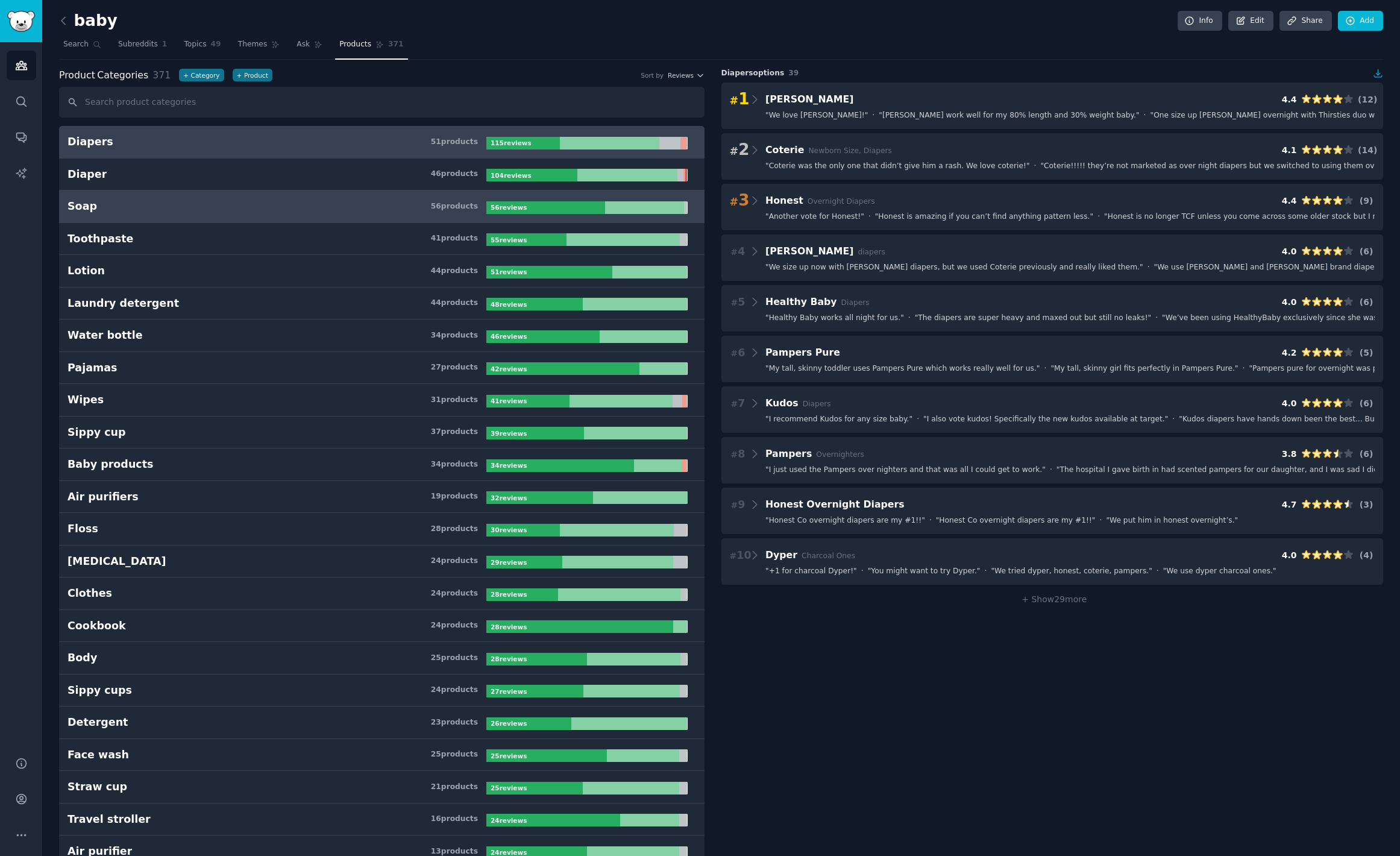
click at [294, 209] on h3 "Soap 56 product s" at bounding box center [277, 207] width 418 height 15
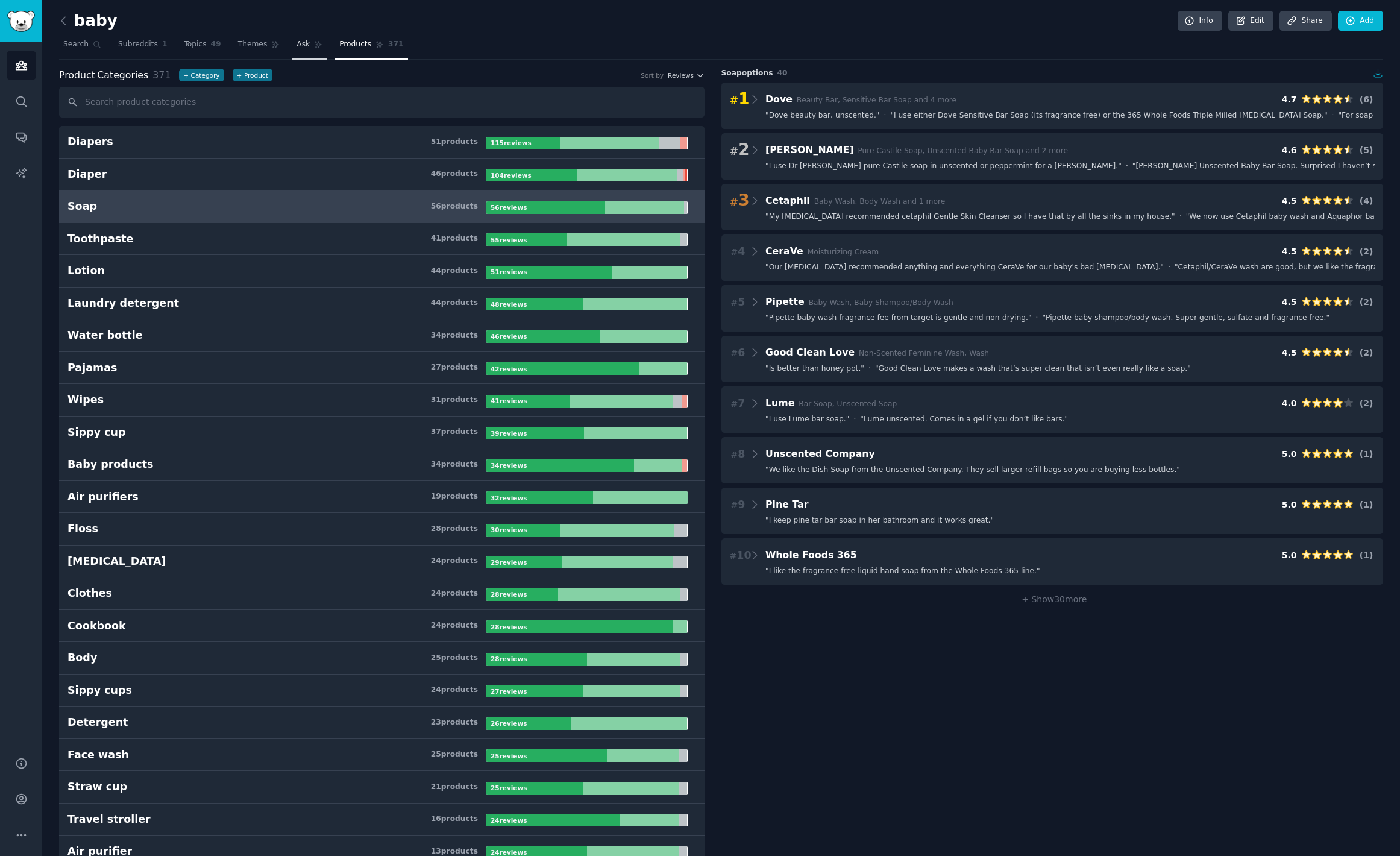
click at [314, 41] on icon at bounding box center [318, 44] width 8 height 8
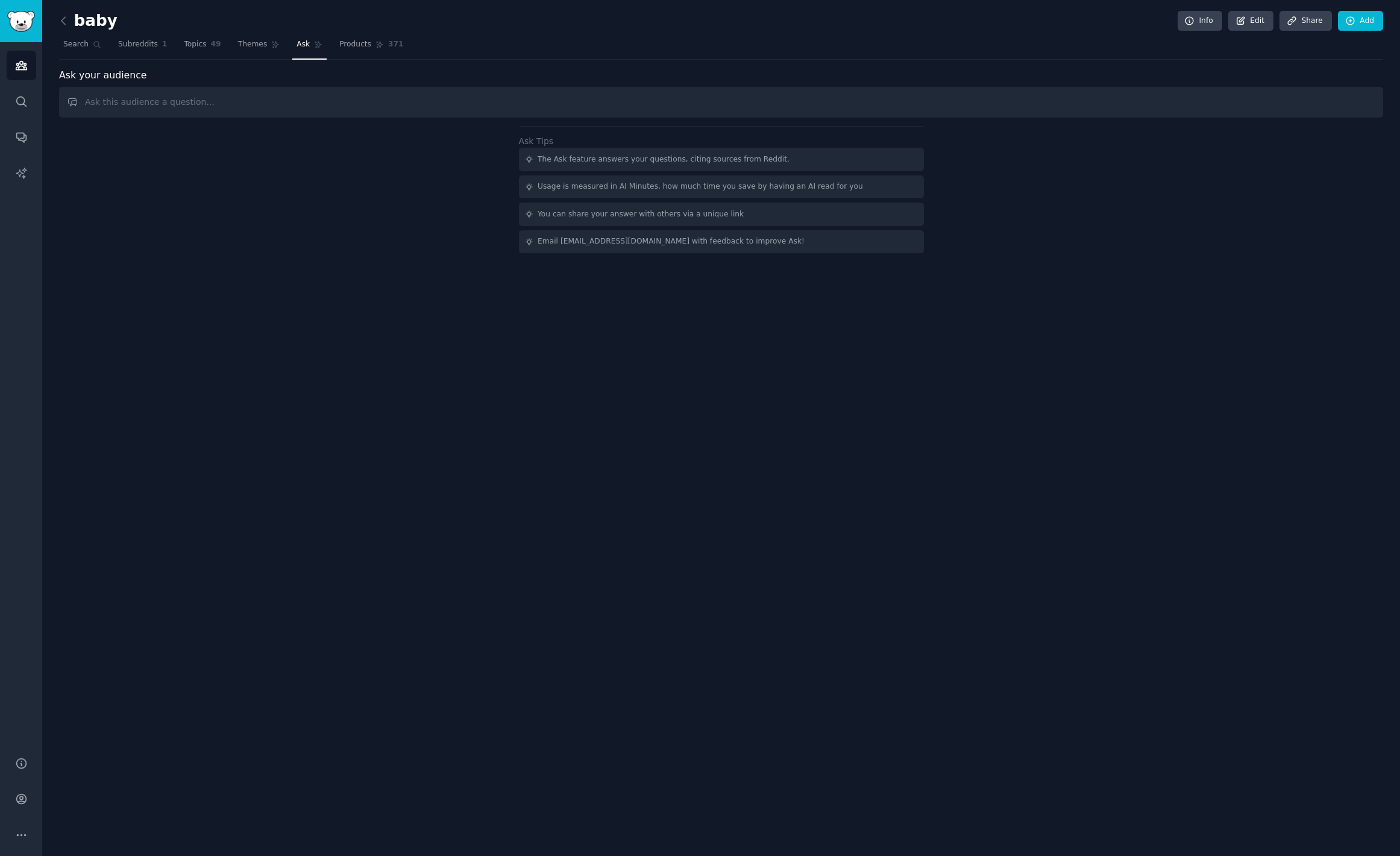
click at [300, 98] on input "text" at bounding box center [721, 102] width 1325 height 31
type input "what is the best product this audience is in the most demand for"
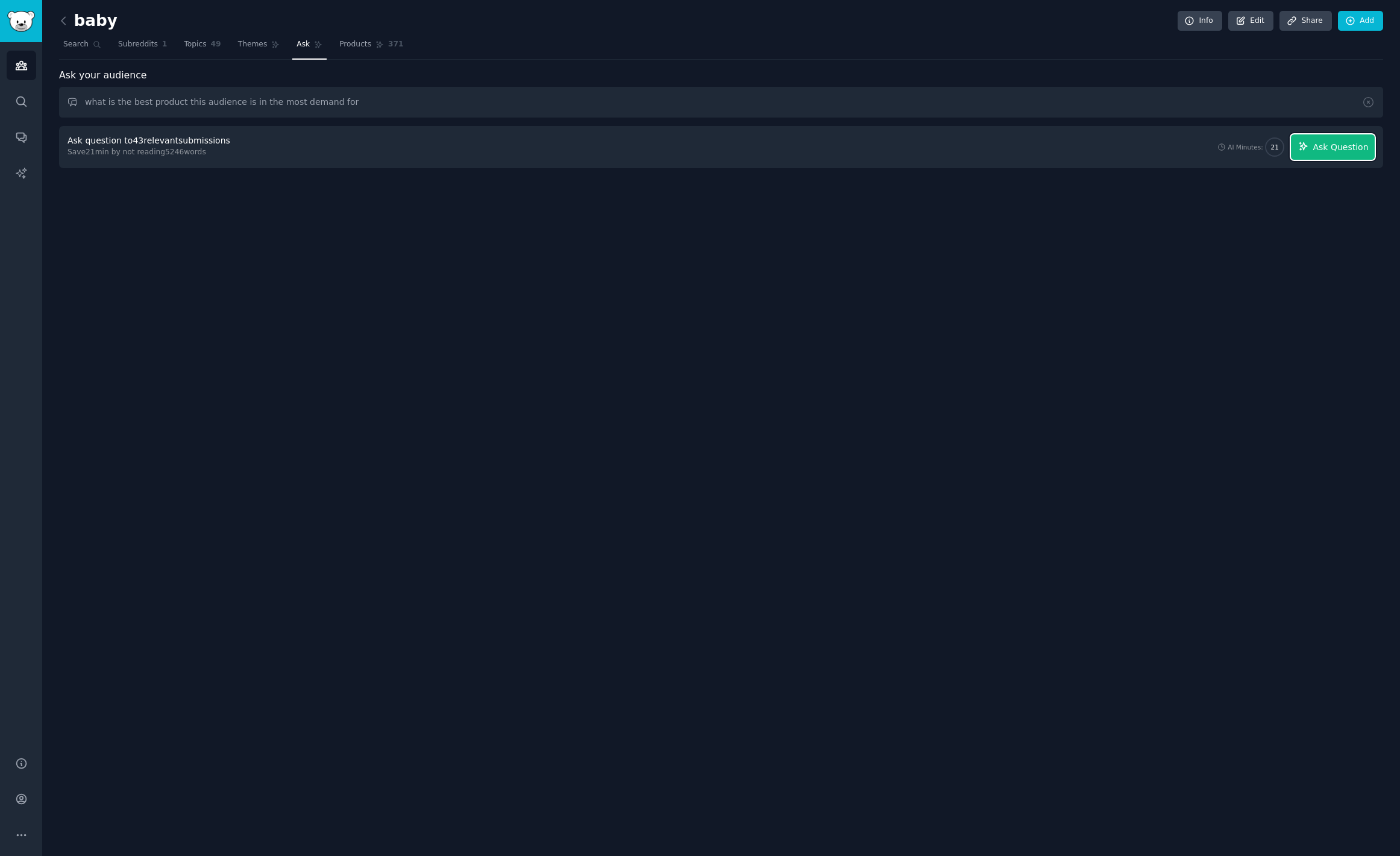
click at [1325, 146] on span "Ask Question" at bounding box center [1341, 147] width 56 height 13
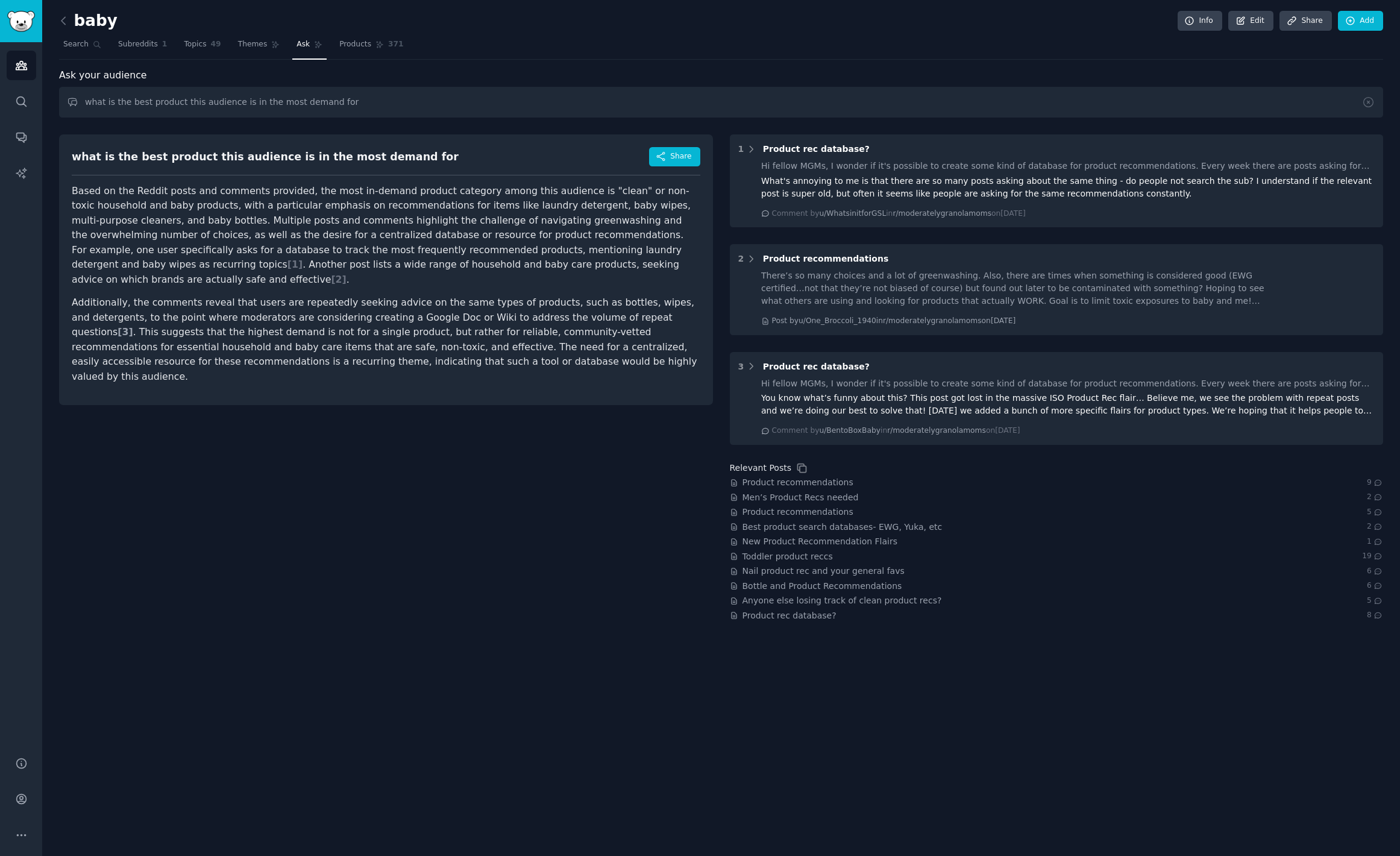
click at [133, 326] on span "[ 3 ]" at bounding box center [125, 331] width 15 height 12
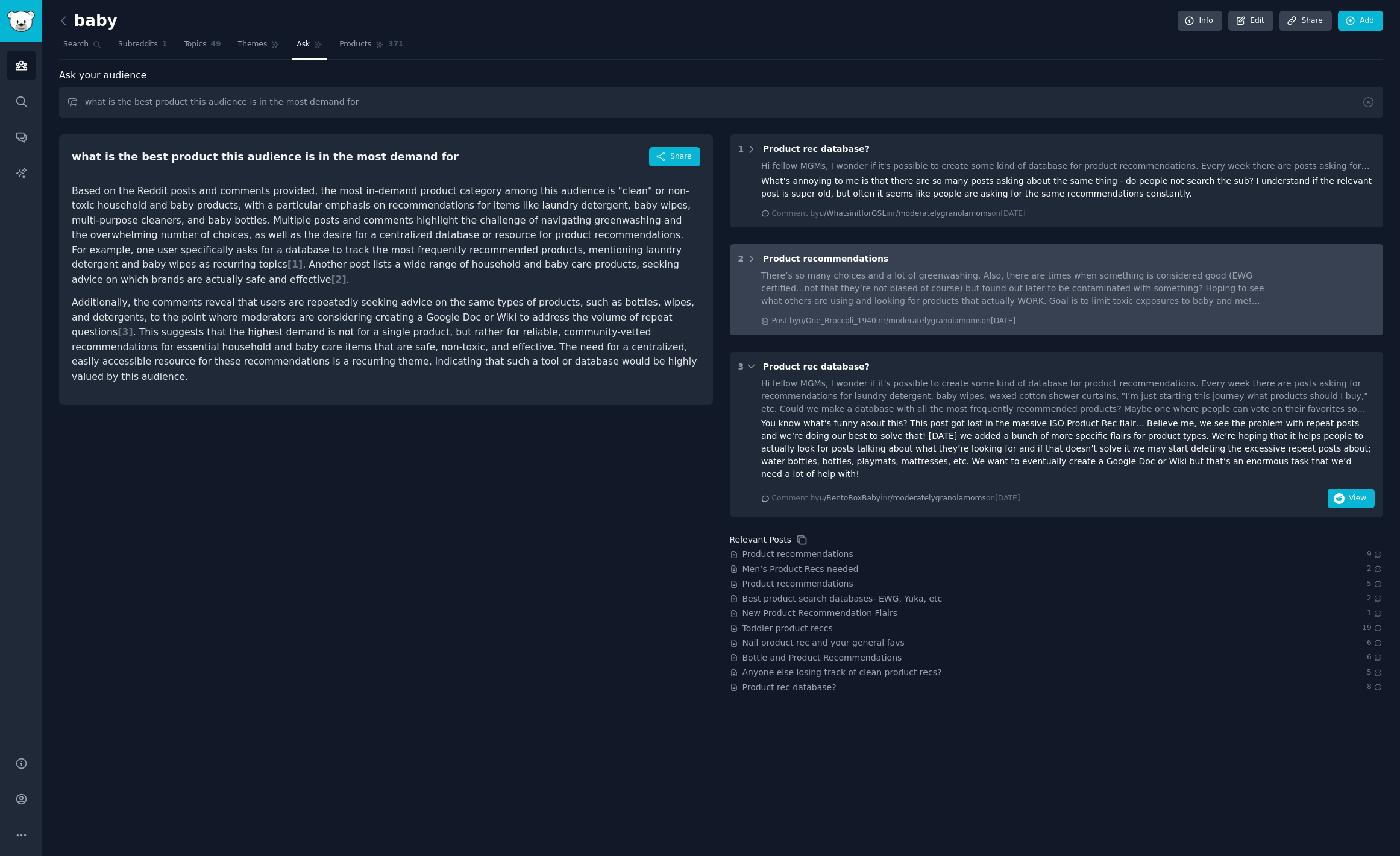
click at [973, 272] on div "There’s so many choices and a lot of greenwashing. Also, there are times when s…" at bounding box center [1017, 288] width 511 height 38
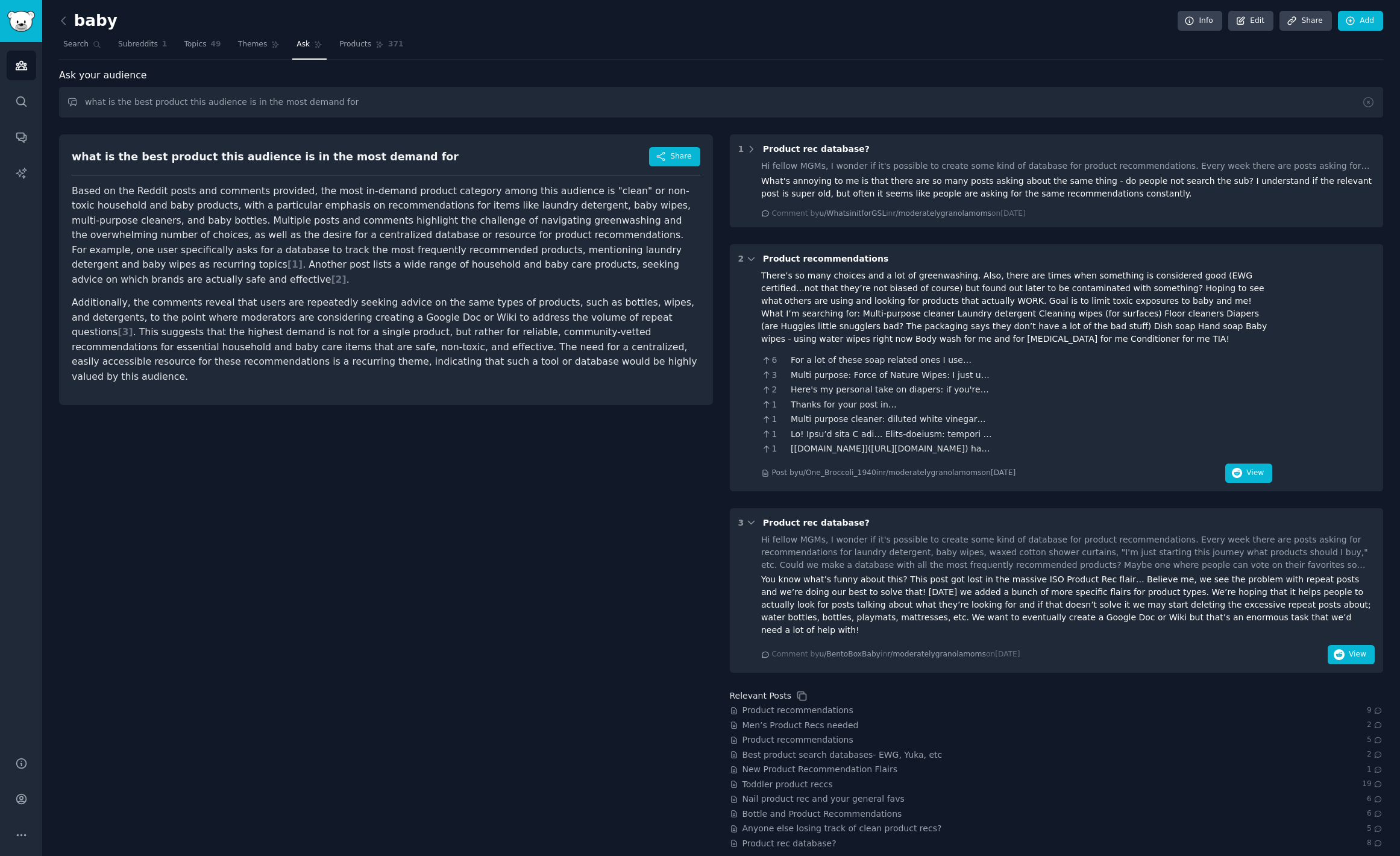
click at [986, 574] on div "You know what’s funny about this? This post got lost in the massive ISO Product…" at bounding box center [1068, 604] width 613 height 63
click at [1354, 649] on span "View" at bounding box center [1357, 655] width 17 height 11
